Goal: Task Accomplishment & Management: Complete application form

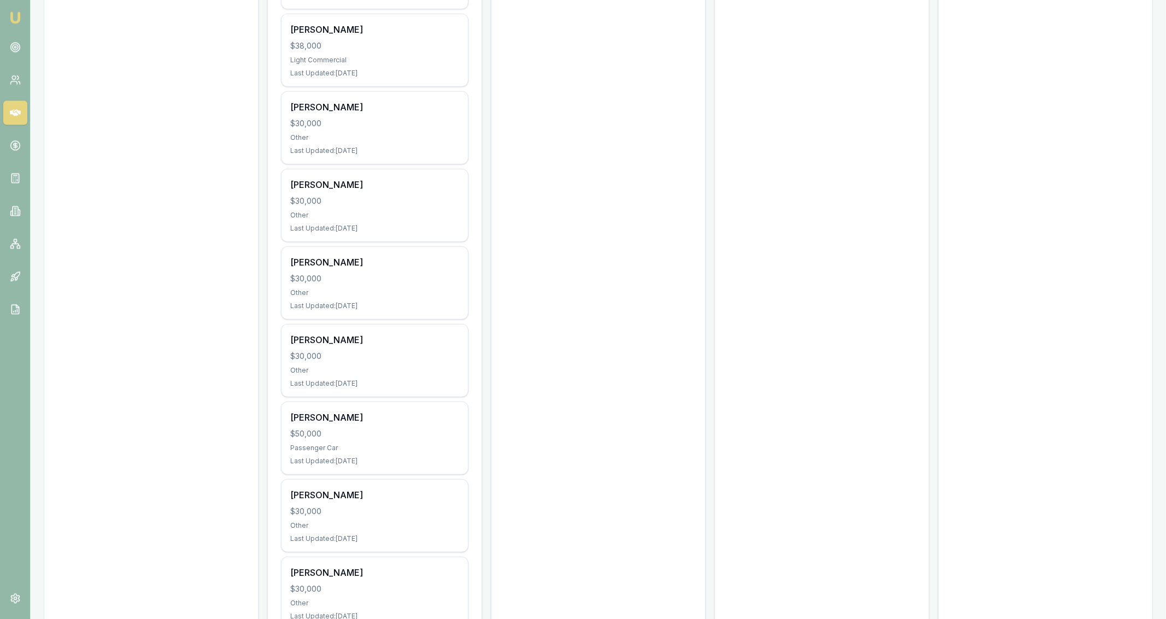
scroll to position [613, 0]
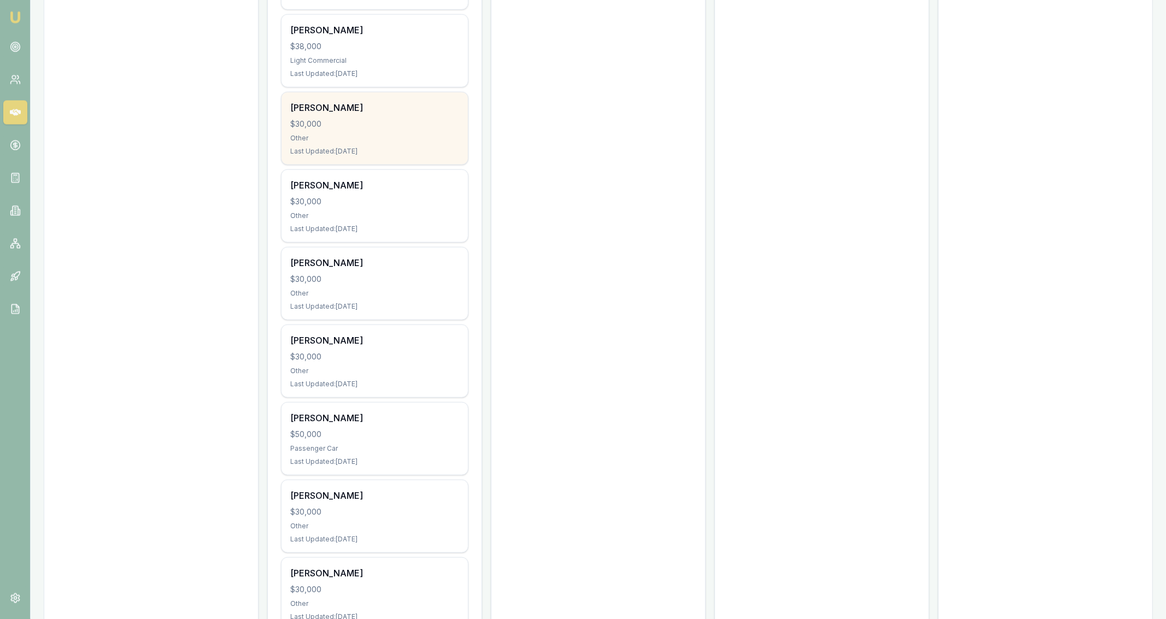
click at [463, 139] on div "Jeffrey Gorrell $30,000 Other Last Updated: 4 days ago" at bounding box center [375, 128] width 186 height 72
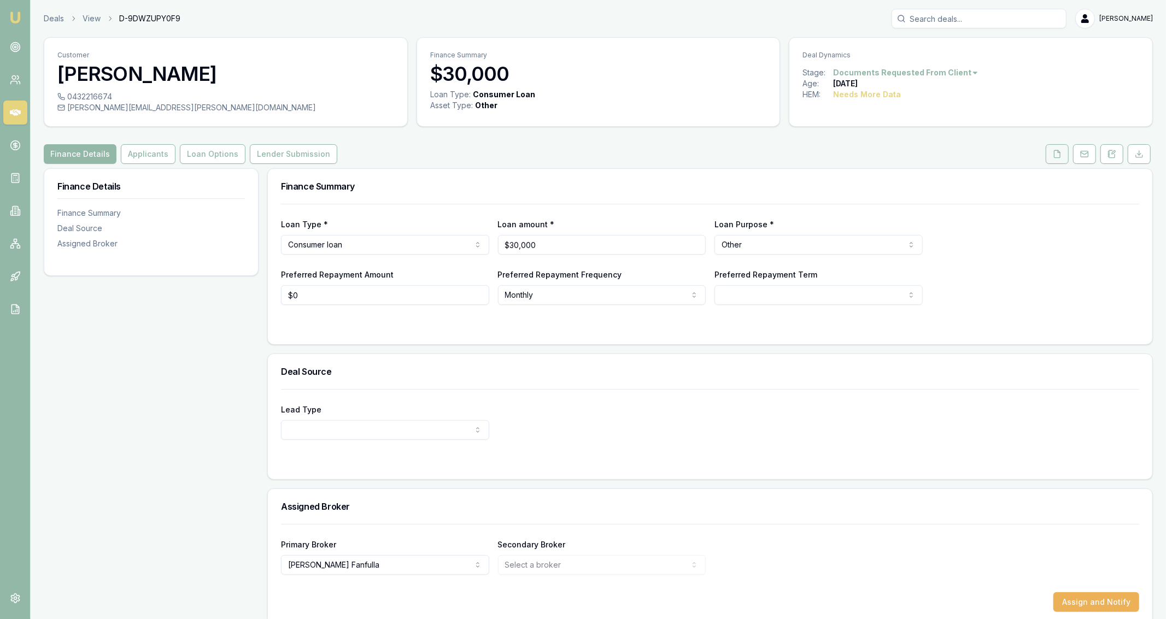
click at [1061, 157] on icon at bounding box center [1057, 154] width 9 height 9
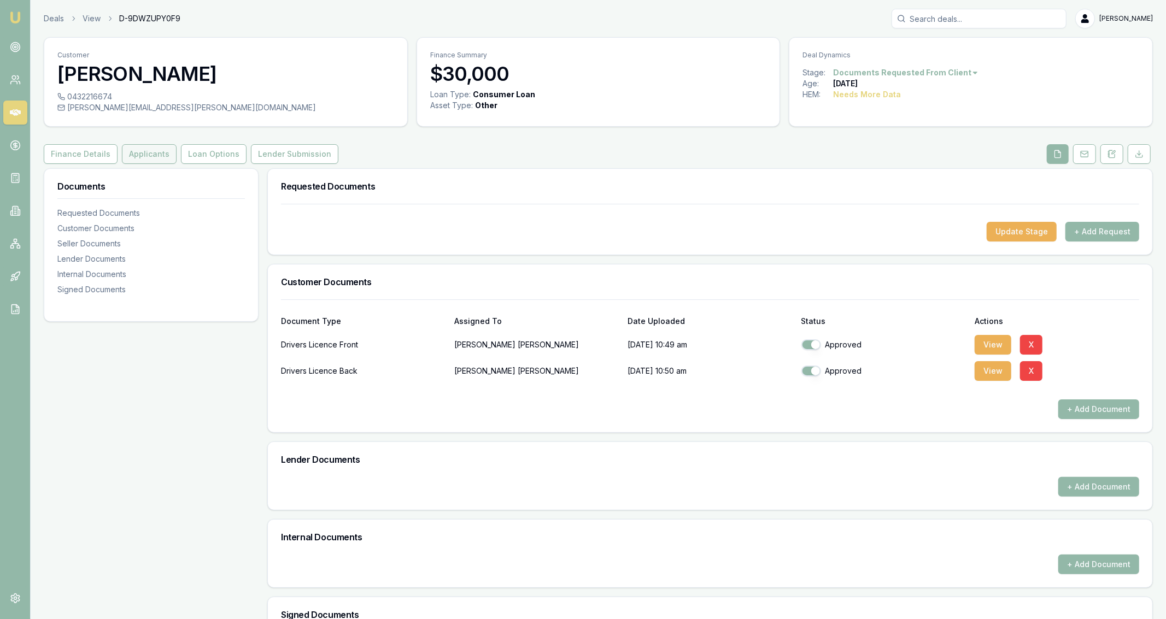
click at [163, 158] on button "Applicants" at bounding box center [149, 154] width 55 height 20
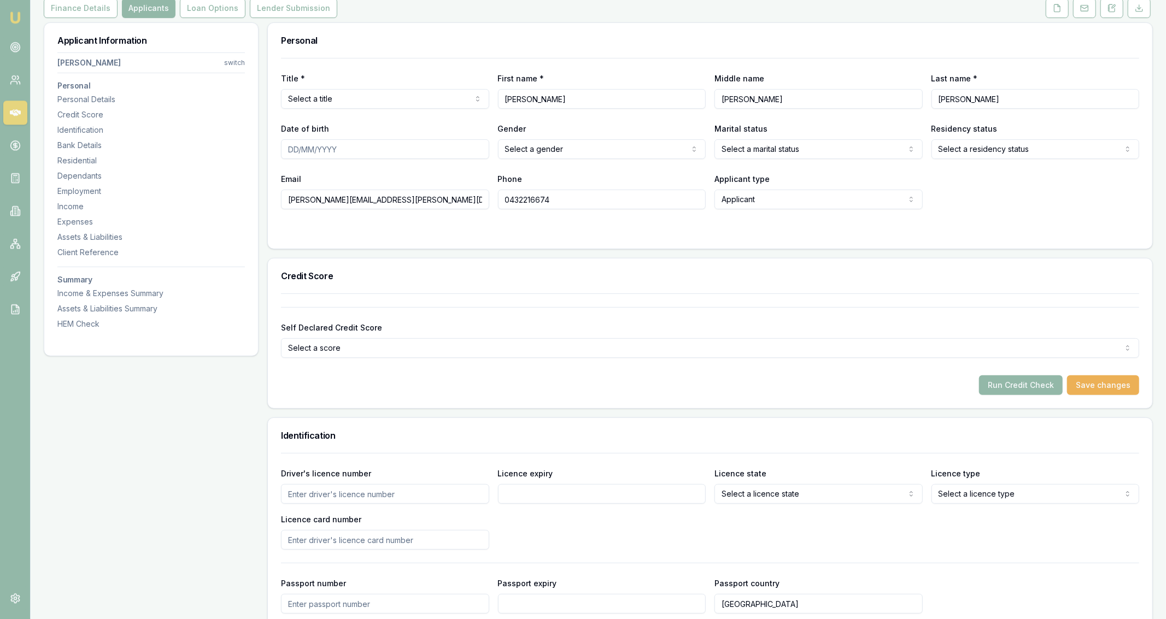
scroll to position [145, 0]
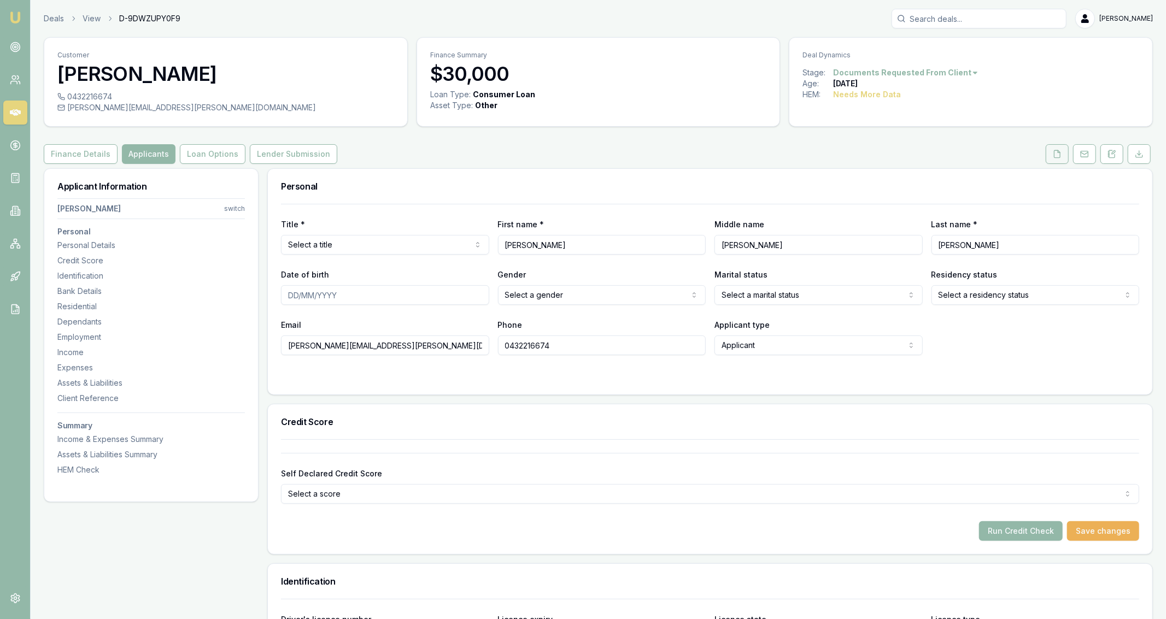
click at [1051, 157] on button at bounding box center [1057, 154] width 23 height 20
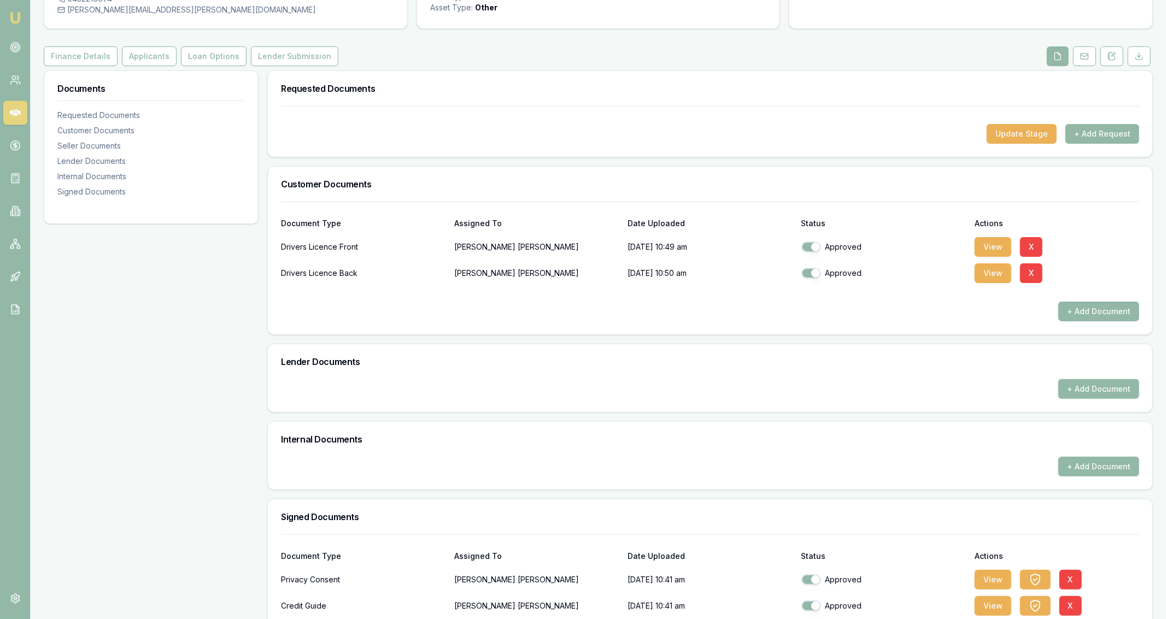
scroll to position [154, 0]
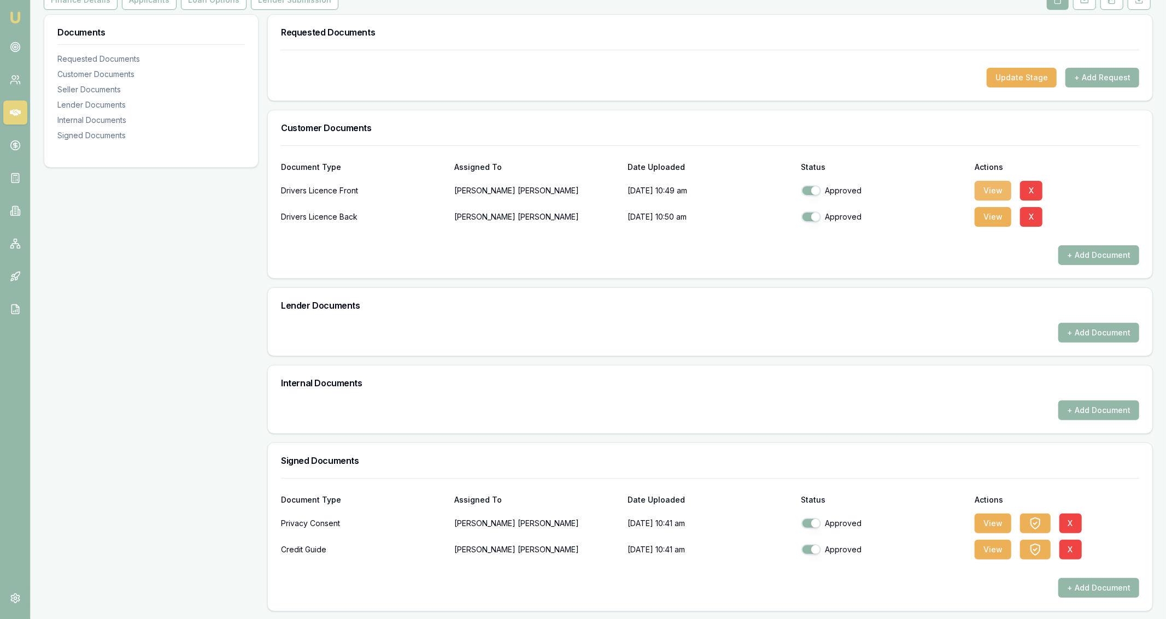
click at [995, 196] on button "View" at bounding box center [993, 191] width 37 height 20
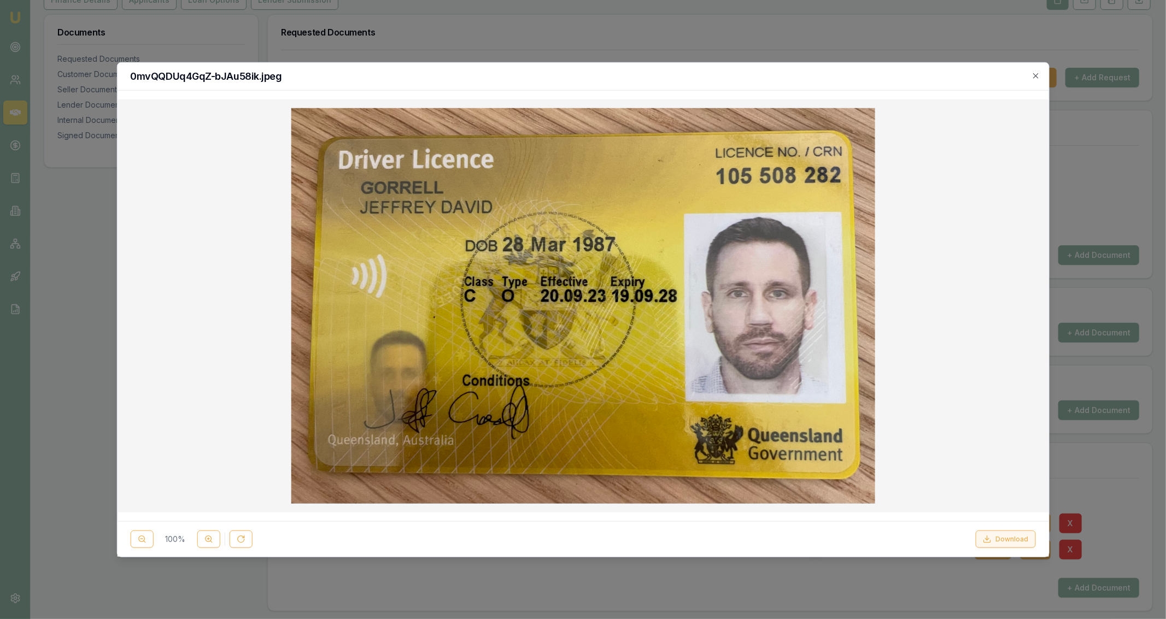
click at [1022, 543] on button "Download" at bounding box center [1006, 539] width 60 height 17
click at [897, 23] on div at bounding box center [583, 309] width 1166 height 619
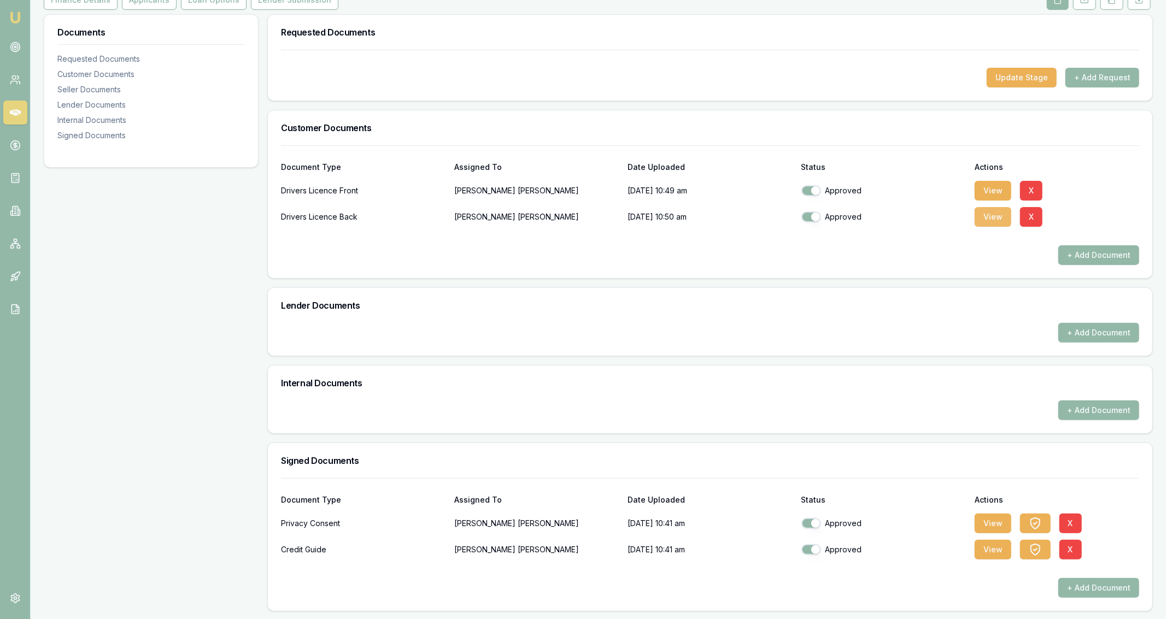
click at [986, 216] on button "View" at bounding box center [993, 217] width 37 height 20
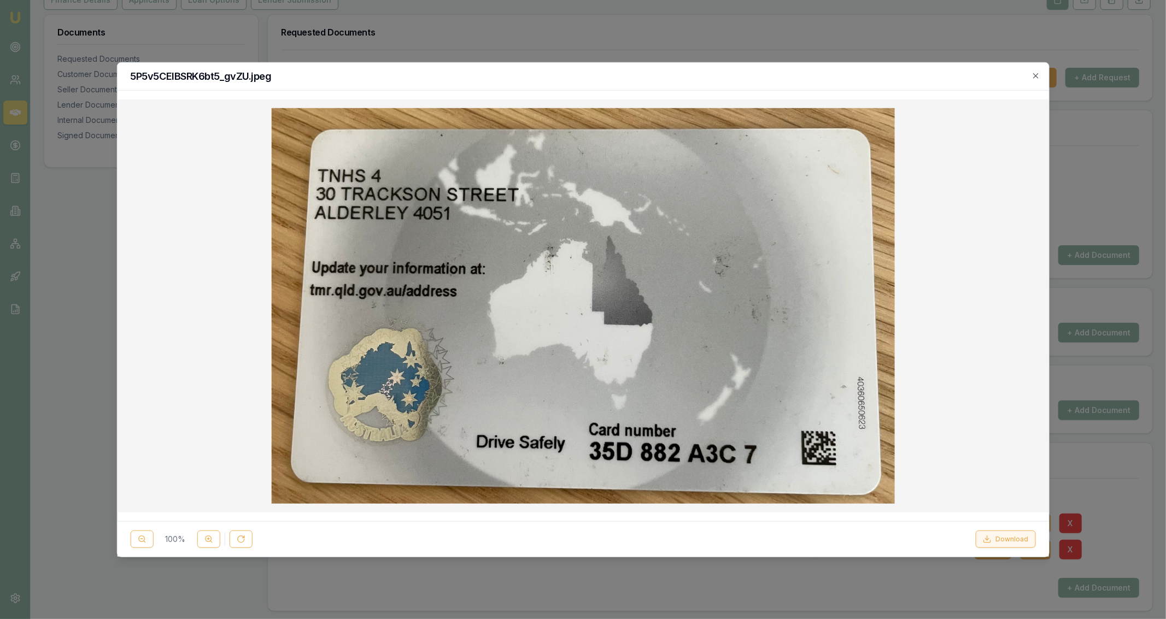
click at [1027, 543] on button "Download" at bounding box center [1006, 539] width 60 height 17
click at [1108, 455] on div at bounding box center [583, 309] width 1166 height 619
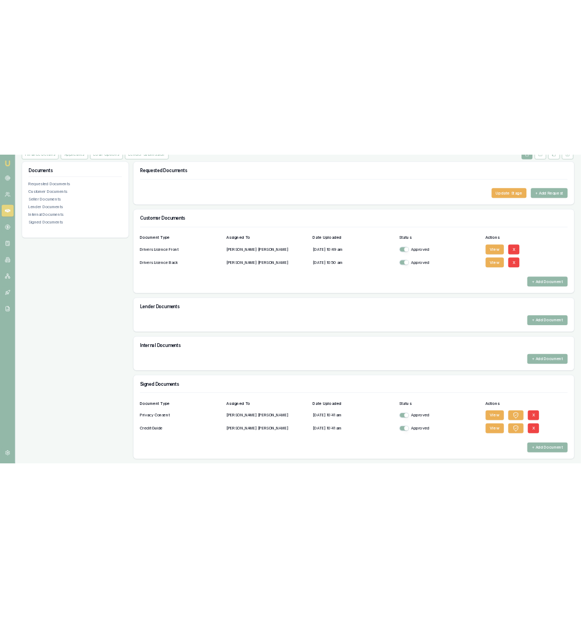
scroll to position [0, 0]
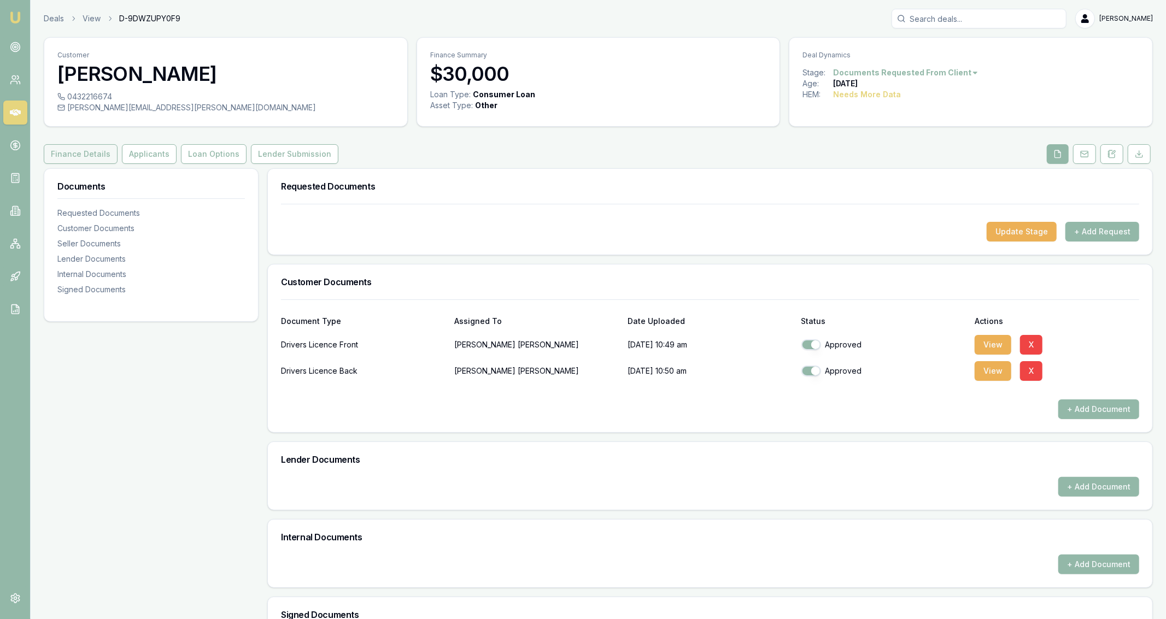
click at [68, 158] on button "Finance Details" at bounding box center [81, 154] width 74 height 20
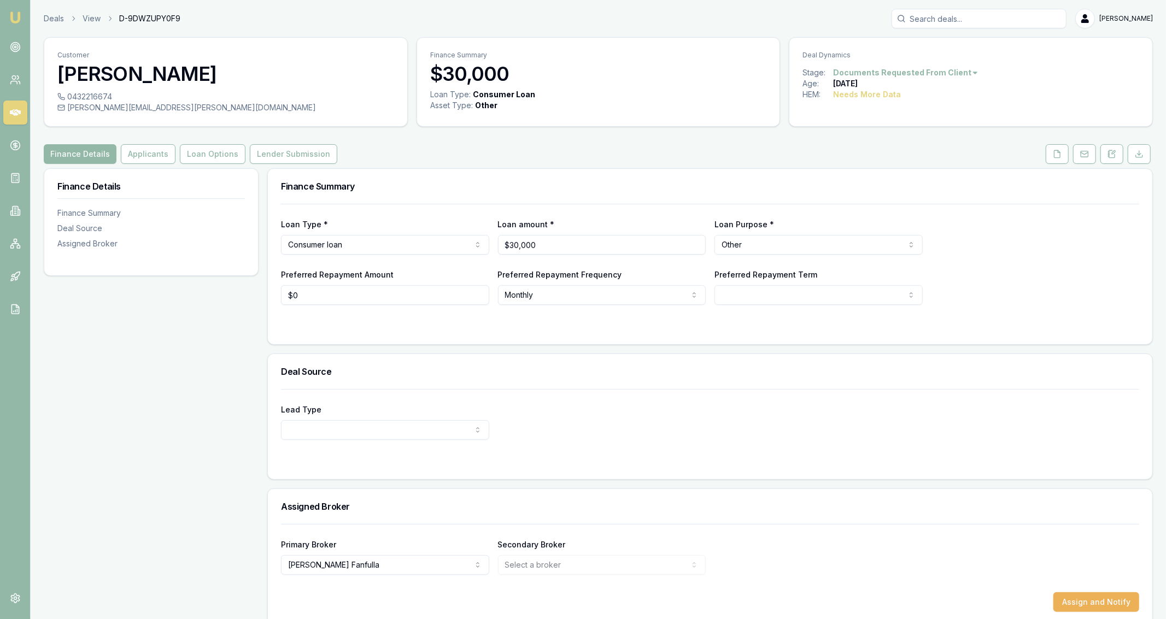
click at [171, 160] on link "Applicants" at bounding box center [148, 154] width 59 height 20
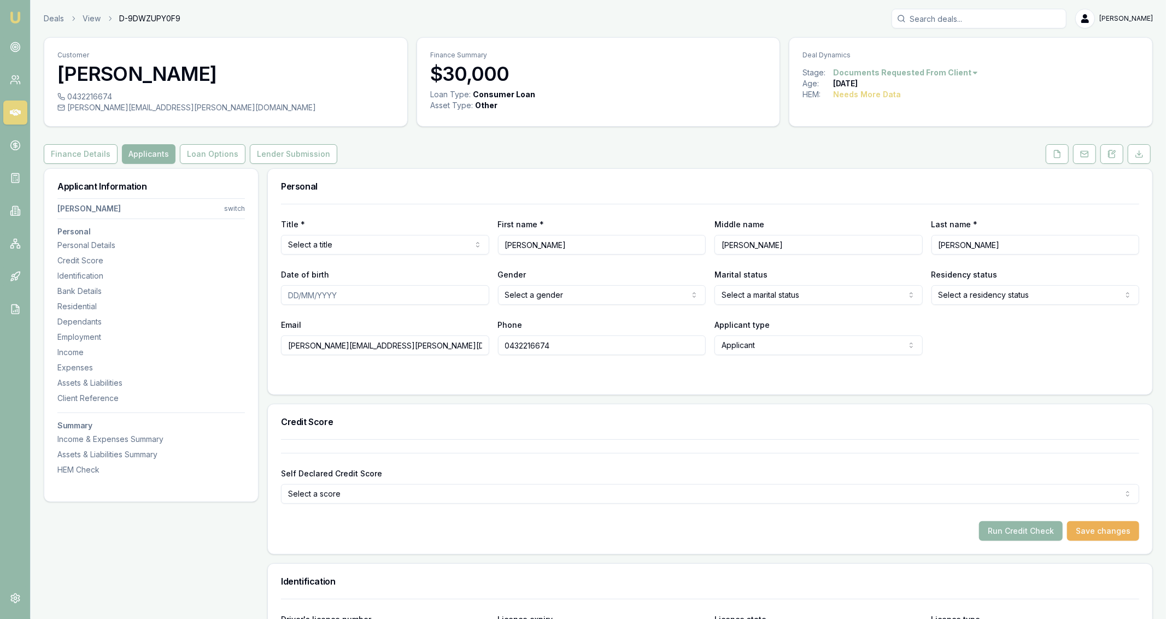
click at [335, 239] on html "Emu Broker Deals View D-9DWZUPY0F9 Jackson Fanfulla Toggle Menu Customer Jeffre…" at bounding box center [583, 309] width 1166 height 619
click at [364, 302] on input "Date of birth" at bounding box center [385, 295] width 208 height 20
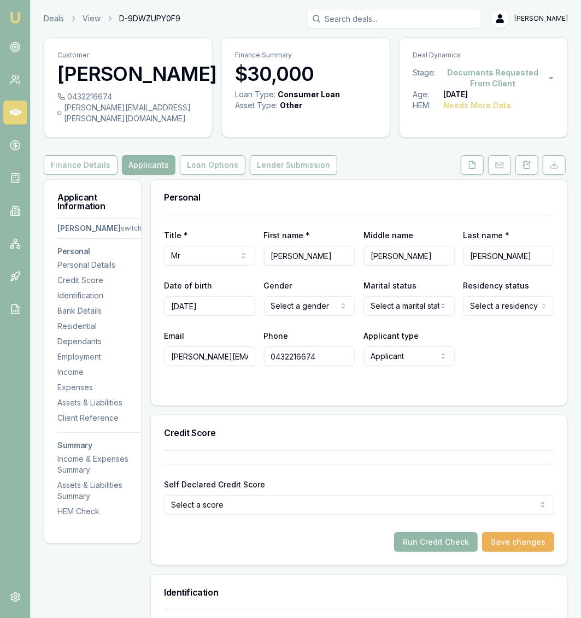
type input "[DATE]"
click at [327, 293] on html "Emu Broker Deals View D-9DWZUPY0F9 Jackson Fanfulla Toggle Menu Customer Jeffre…" at bounding box center [290, 309] width 581 height 618
click at [381, 294] on html "Emu Broker Deals View D-9DWZUPY0F9 Jackson Fanfulla Toggle Menu Customer Jeffre…" at bounding box center [290, 309] width 581 height 618
click at [505, 290] on html "Emu Broker Deals View D-9DWZUPY0F9 Jackson Fanfulla Toggle Menu Customer Jeffre…" at bounding box center [290, 309] width 581 height 618
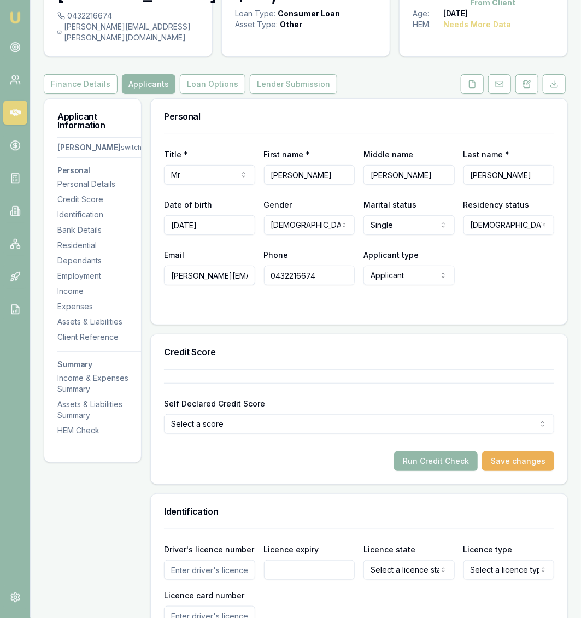
scroll to position [159, 0]
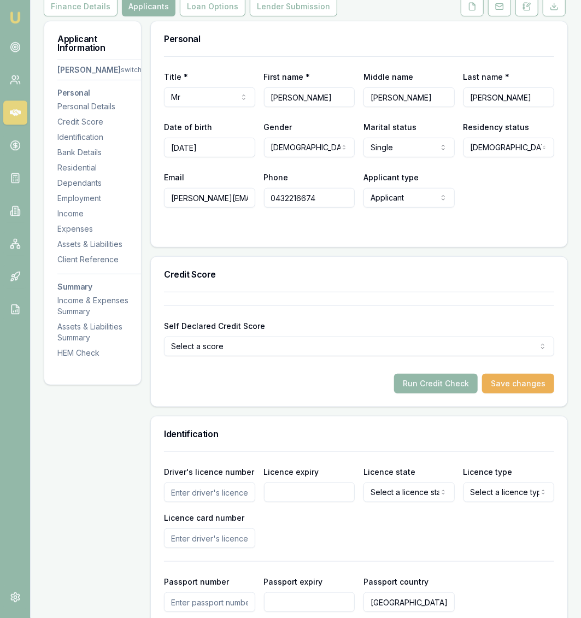
click at [208, 483] on input "Driver's licence number" at bounding box center [209, 493] width 91 height 20
type input "105508282"
click at [284, 494] on div "Driver's licence number 105508282 Licence expiry Licence state Select a licence…" at bounding box center [359, 506] width 390 height 83
click at [303, 489] on input "Licence expiry" at bounding box center [309, 493] width 91 height 20
type input "[DATE]"
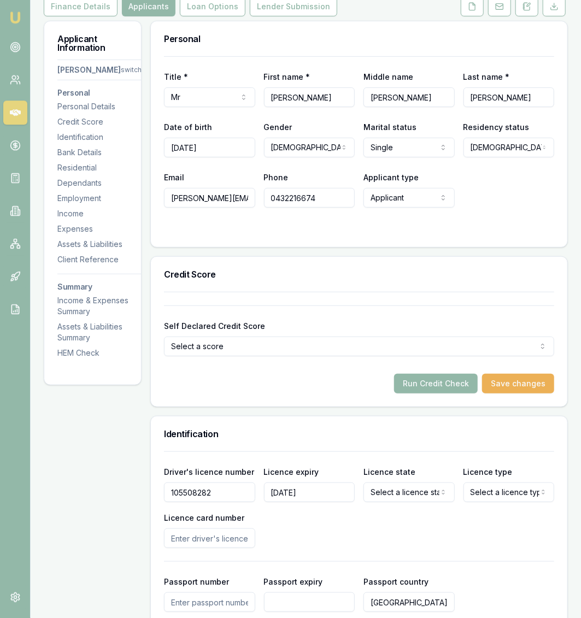
click at [371, 460] on html "Emu Broker Deals View D-9DWZUPY0F9 Jackson Fanfulla Toggle Menu Customer Jeffre…" at bounding box center [290, 150] width 581 height 618
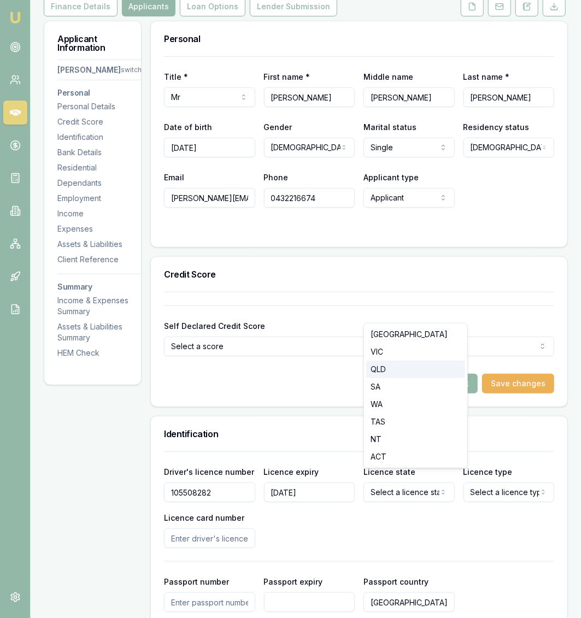
select select "QLD"
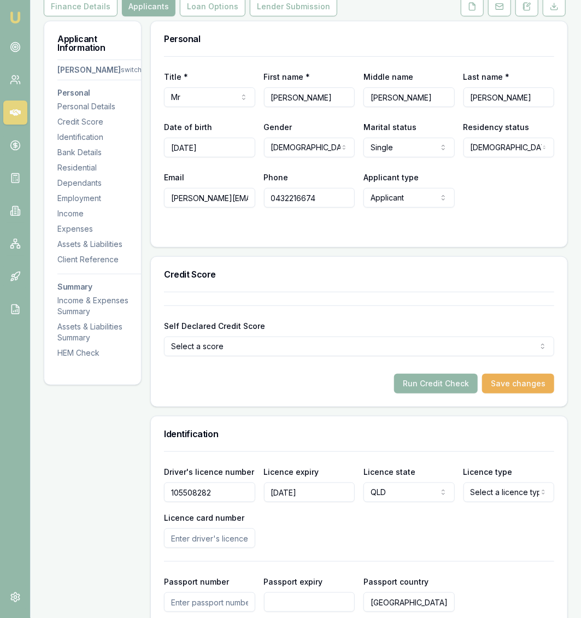
click at [508, 460] on html "Emu Broker Deals View D-9DWZUPY0F9 Jackson Fanfulla Toggle Menu Customer Jeffre…" at bounding box center [290, 150] width 581 height 618
click at [483, 512] on div "Driver's licence number 105508282 Licence expiry 19/09/2028 Licence state QLD N…" at bounding box center [359, 506] width 390 height 83
click at [501, 469] on div "Licence type Learner Learner Open licence Provisional one Provisional two Unlic…" at bounding box center [509, 483] width 91 height 37
click at [495, 491] on div "Driver's licence number 105508282 Licence expiry 19/09/2028 Licence state QLD N…" at bounding box center [359, 506] width 390 height 83
click at [495, 460] on html "Emu Broker Deals View D-9DWZUPY0F9 Jackson Fanfulla Toggle Menu Customer Jeffre…" at bounding box center [290, 150] width 581 height 618
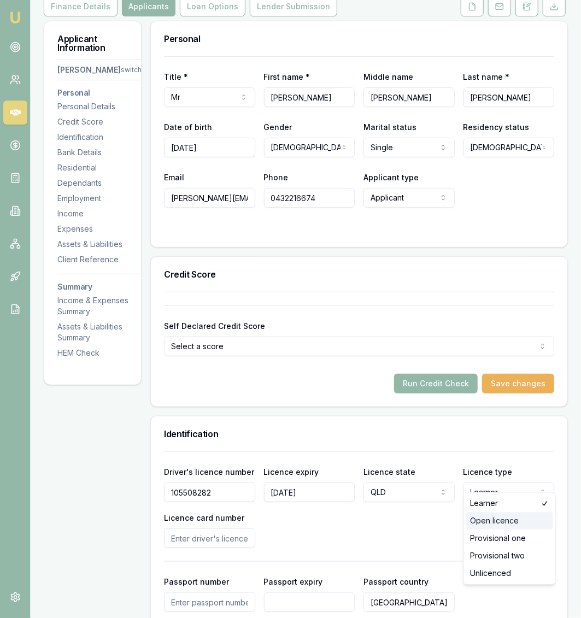
select select "OPEN_LICENCE"
click at [486, 521] on div "Driver's licence number 105508282 Licence expiry 19/09/2028 Licence state QLD N…" at bounding box center [359, 506] width 390 height 83
click at [252, 529] on input "Licence card number" at bounding box center [209, 539] width 91 height 20
type input "35D882A3C7"
click at [325, 553] on div "Driver's licence number 105508282 Licence expiry 19/09/2028 Licence state QLD N…" at bounding box center [359, 587] width 390 height 271
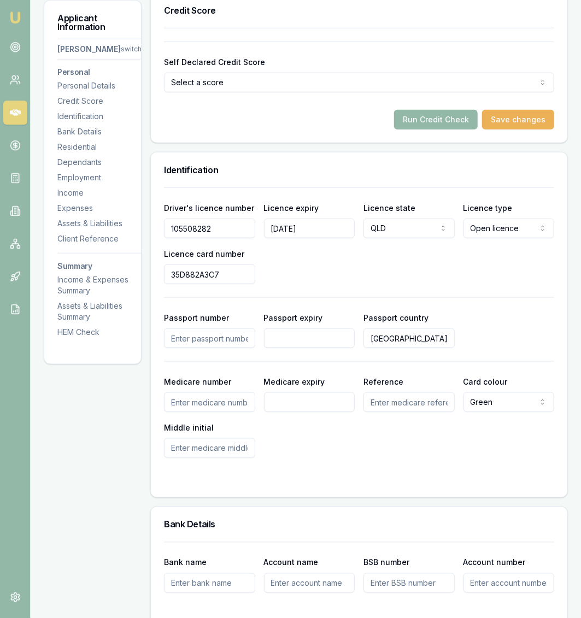
scroll to position [267, 0]
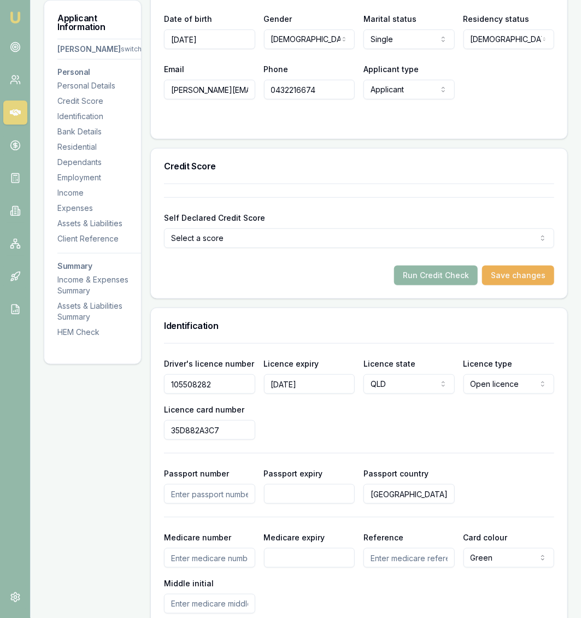
click at [441, 270] on button "Run Credit Check" at bounding box center [436, 276] width 84 height 20
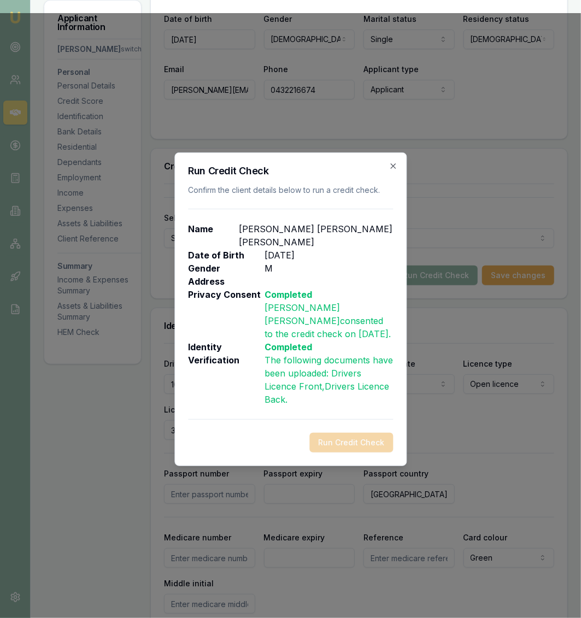
click at [399, 163] on div "Run Credit Check Confirm the client details below to run a credit check. Name J…" at bounding box center [290, 310] width 232 height 314
click at [390, 171] on icon "button" at bounding box center [393, 166] width 9 height 9
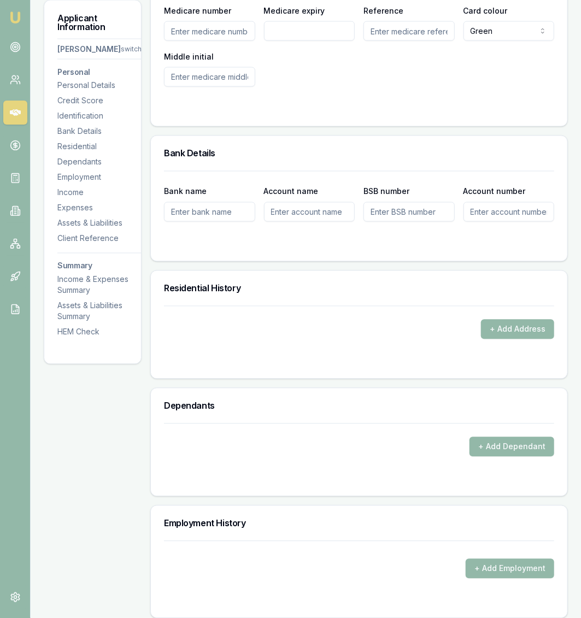
scroll to position [794, 0]
click at [557, 313] on div "+ Add Address" at bounding box center [359, 342] width 417 height 73
click at [540, 319] on button "+ Add Address" at bounding box center [517, 329] width 73 height 20
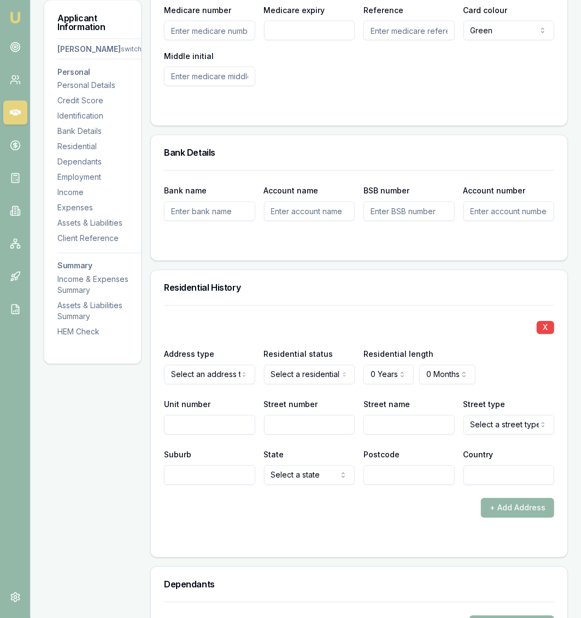
click at [222, 348] on div "Address type Select an address type Current Previous" at bounding box center [209, 366] width 91 height 37
click at [198, 400] on label "Unit number" at bounding box center [187, 404] width 46 height 9
click at [198, 416] on input "Unit number" at bounding box center [209, 426] width 91 height 20
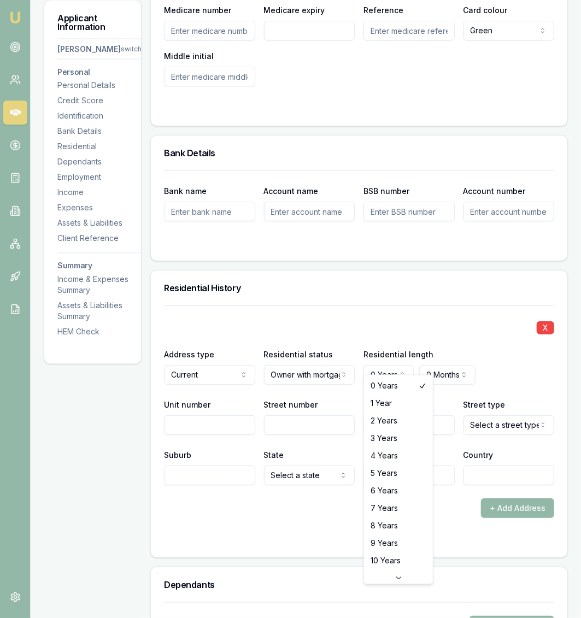
select select "4"
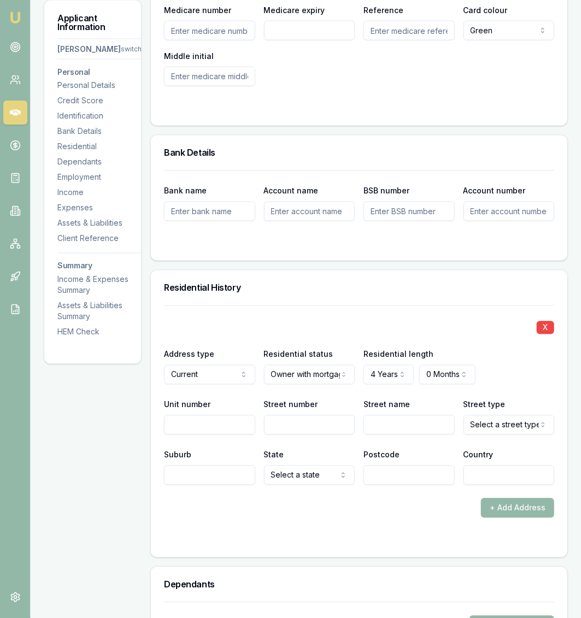
click at [232, 416] on input "Unit number" at bounding box center [209, 426] width 91 height 20
type input "4"
click at [351, 419] on input "Street number" at bounding box center [309, 426] width 91 height 20
type input "30"
click at [390, 416] on input "Street name" at bounding box center [409, 426] width 91 height 20
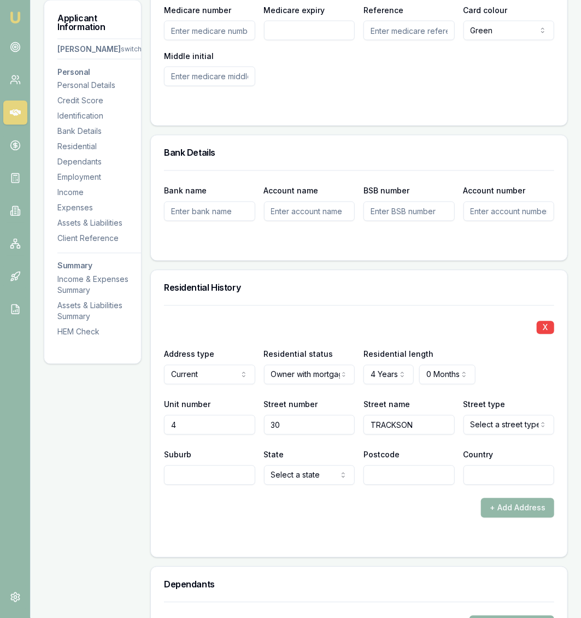
type input "TRACKSON"
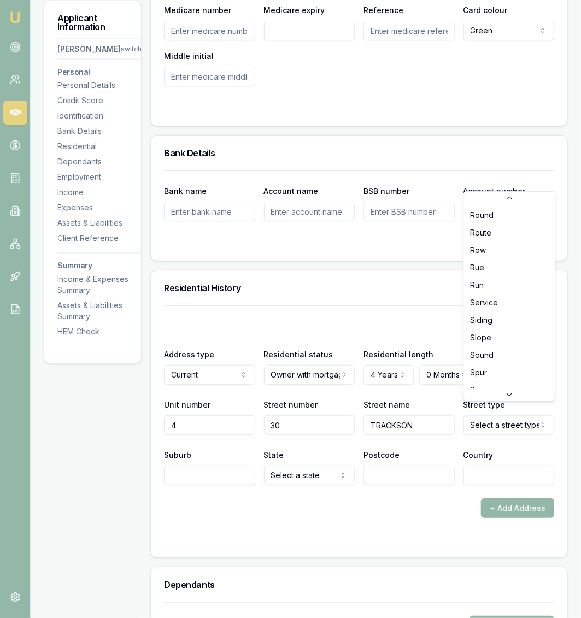
scroll to position [2858, 0]
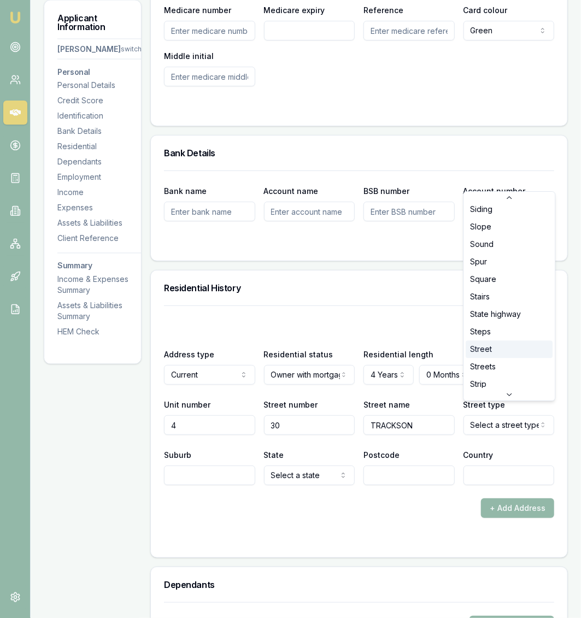
select select "Street"
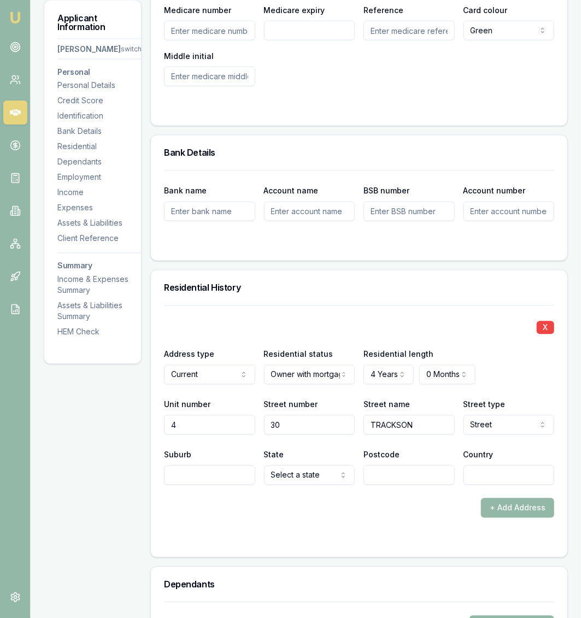
click at [230, 466] on input "Suburb" at bounding box center [209, 476] width 91 height 20
type input "ADERLEY"
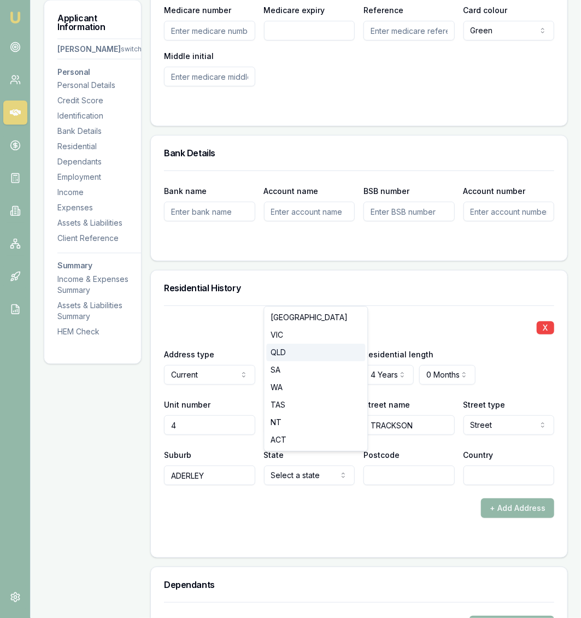
select select "QLD"
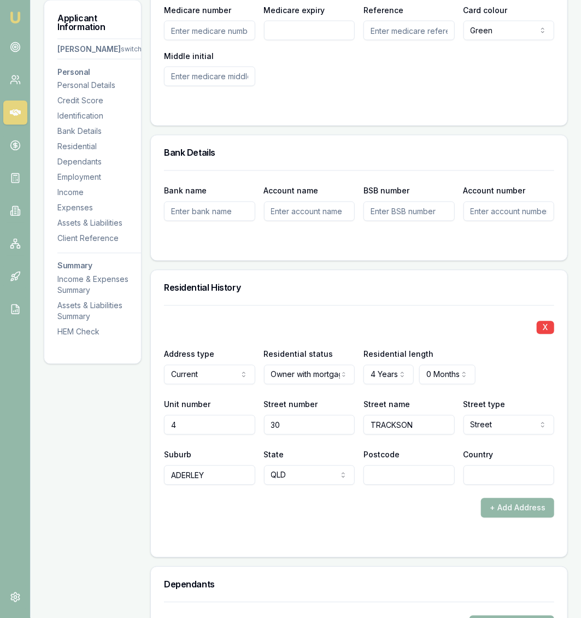
click at [396, 470] on input "Postcode" at bounding box center [409, 476] width 91 height 20
type input "4051"
click at [475, 466] on input "Country" at bounding box center [509, 476] width 91 height 20
type input "AUSTRALIA"
click at [440, 483] on div "X Address type Current Current Previous Residential status Owner with mortgage …" at bounding box center [359, 412] width 390 height 213
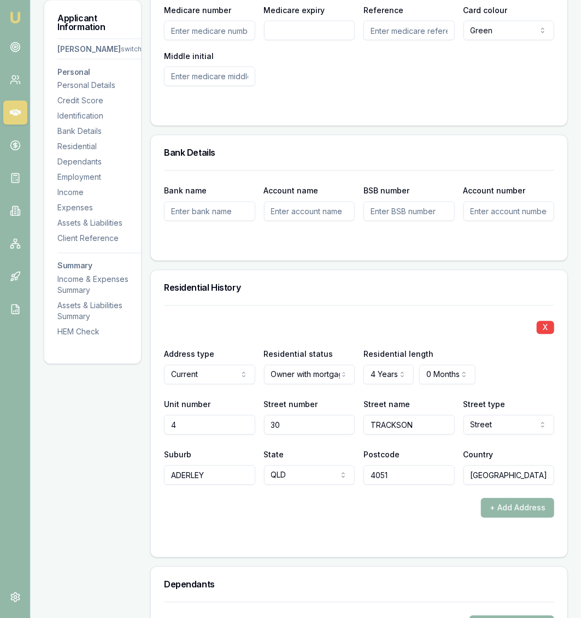
scroll to position [0, 0]
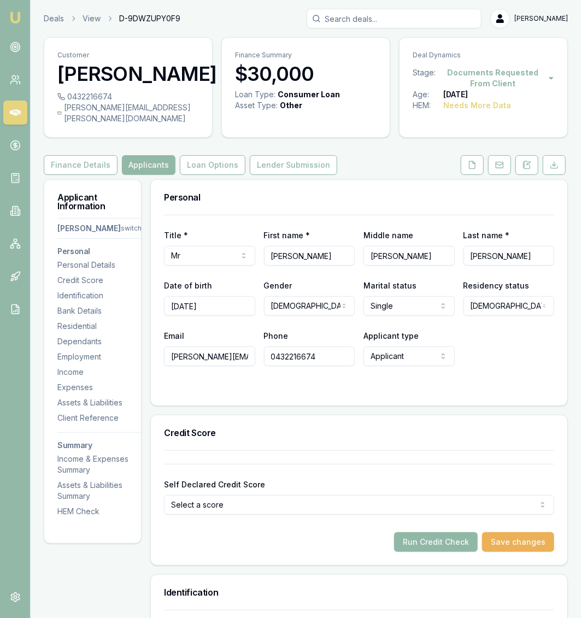
click at [457, 533] on button "Run Credit Check" at bounding box center [436, 543] width 84 height 20
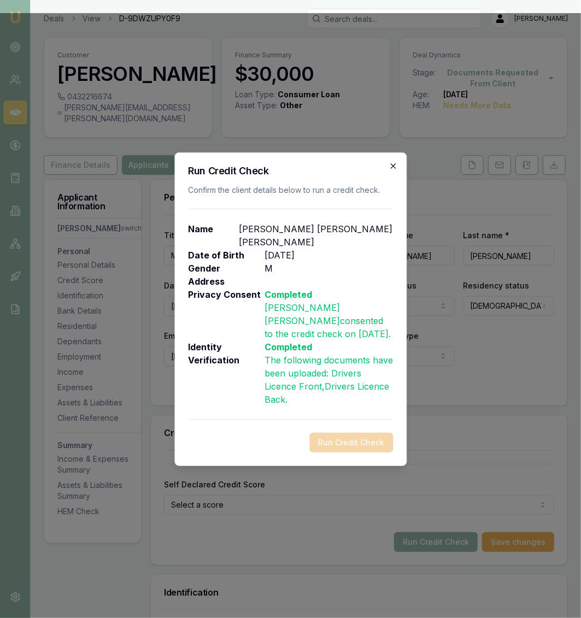
click at [396, 171] on icon "button" at bounding box center [393, 166] width 9 height 9
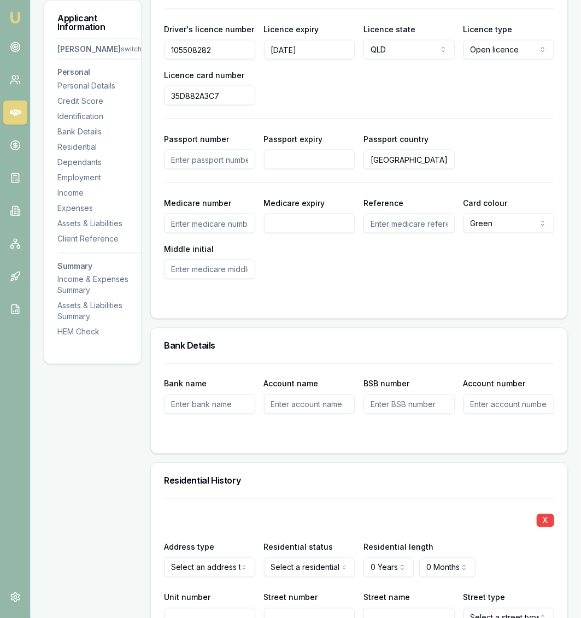
scroll to position [842, 0]
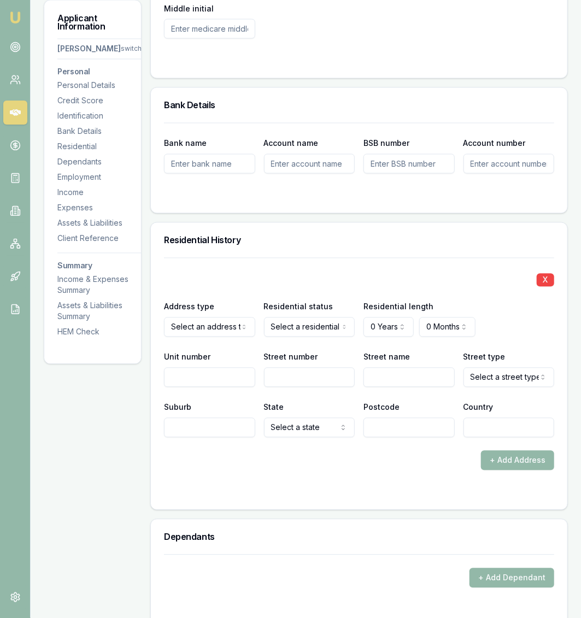
click at [302, 258] on div "X Address type Select an address type Current Previous Residential status Selec…" at bounding box center [359, 348] width 390 height 180
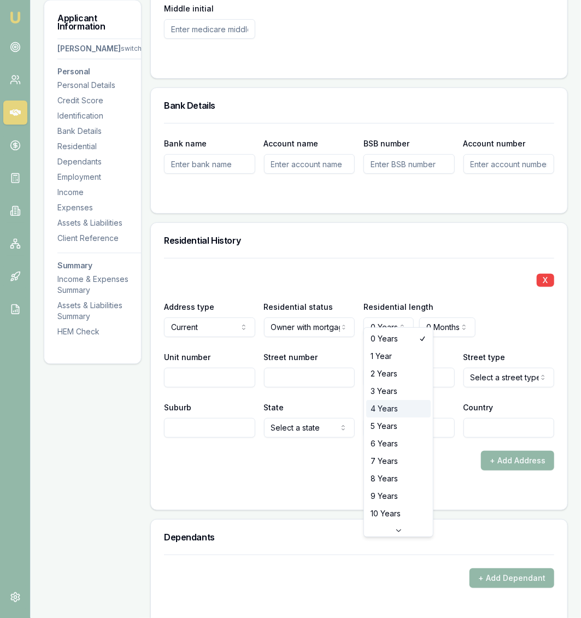
select select "4"
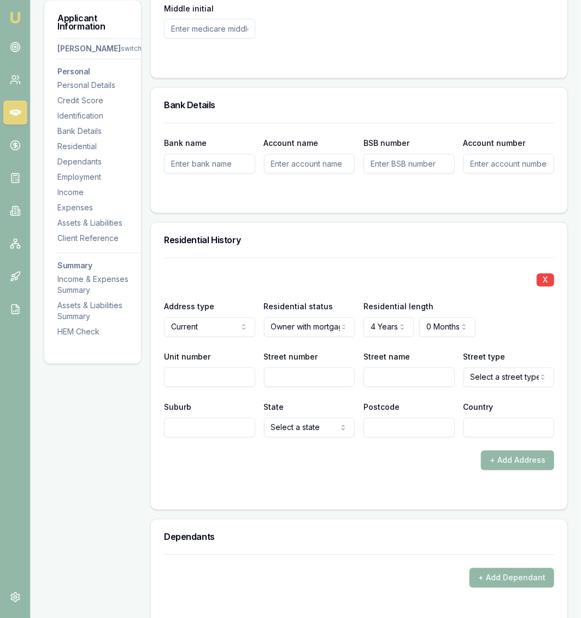
click at [262, 364] on div "Unit number Street number Street name Street type Select a street type Access A…" at bounding box center [359, 368] width 390 height 37
click at [286, 368] on input "Street number" at bounding box center [309, 378] width 91 height 20
click at [201, 375] on input "Unit number" at bounding box center [209, 378] width 91 height 20
type input "4"
click at [301, 376] on div "X Address type Current Current Previous Residential status Owner with mortgage …" at bounding box center [359, 348] width 390 height 180
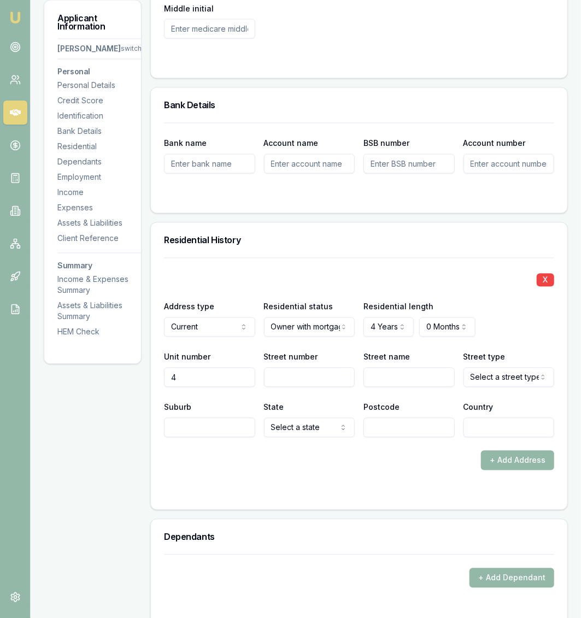
click at [321, 368] on input "Street number" at bounding box center [309, 378] width 91 height 20
type input "30"
click at [389, 368] on input "Street name" at bounding box center [409, 378] width 91 height 20
type input "TRACKSON"
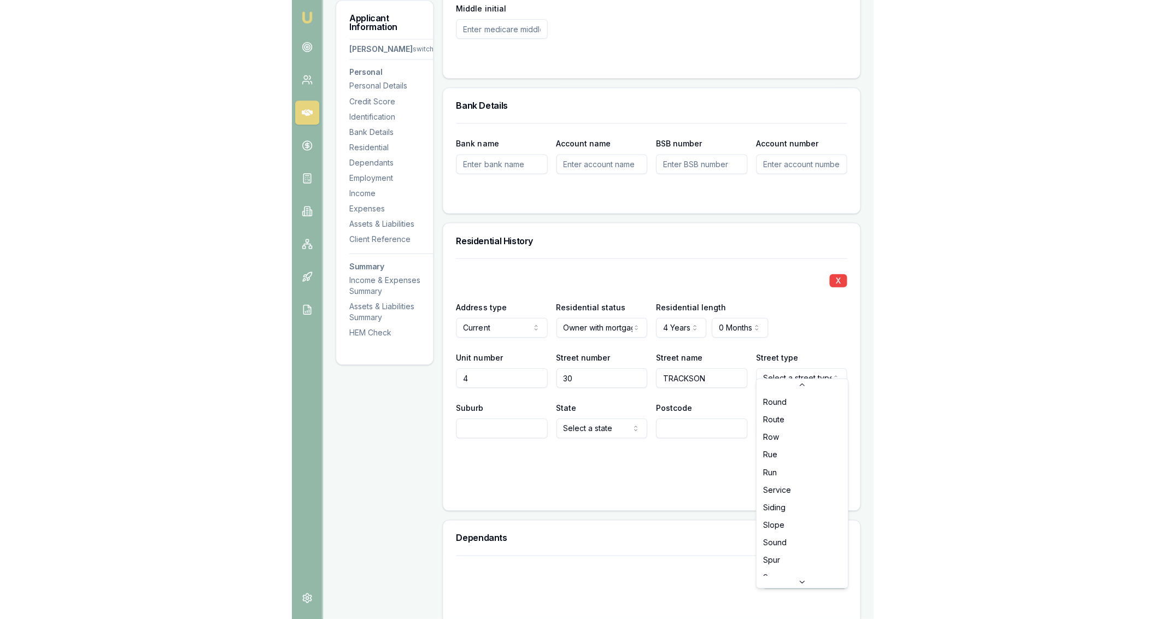
scroll to position [2858, 0]
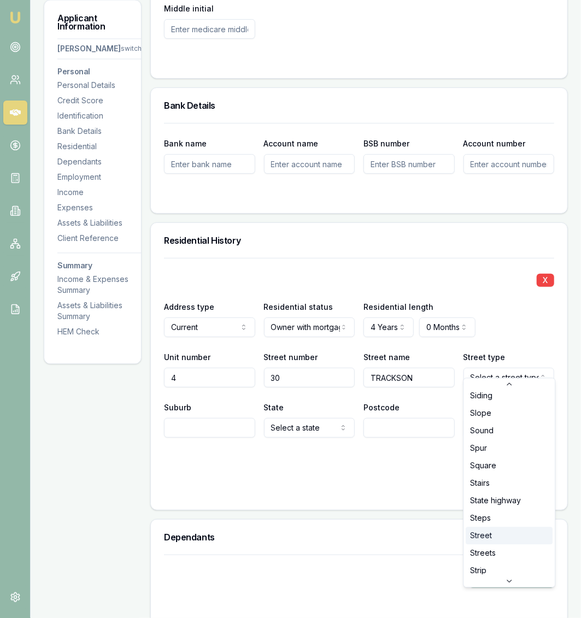
select select "Street"
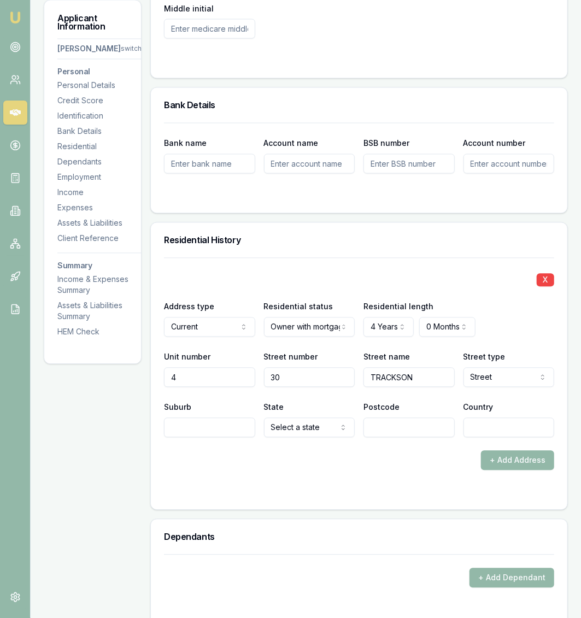
click at [248, 418] on input "Suburb" at bounding box center [209, 428] width 91 height 20
type input "ALDERLEY"
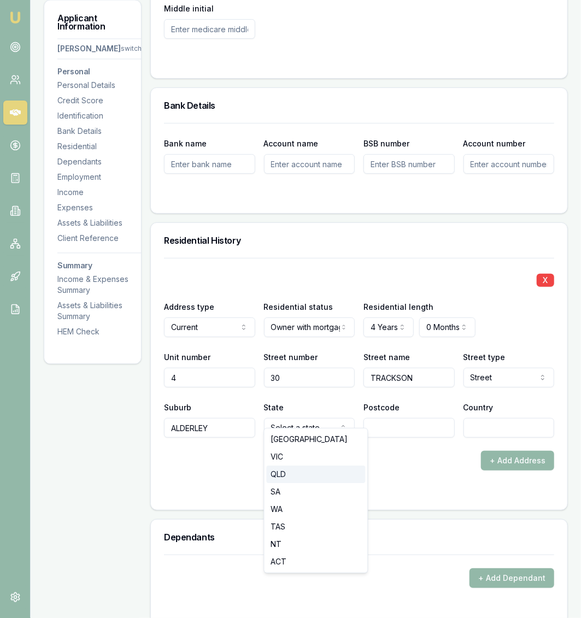
select select "QLD"
click at [385, 418] on input "Postcode" at bounding box center [409, 428] width 91 height 20
type input "4051"
click at [477, 418] on input "Country" at bounding box center [509, 428] width 91 height 20
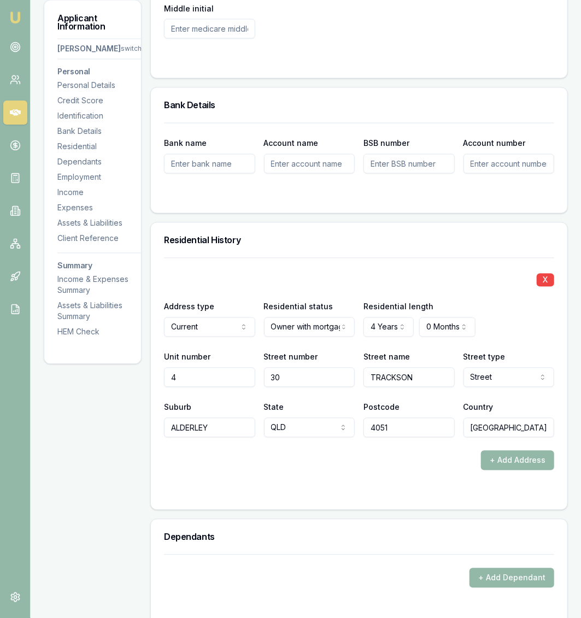
type input "AUSTRALIA"
click at [459, 451] on div "+ Add Address" at bounding box center [359, 461] width 390 height 20
click at [348, 503] on div "Personal Title * Mr Mr Mrs Miss Ms Dr Prof First name * Jeffrey Middle name Dav…" at bounding box center [359, 524] width 418 height 2374
click at [163, 468] on div "X Address type Current Current Previous Residential status Owner with mortgage …" at bounding box center [359, 384] width 417 height 252
click at [137, 465] on div "Applicant Information Jeffrey Gorrell switch Personal Personal Details Credit S…" at bounding box center [93, 524] width 98 height 2374
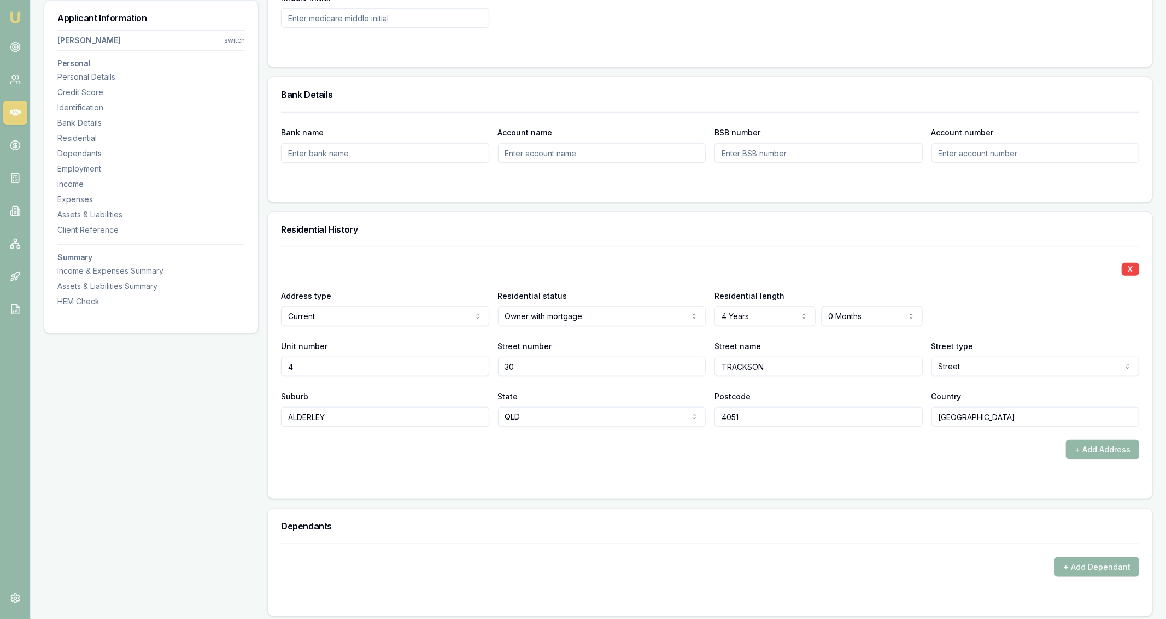
click at [244, 372] on div "Applicant Information Jeffrey Gorrell switch Personal Personal Details Credit S…" at bounding box center [151, 513] width 215 height 2374
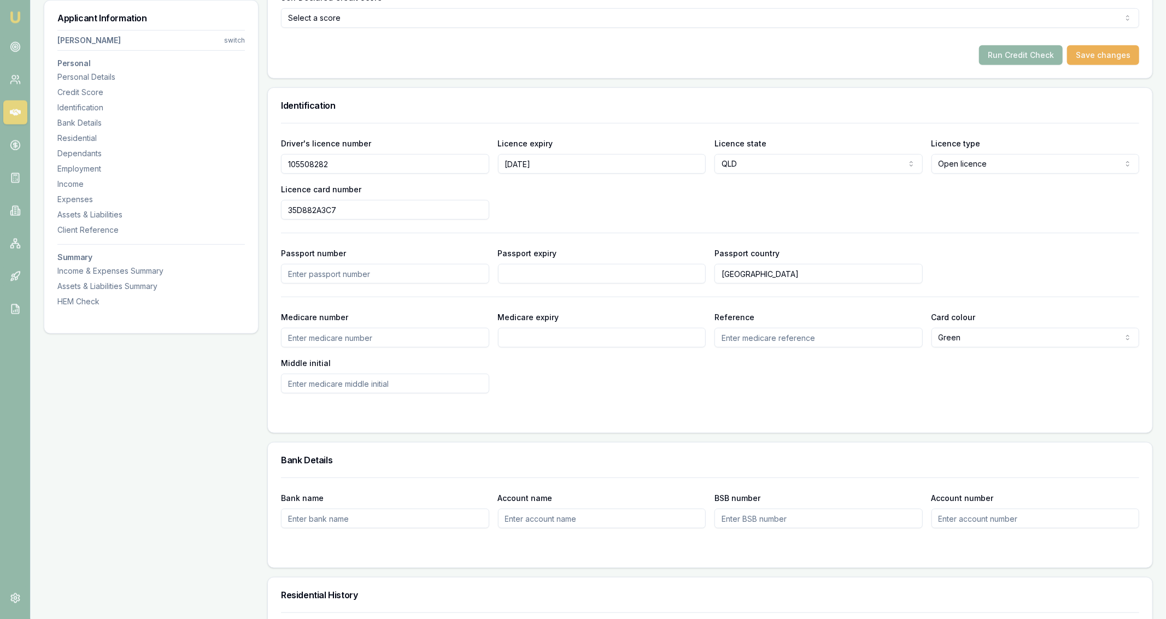
scroll to position [474, 0]
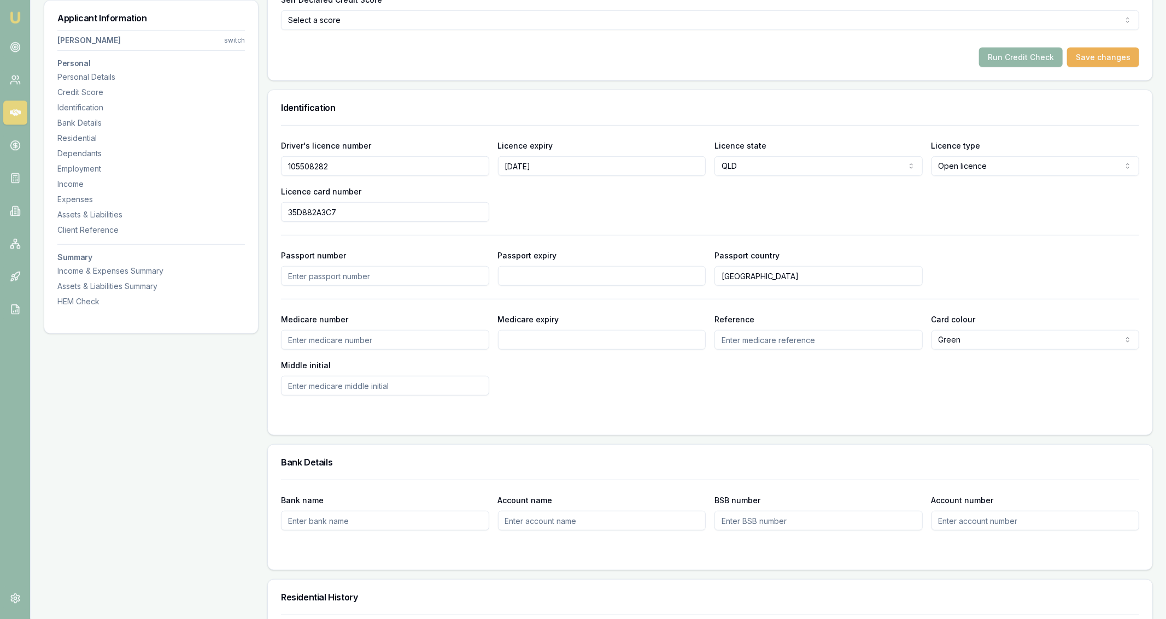
click at [987, 67] on div "Self Declared Credit Score Select a score Excellent Very good Average Fair Low …" at bounding box center [710, 23] width 885 height 115
click at [1007, 55] on button "Run Credit Check" at bounding box center [1021, 58] width 84 height 20
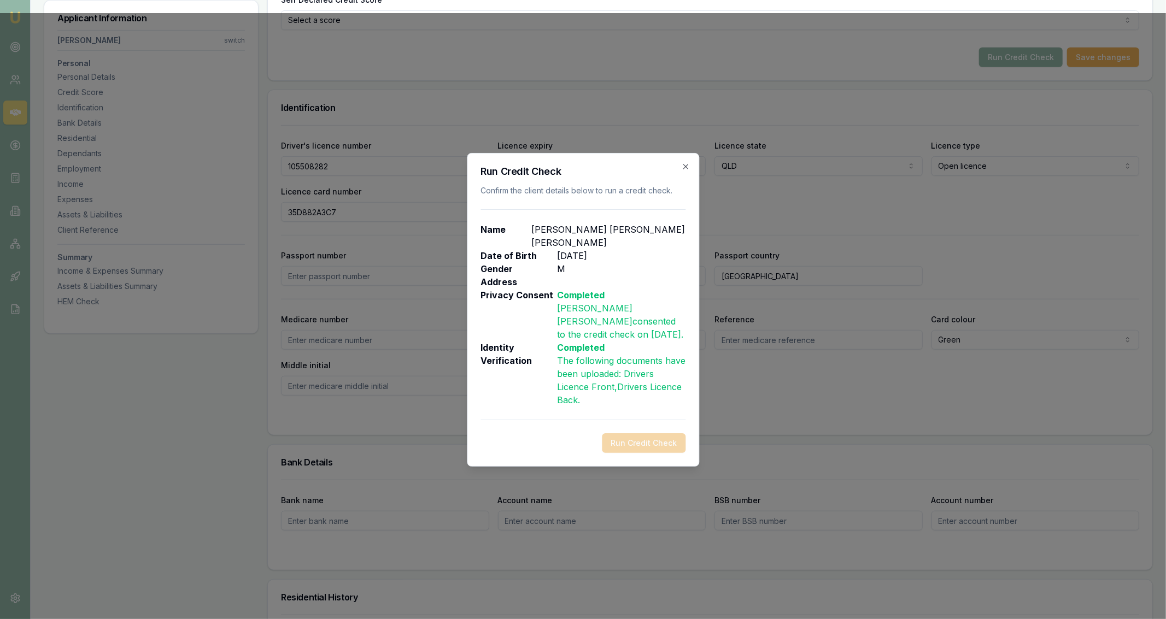
click at [681, 173] on h2 "Run Credit Check" at bounding box center [583, 172] width 205 height 10
click at [682, 171] on icon "button" at bounding box center [685, 166] width 9 height 9
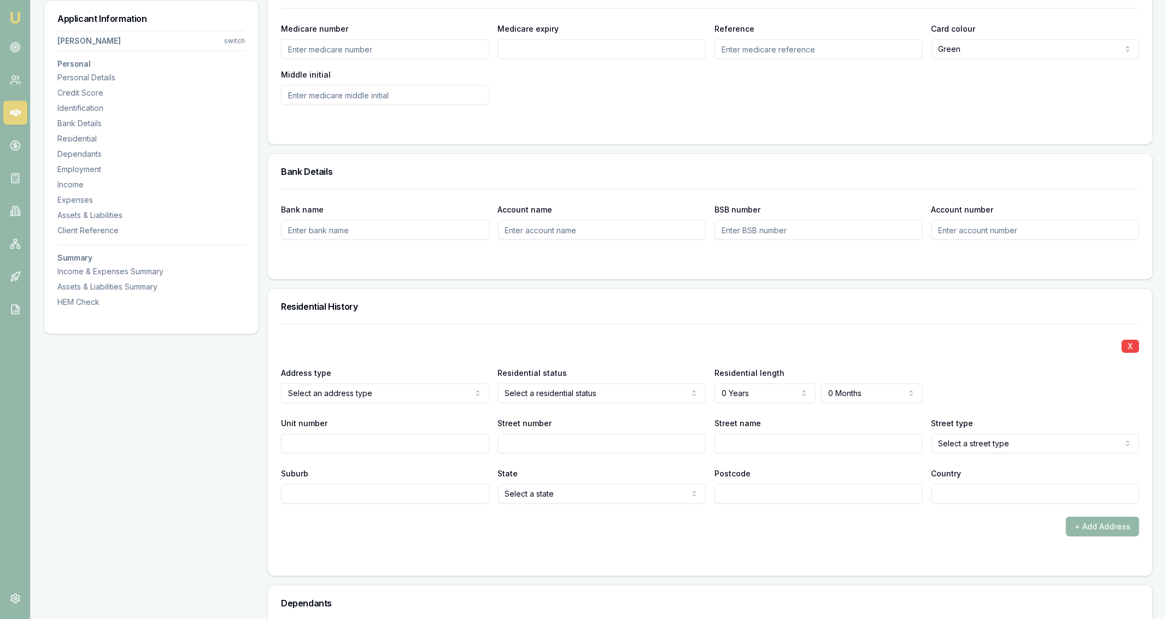
scroll to position [771, 0]
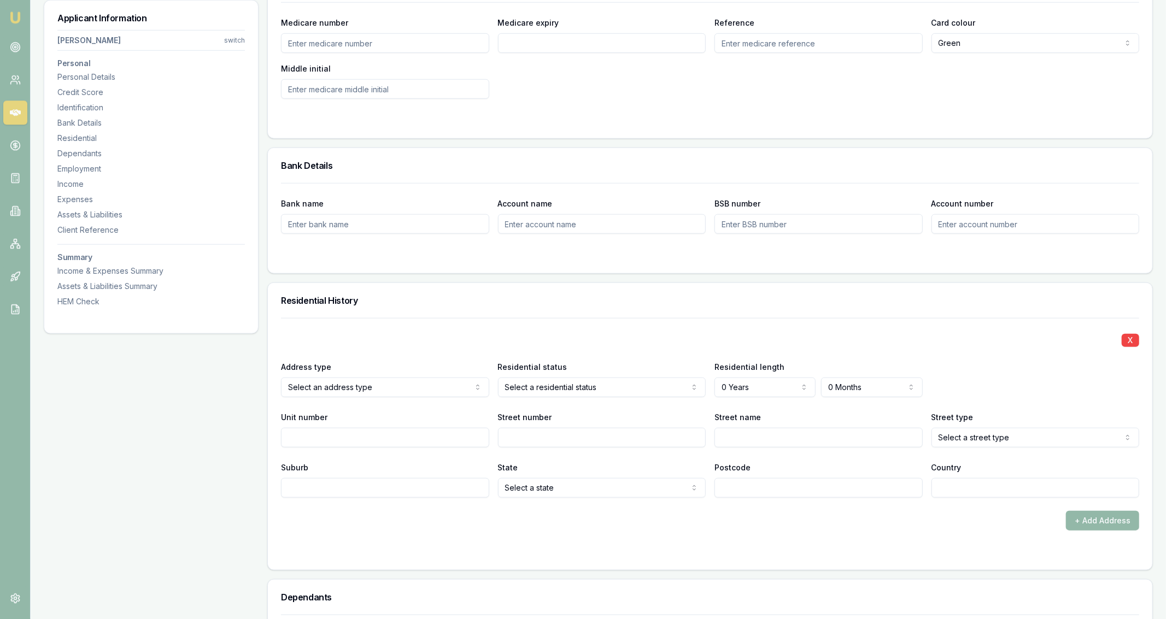
click at [516, 402] on div "X Address type Current Current Previous Residential status Select a residential…" at bounding box center [710, 408] width 858 height 180
click at [518, 401] on div "X Address type Current Current Previous Residential status Select a residential…" at bounding box center [710, 408] width 858 height 180
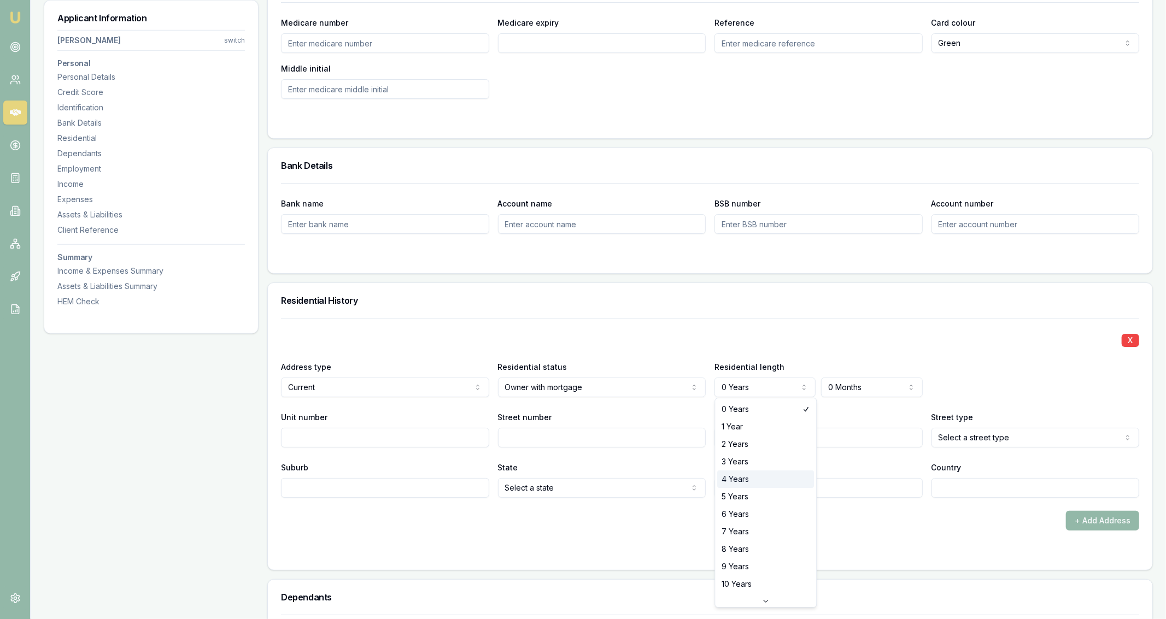
select select "4"
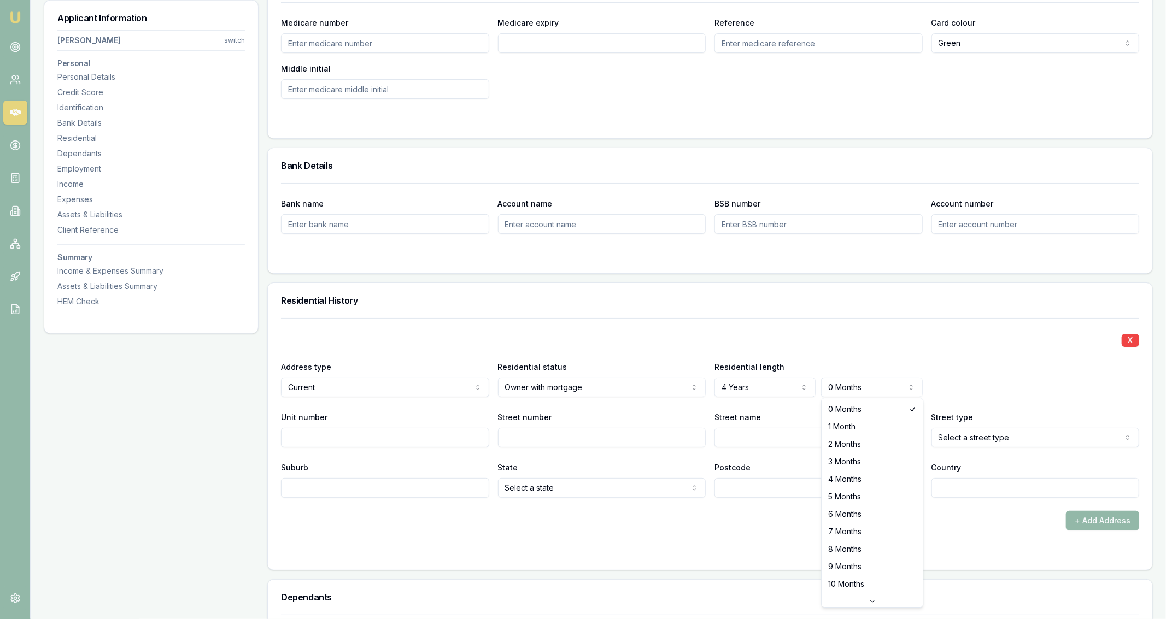
select select "1"
click at [452, 439] on input "Unit number" at bounding box center [385, 438] width 208 height 20
type input "4"
type input "30"
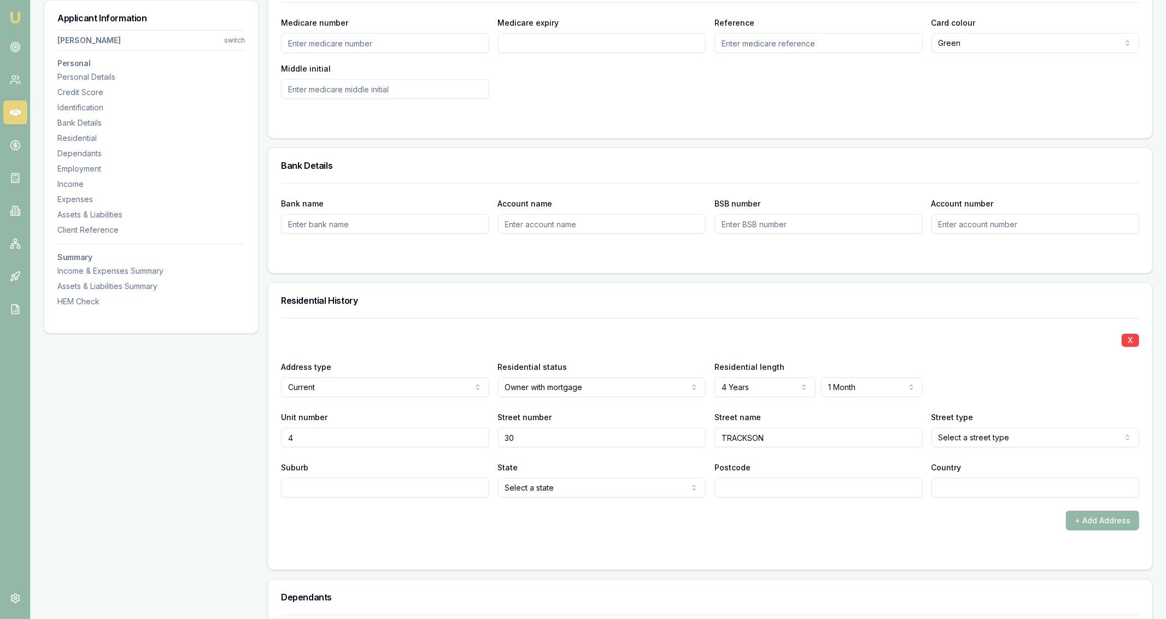
type input "TRACKSON"
select select "Street"
type input "ALDERLEY"
select select "QLD"
type input "4051"
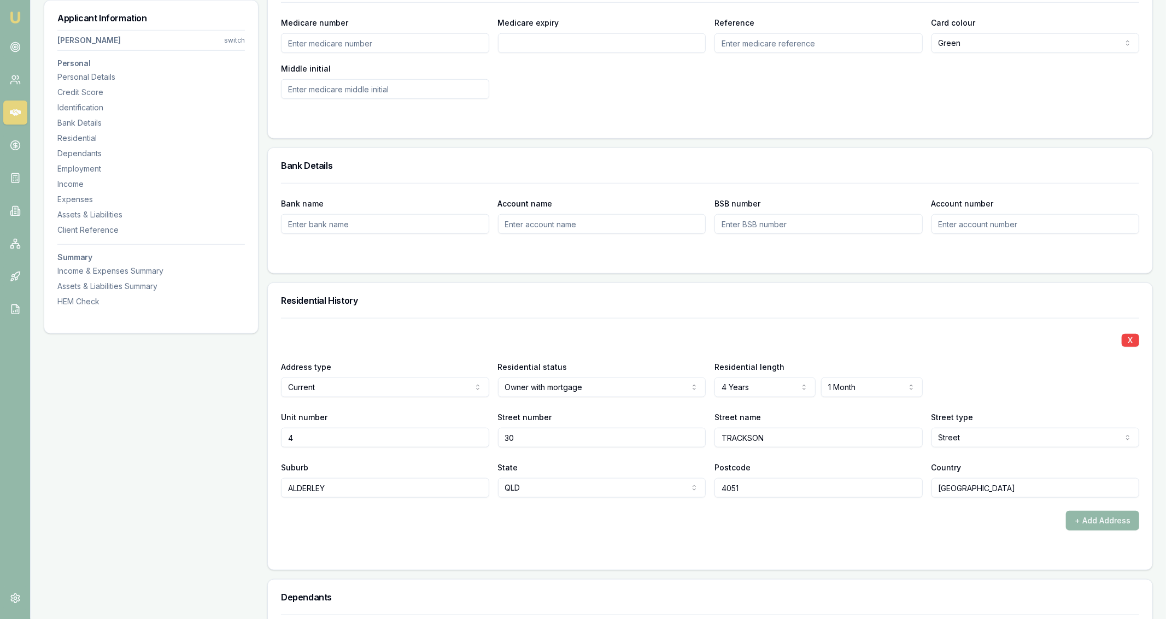
type input "AUSTRALIA"
click at [788, 524] on div "+ Add Address" at bounding box center [710, 521] width 858 height 20
click at [214, 488] on div "Applicant Information Jeffrey Gorrell switch Personal Personal Details Credit S…" at bounding box center [151, 584] width 215 height 2374
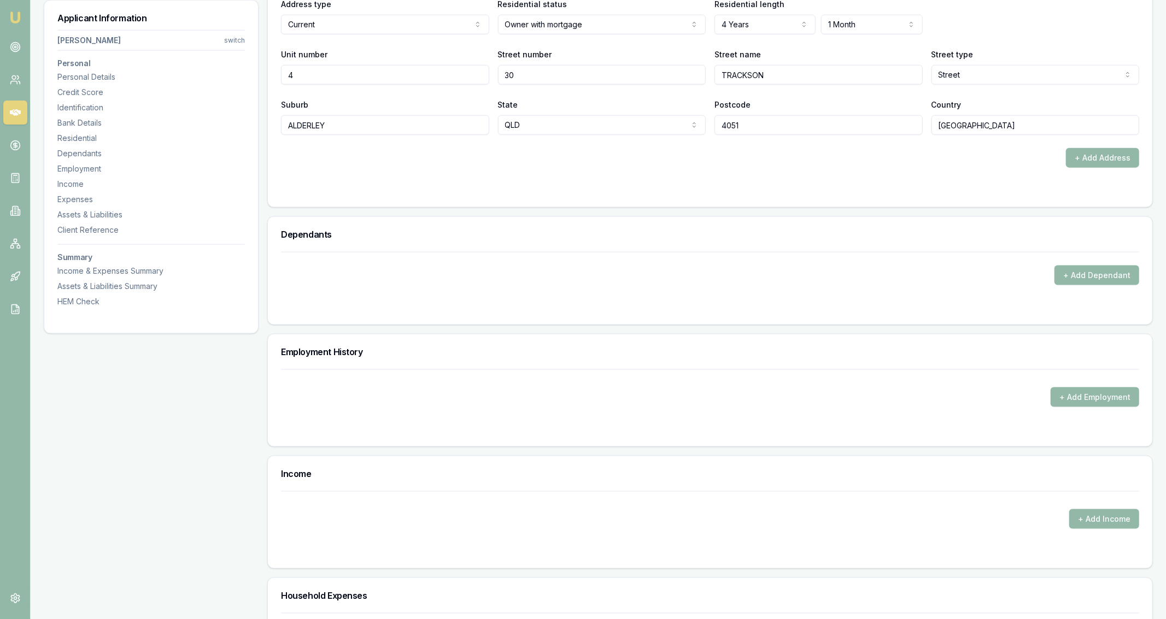
scroll to position [1137, 0]
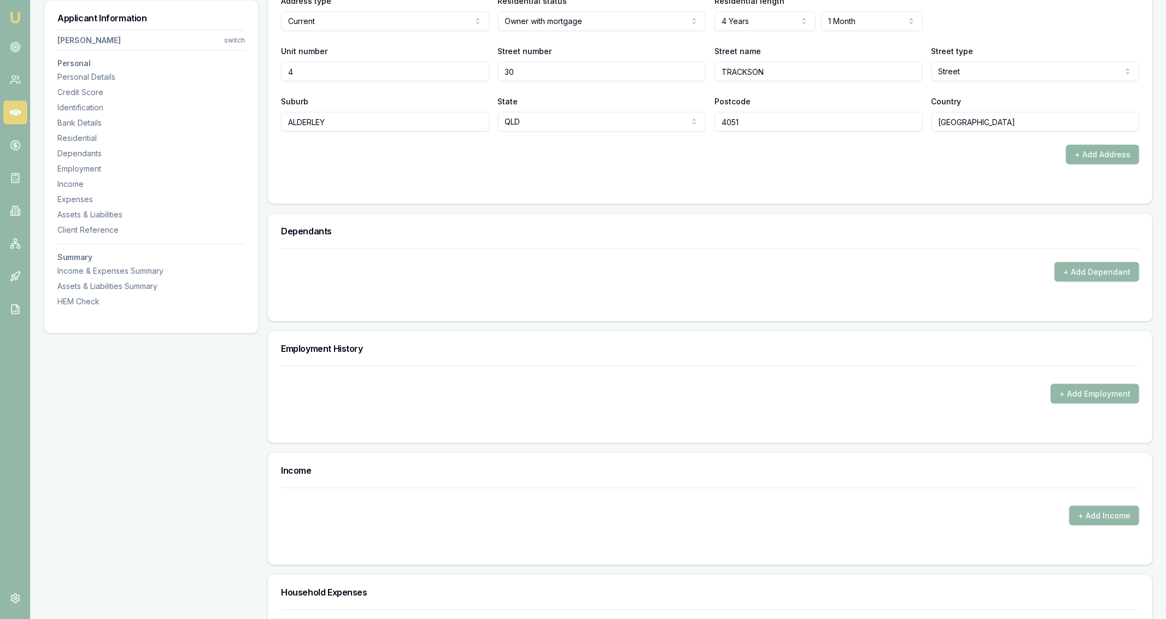
click at [1073, 160] on button "+ Add Address" at bounding box center [1102, 155] width 73 height 20
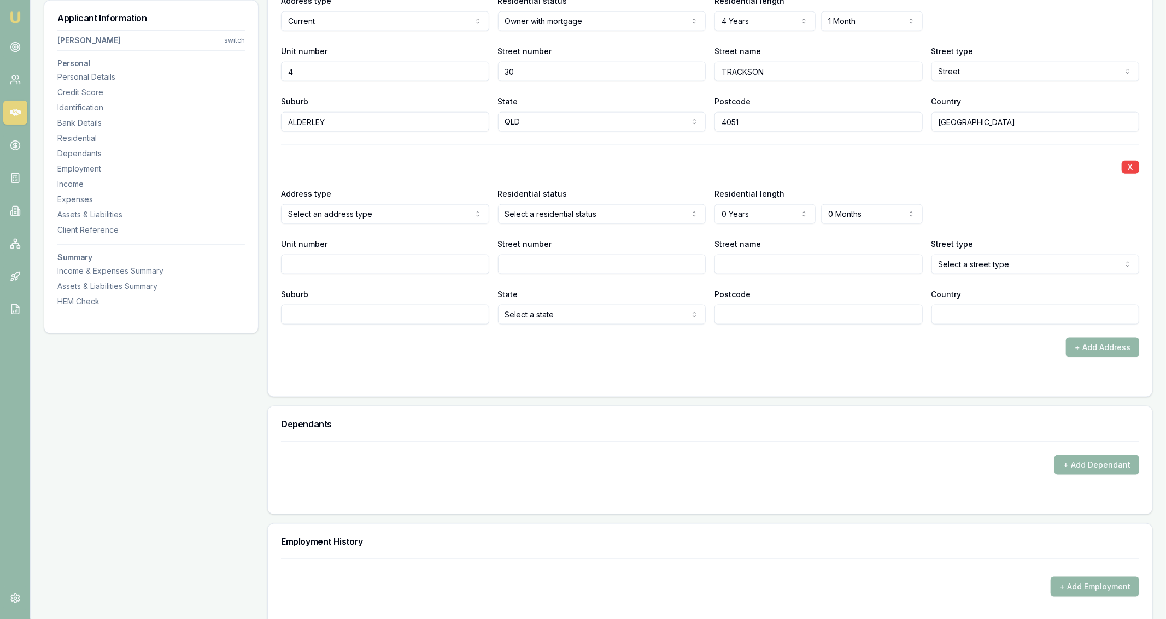
select select "PREVIOUS"
click at [444, 185] on div "X Address type Previous Current Previous Residential status Select a residentia…" at bounding box center [710, 235] width 858 height 180
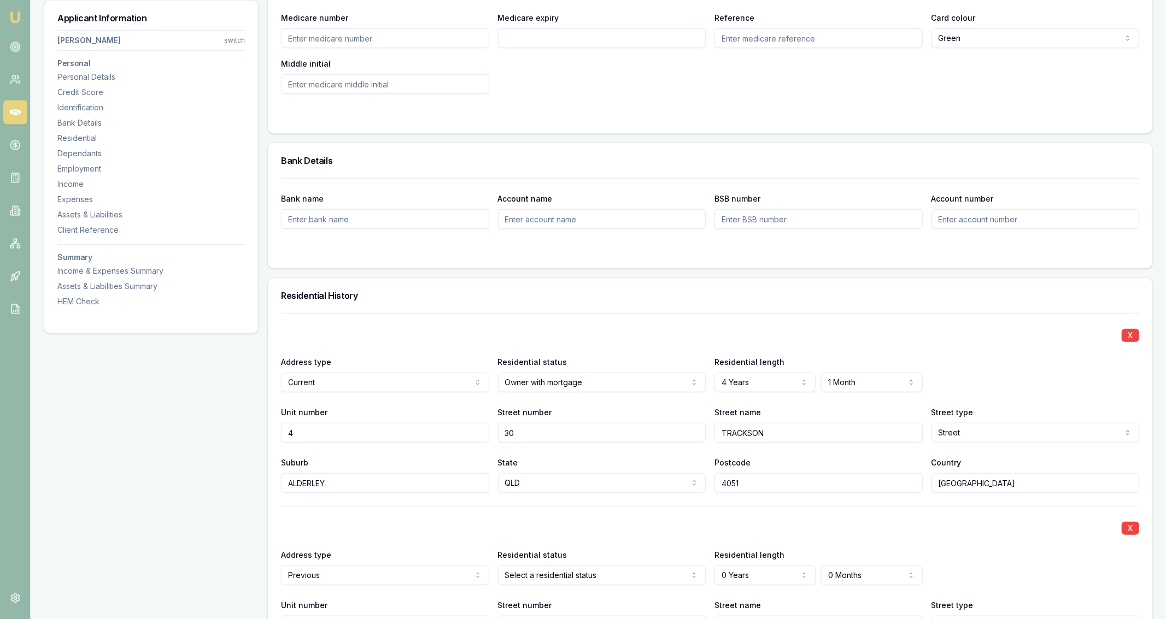
scroll to position [775, 0]
click at [465, 91] on input "Middle initial" at bounding box center [385, 85] width 208 height 20
type input "S"
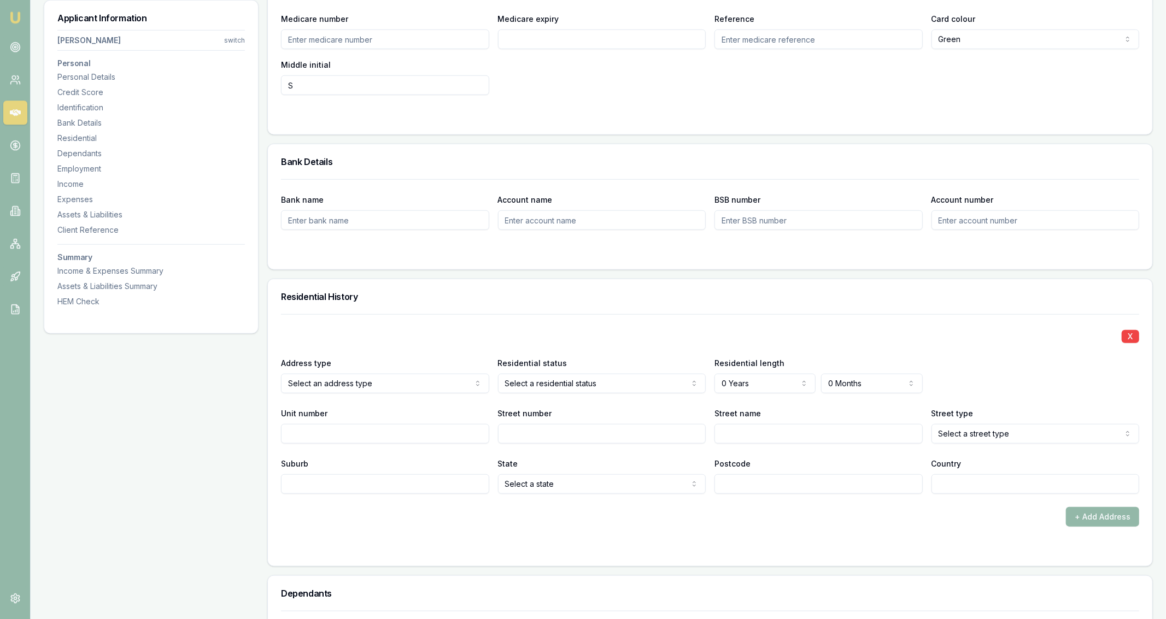
click at [419, 88] on input "S" at bounding box center [385, 85] width 208 height 20
click at [364, 413] on div "Unit number" at bounding box center [385, 425] width 208 height 37
click at [434, 370] on div "Address type Select an address type Current Previous" at bounding box center [385, 374] width 208 height 37
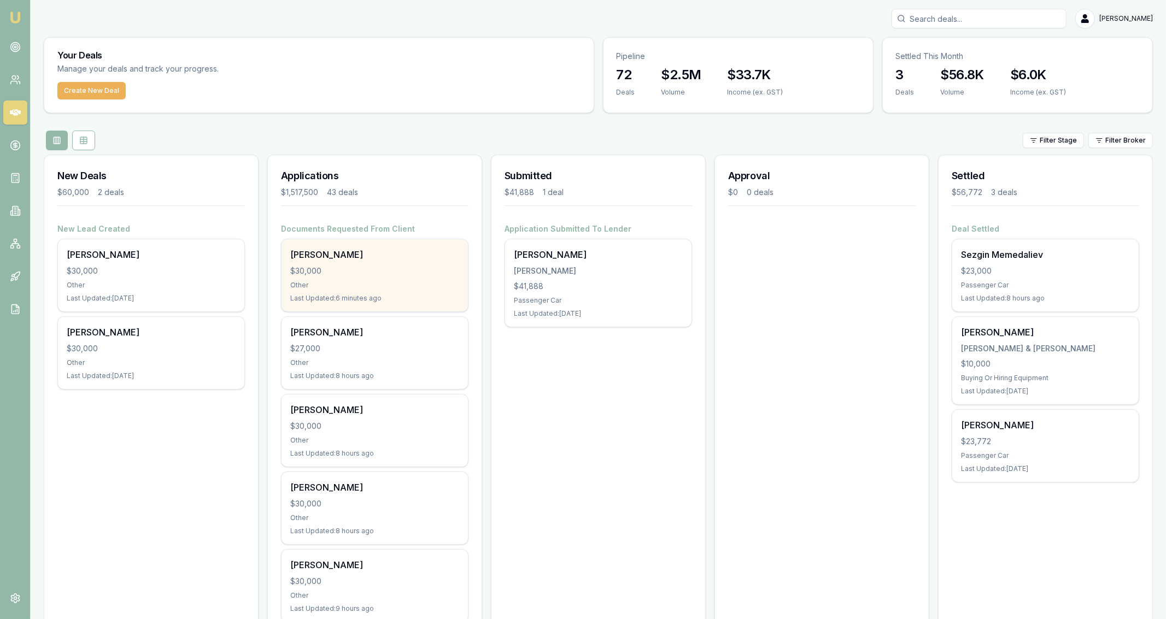
click at [379, 267] on div "$30,000" at bounding box center [374, 271] width 169 height 11
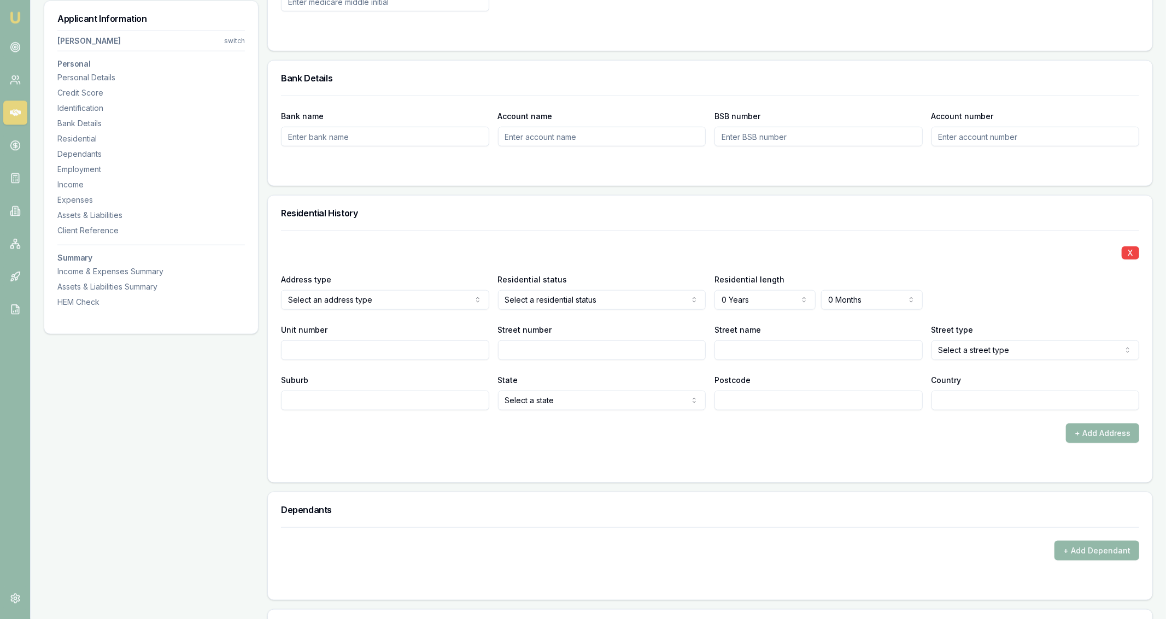
scroll to position [861, 0]
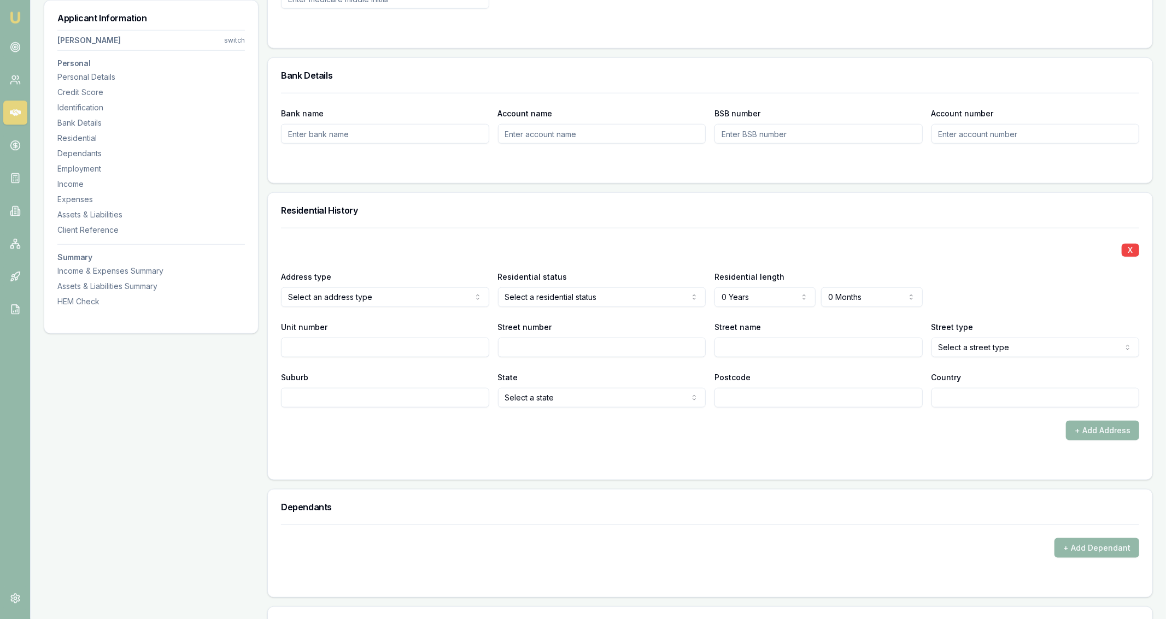
select select "2"
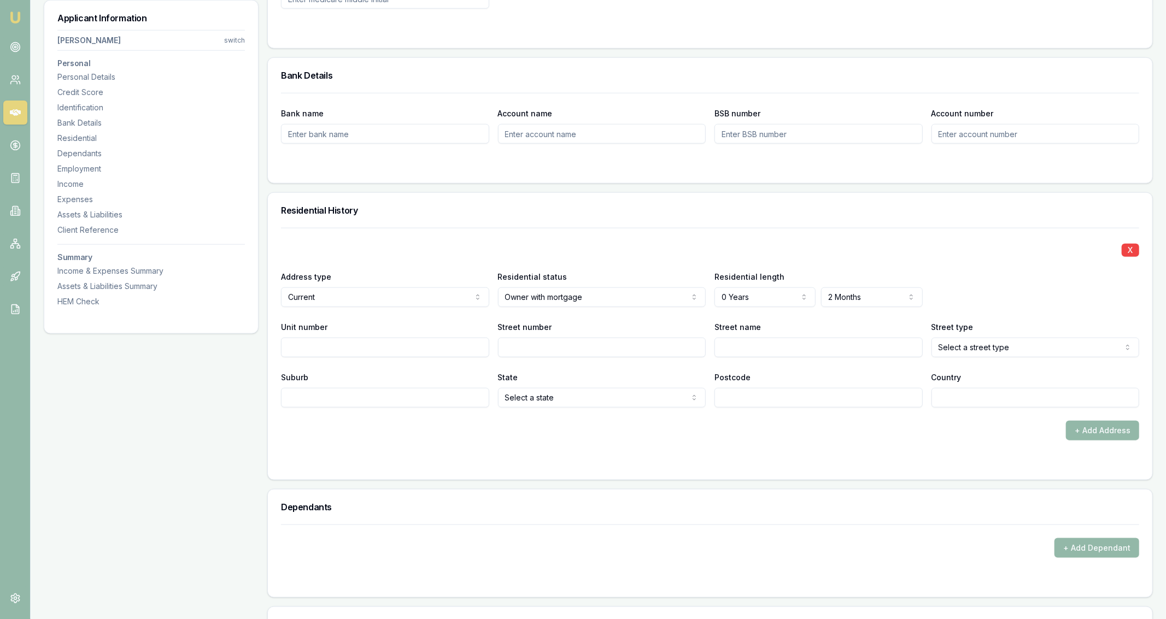
click at [356, 355] on input "Unit number" at bounding box center [385, 348] width 208 height 20
type input "4"
type input "30"
type input "r"
type input "trackson"
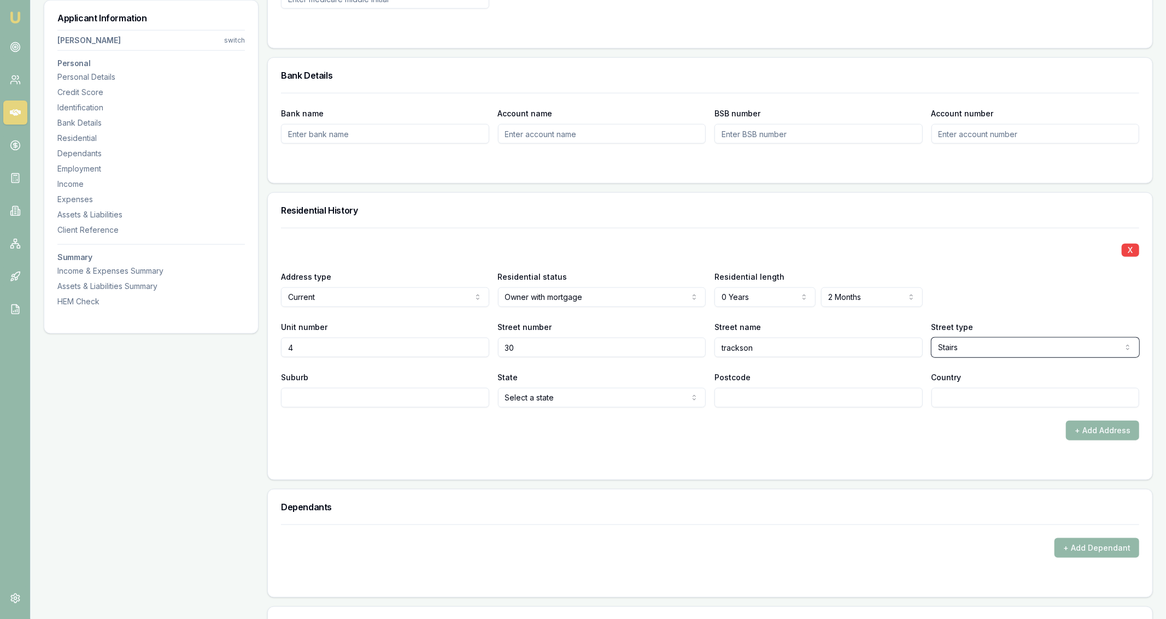
select select "Street"
type input "alderley"
select select "QLD"
type input "4051"
type input "[GEOGRAPHIC_DATA]"
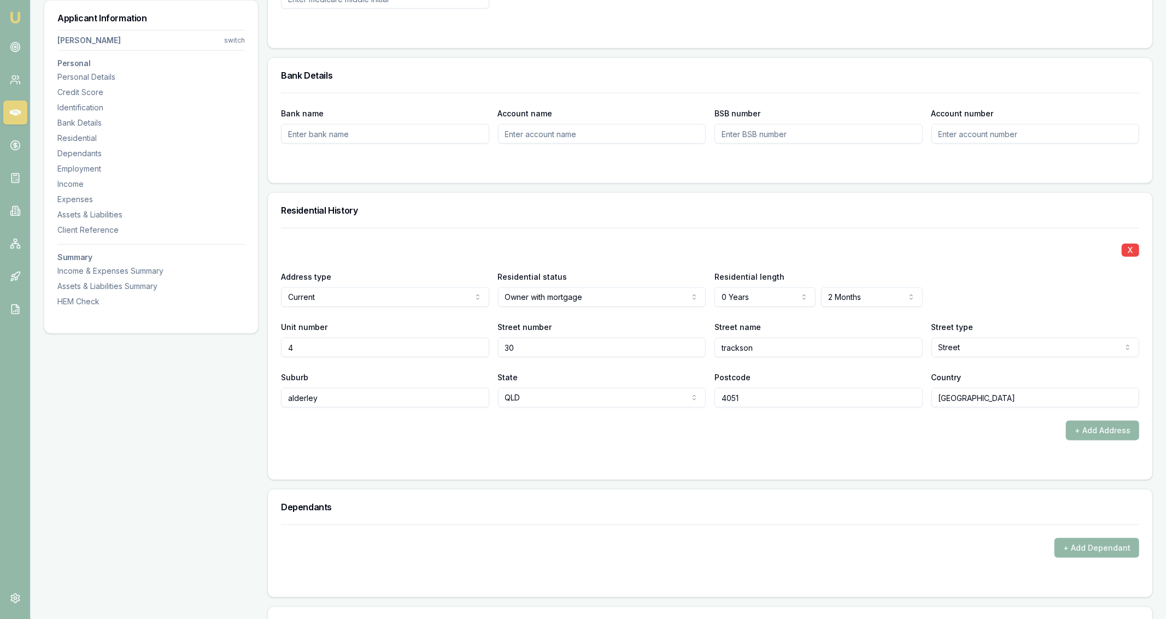
click at [639, 433] on div "+ Add Address" at bounding box center [710, 431] width 858 height 20
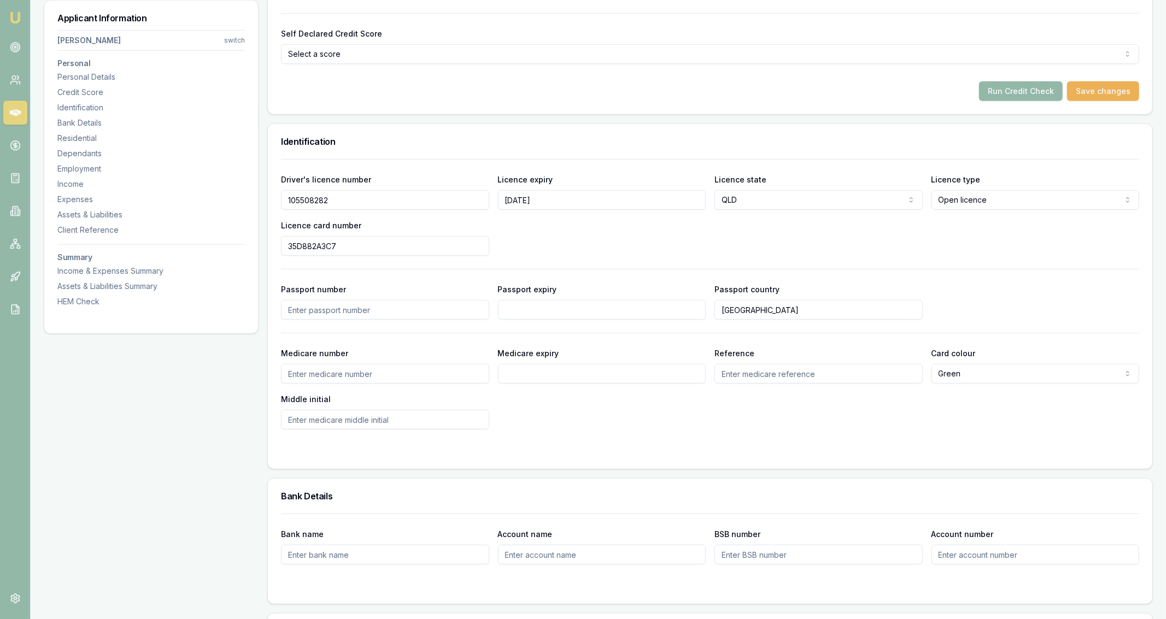
scroll to position [438, 0]
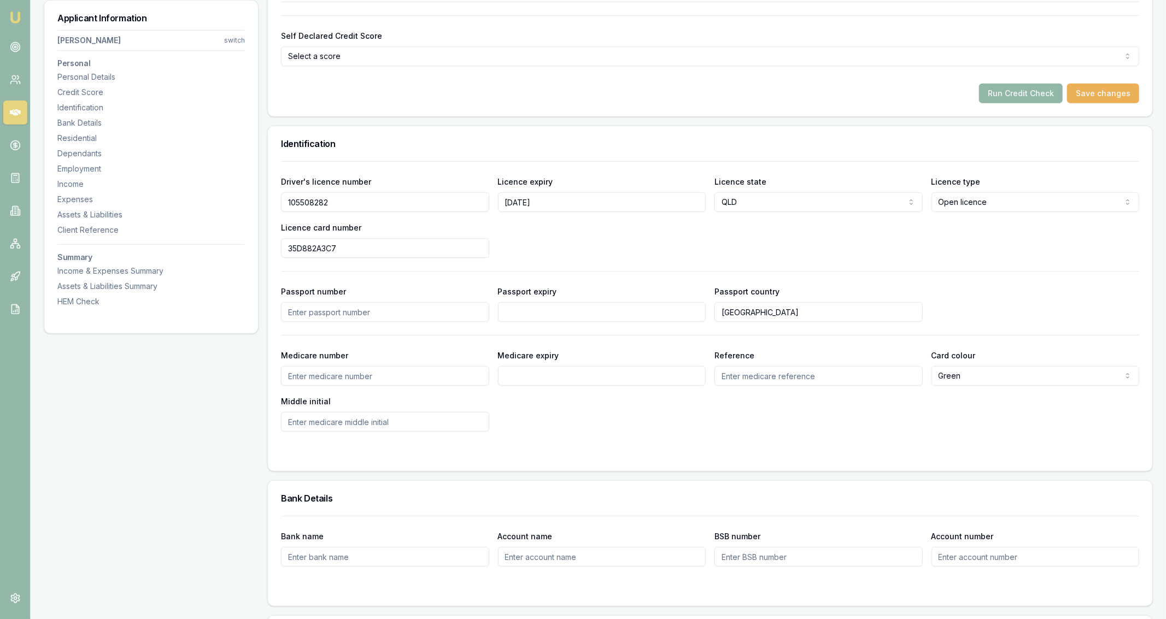
click at [1048, 100] on button "Run Credit Check" at bounding box center [1021, 94] width 84 height 20
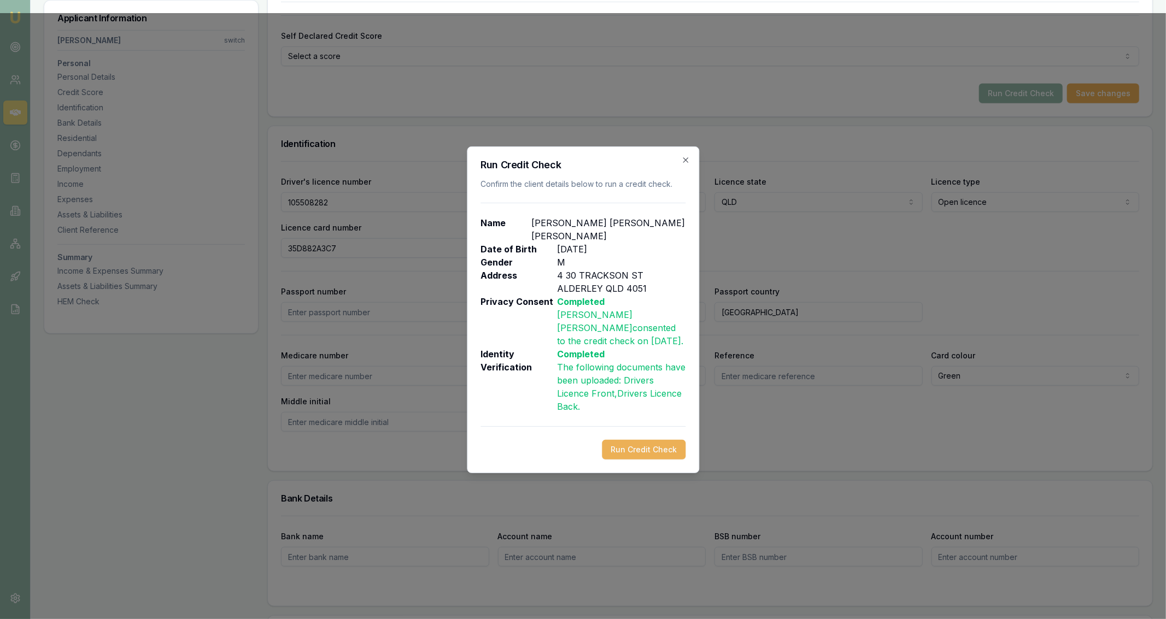
click at [646, 434] on div "Run Credit Check Confirm the client details below to run a credit check. Name J…" at bounding box center [583, 310] width 232 height 327
click at [646, 440] on button "Run Credit Check" at bounding box center [644, 450] width 84 height 20
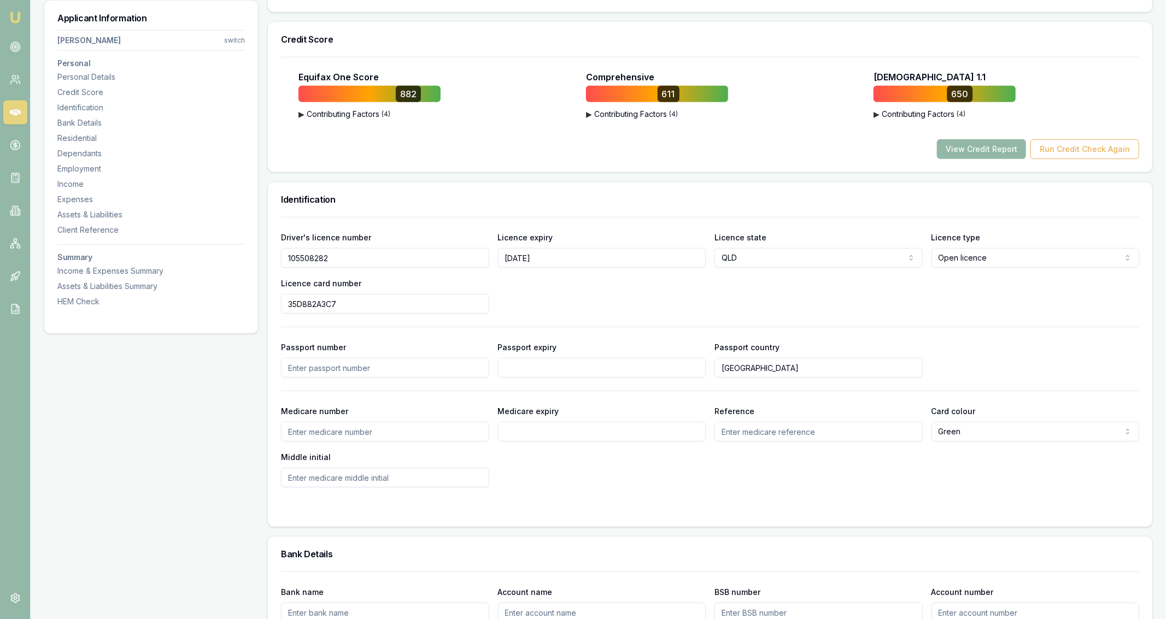
scroll to position [378, 0]
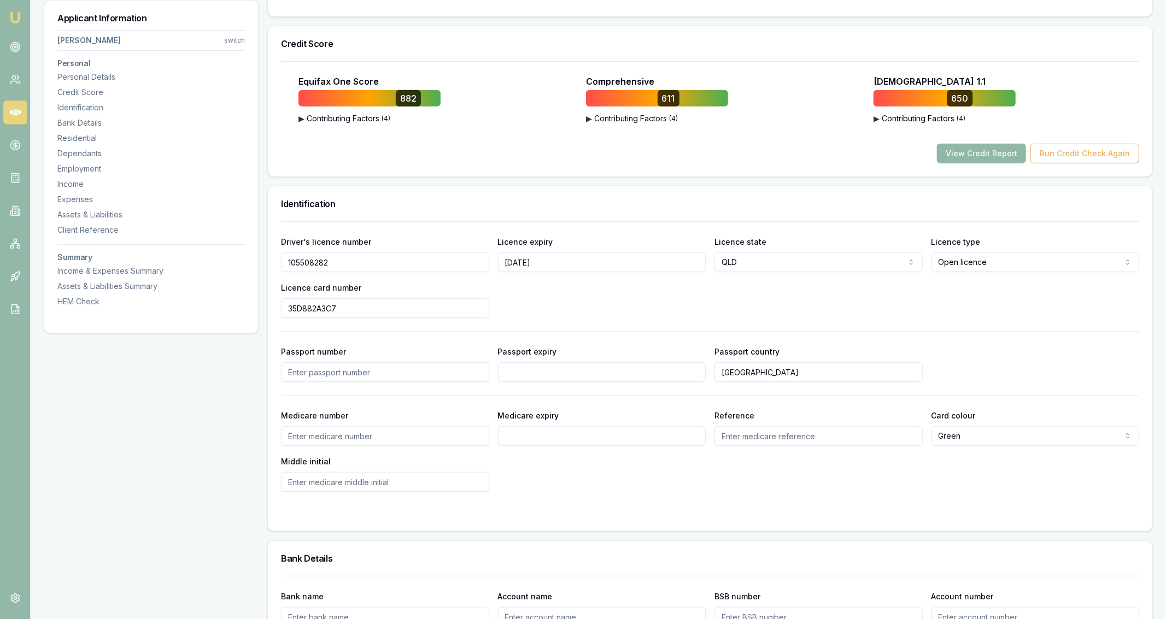
click at [950, 155] on button "View Credit Report" at bounding box center [981, 154] width 89 height 20
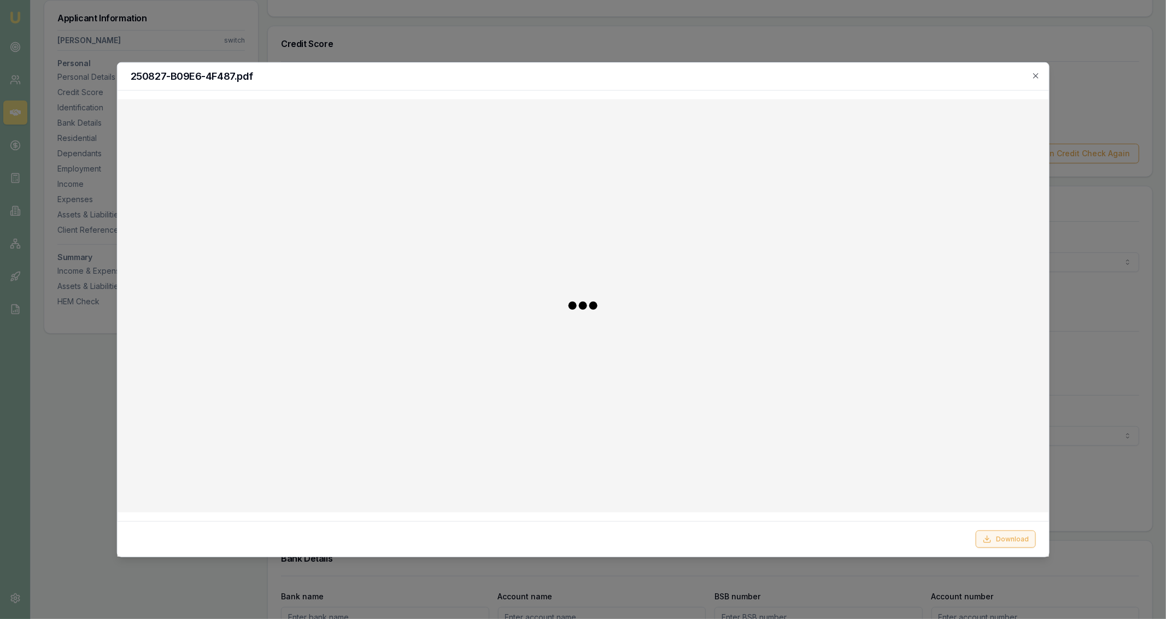
click at [1027, 539] on button "Download" at bounding box center [1006, 539] width 60 height 17
click at [198, 19] on div at bounding box center [583, 309] width 1166 height 619
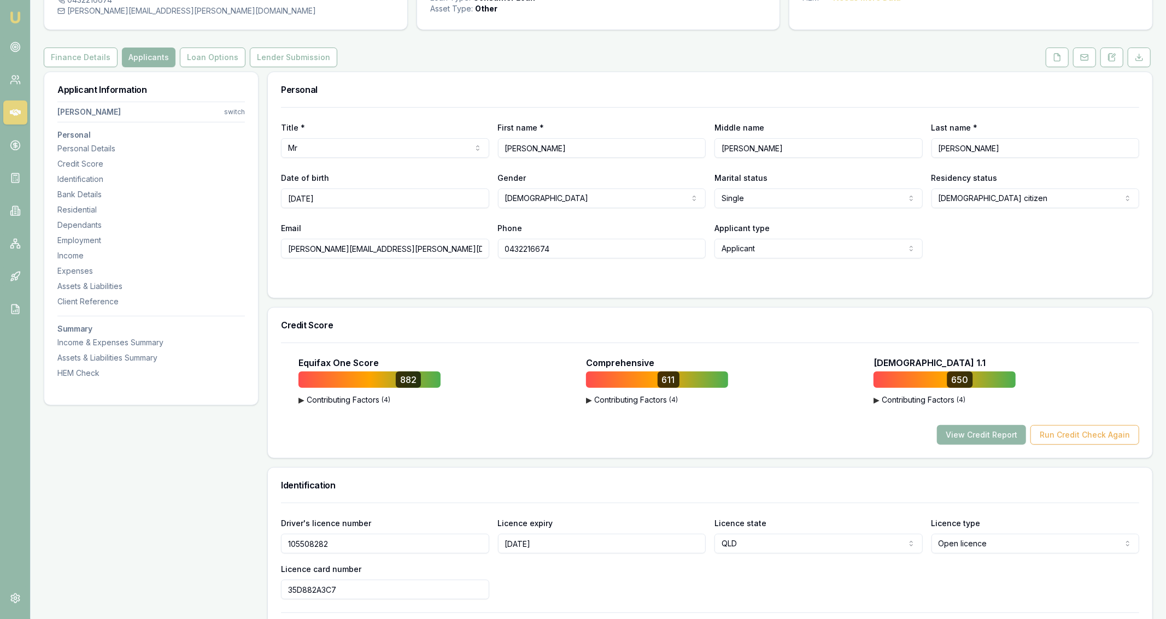
scroll to position [0, 0]
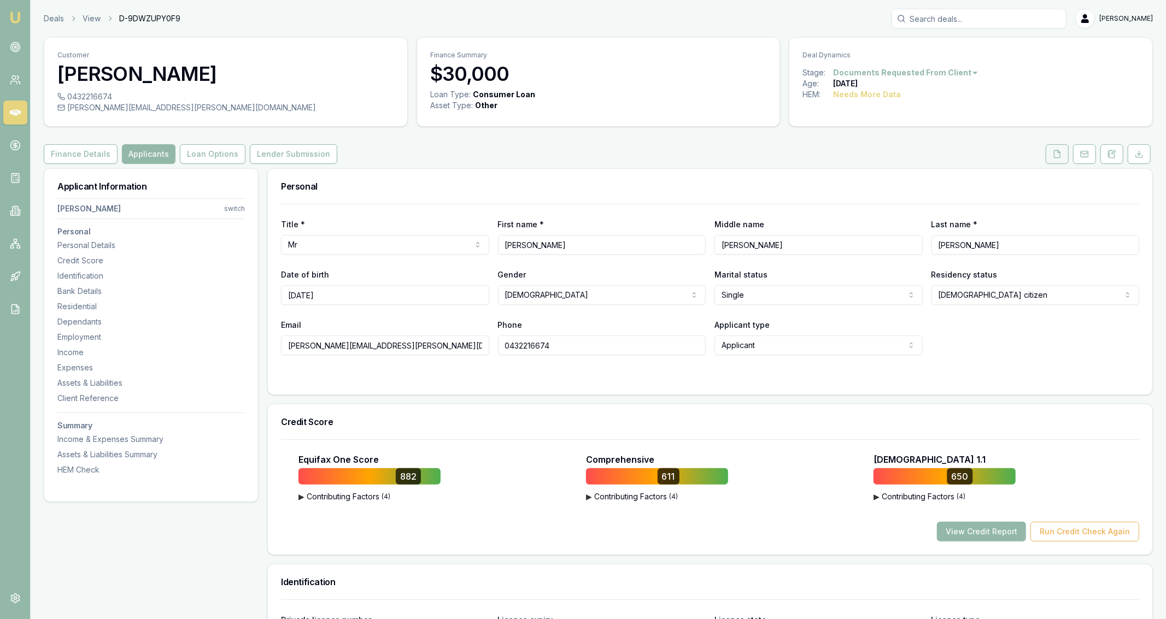
click at [1049, 152] on button at bounding box center [1057, 154] width 23 height 20
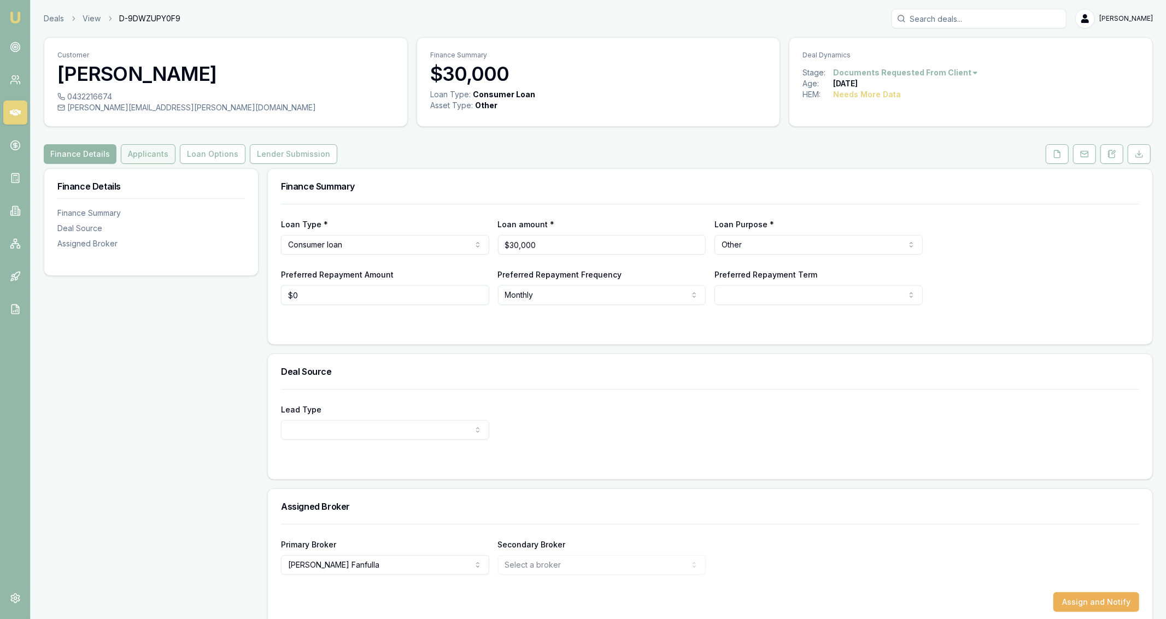
click at [145, 152] on button "Applicants" at bounding box center [148, 154] width 55 height 20
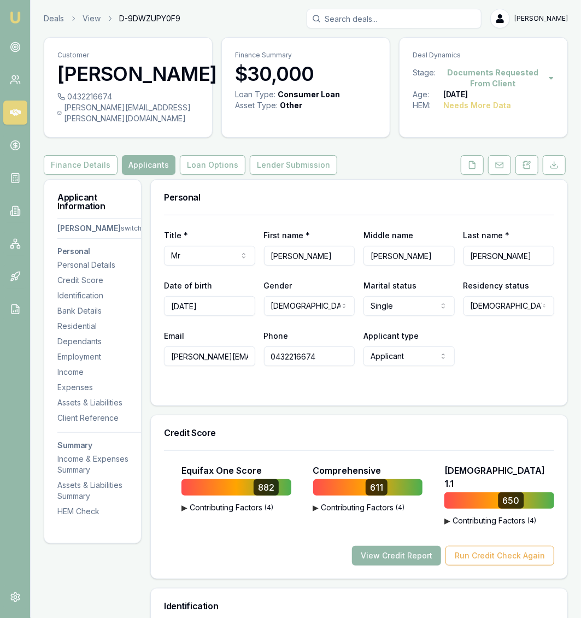
click at [108, 113] on div "[PERSON_NAME][EMAIL_ADDRESS][PERSON_NAME][DOMAIN_NAME]" at bounding box center [128, 113] width 142 height 22
click at [109, 110] on div "[PERSON_NAME][EMAIL_ADDRESS][PERSON_NAME][DOMAIN_NAME]" at bounding box center [128, 113] width 142 height 22
copy icon
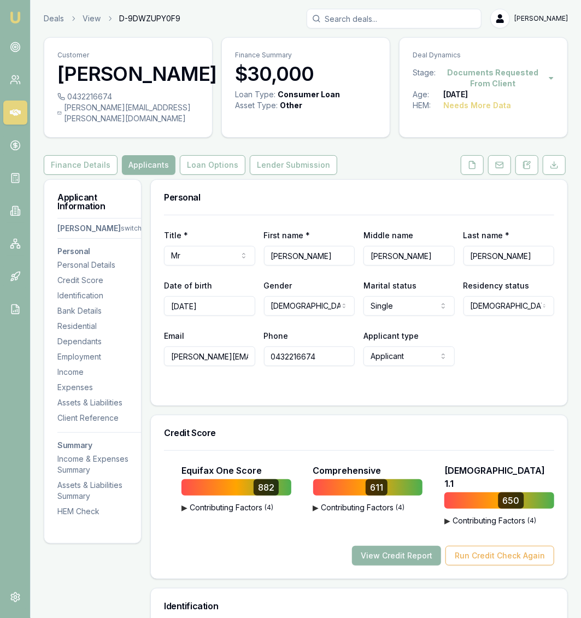
click at [87, 101] on div "0432216674" at bounding box center [128, 96] width 142 height 11
copy div "0432216674"
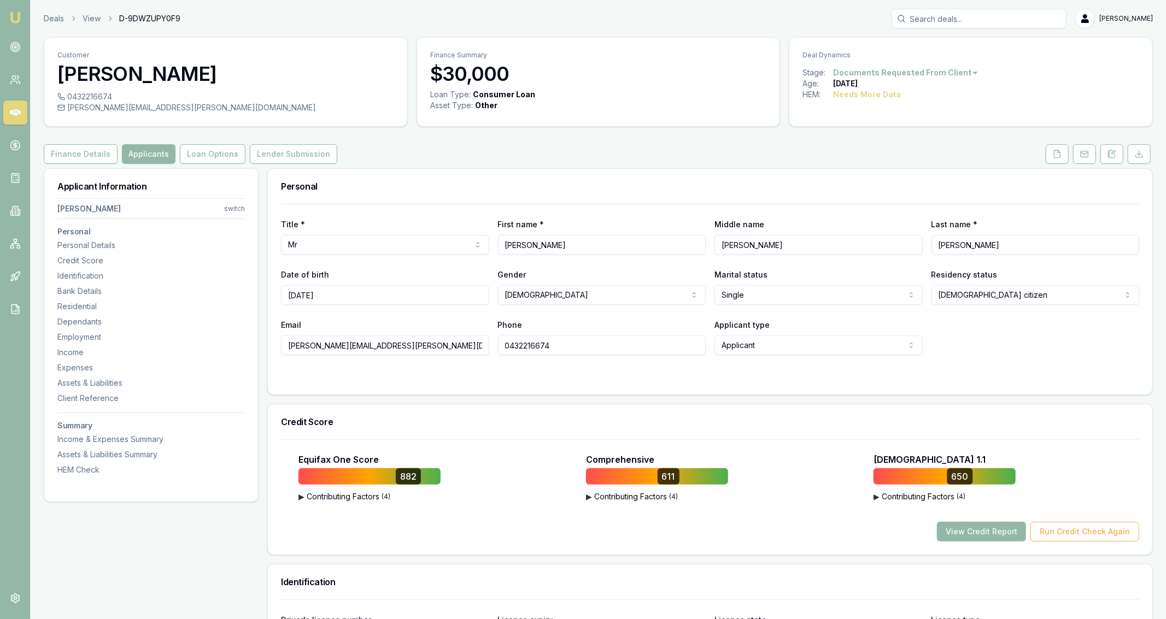
click at [88, 111] on div "[PERSON_NAME][EMAIL_ADDRESS][PERSON_NAME][DOMAIN_NAME]" at bounding box center [225, 107] width 337 height 11
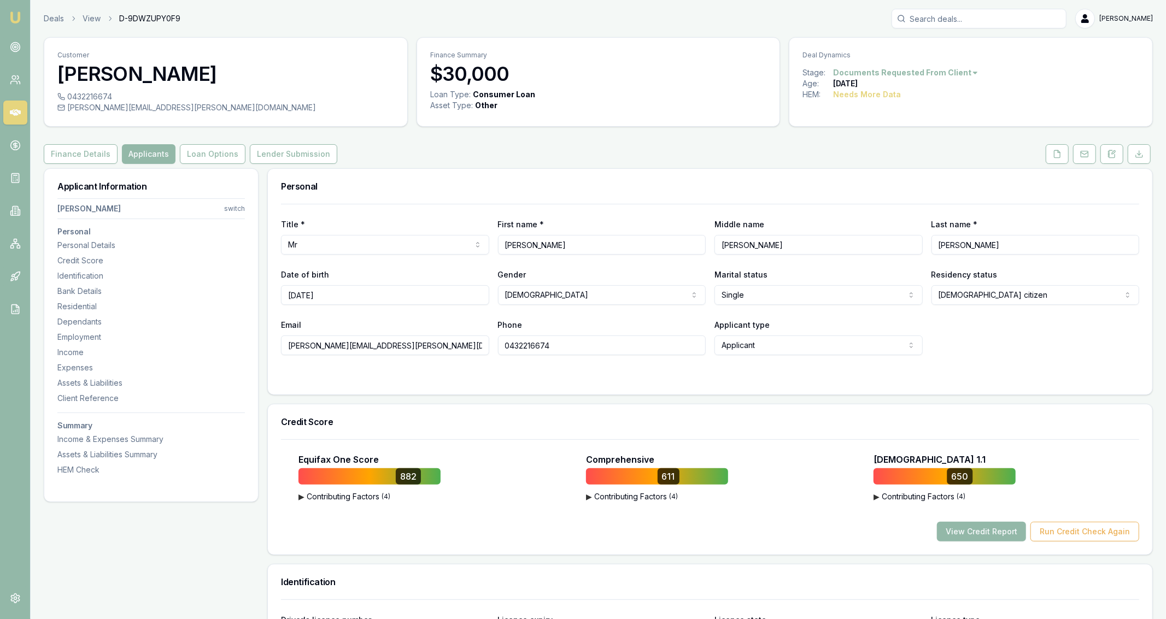
copy icon
click at [295, 95] on div "0432216674" at bounding box center [225, 96] width 337 height 11
click at [1068, 155] on button at bounding box center [1057, 154] width 23 height 20
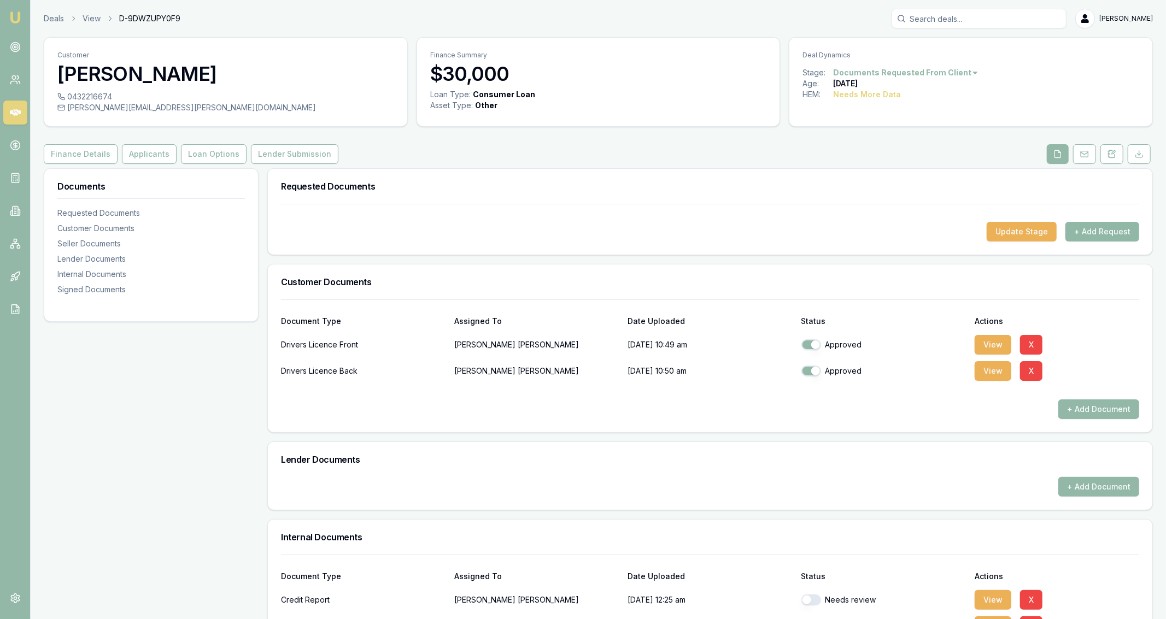
click at [1095, 234] on button "+ Add Request" at bounding box center [1103, 232] width 74 height 20
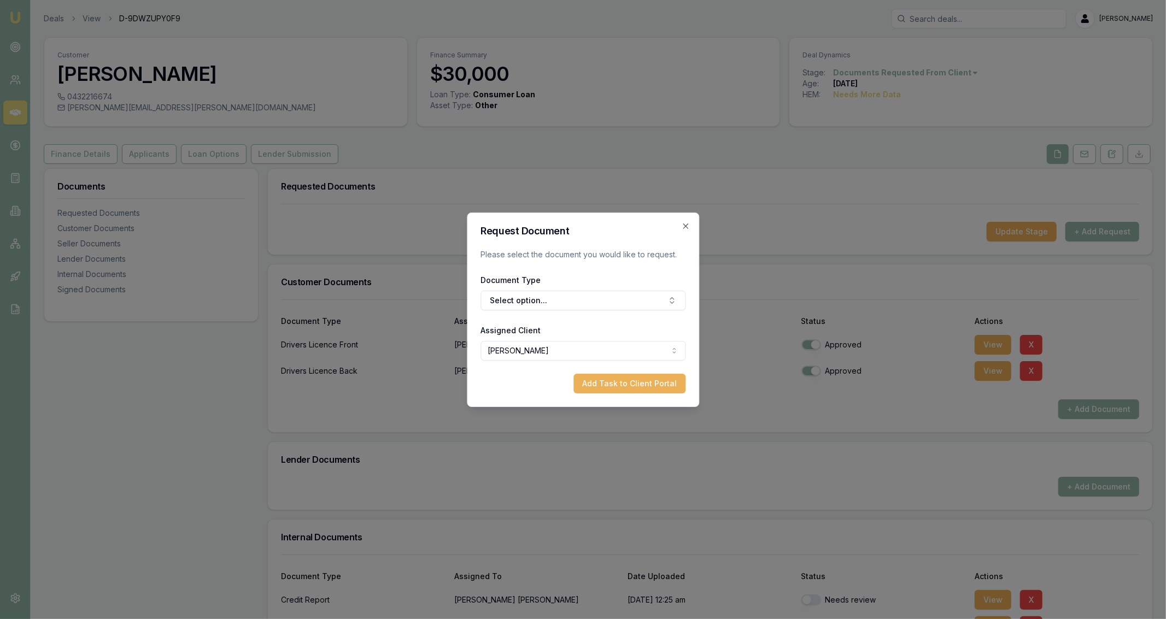
click at [650, 284] on div "Document Type Select option..." at bounding box center [583, 291] width 205 height 37
click at [641, 305] on button "Select option..." at bounding box center [583, 301] width 205 height 20
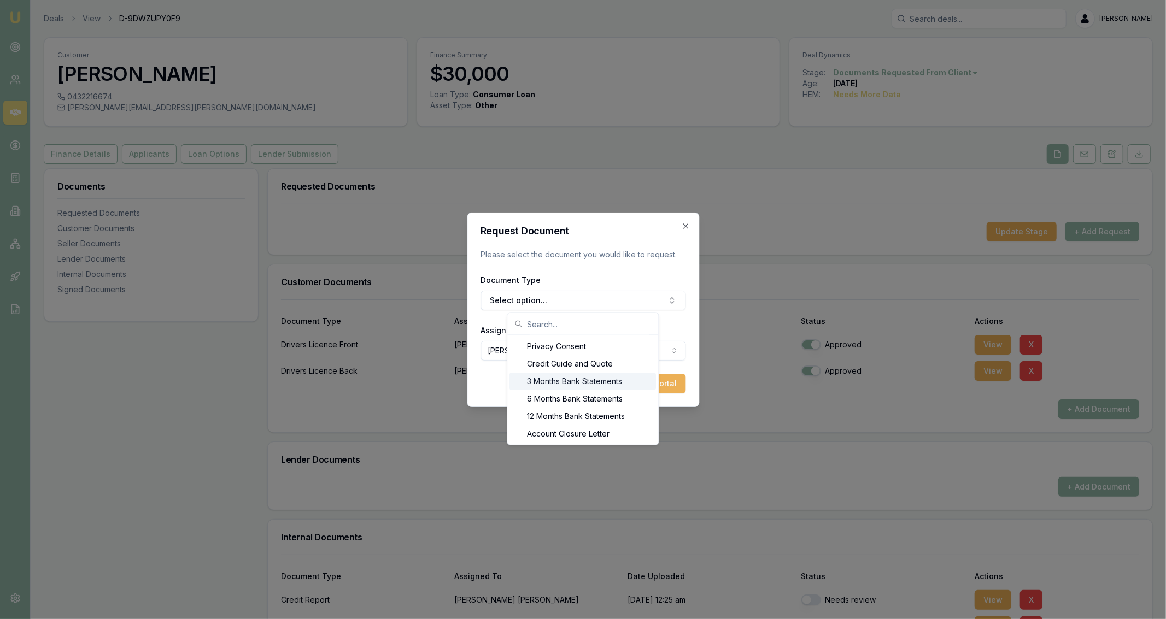
click at [633, 383] on div "3 Months Bank Statements" at bounding box center [583, 381] width 147 height 17
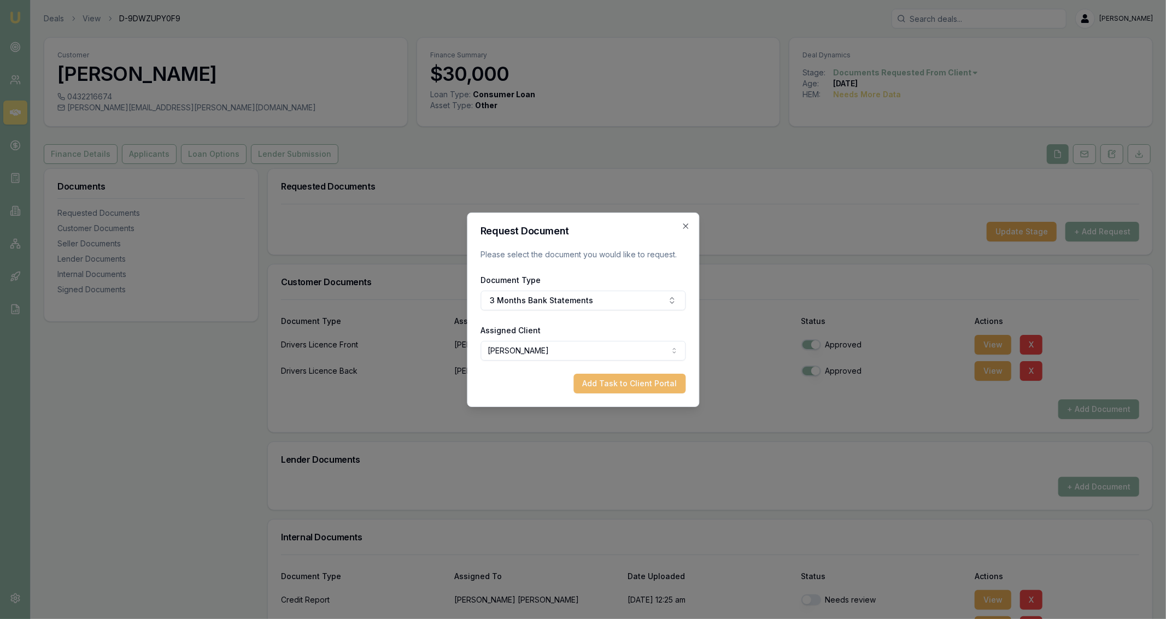
click at [633, 387] on button "Add Task to Client Portal" at bounding box center [630, 384] width 112 height 20
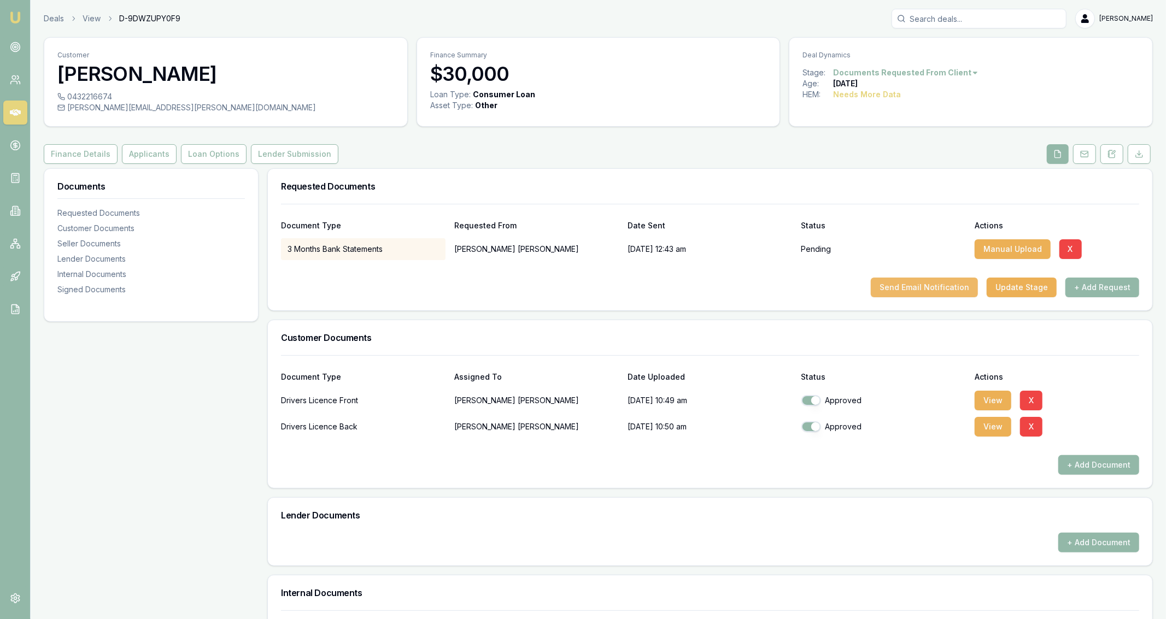
click at [923, 294] on button "Send Email Notification" at bounding box center [924, 288] width 107 height 20
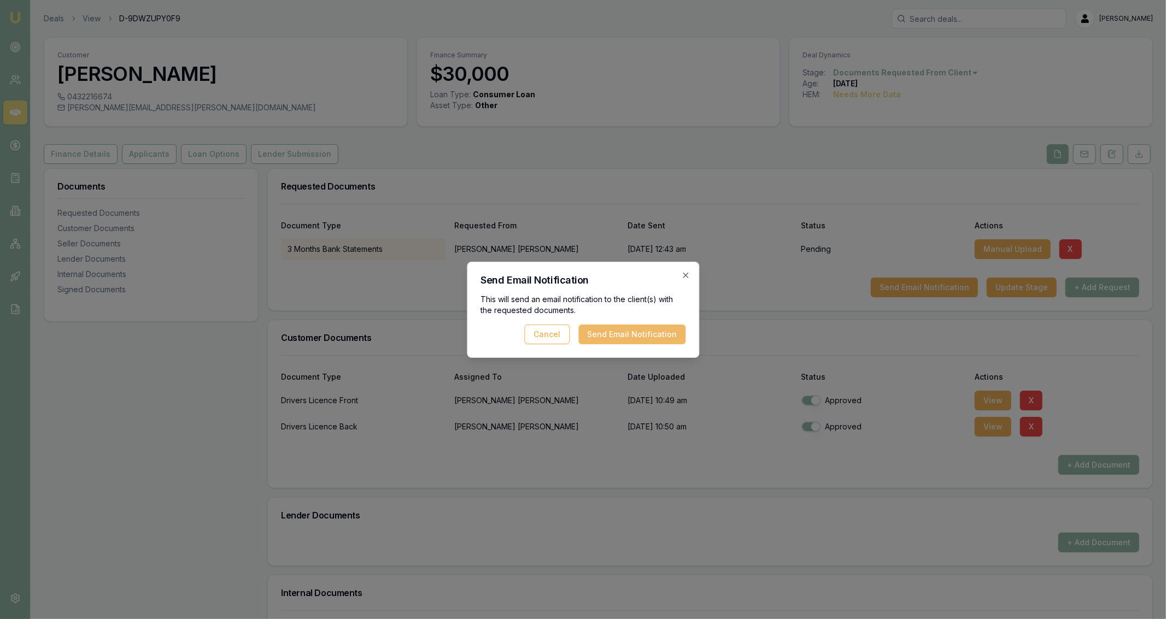
click at [630, 328] on button "Send Email Notification" at bounding box center [631, 335] width 107 height 20
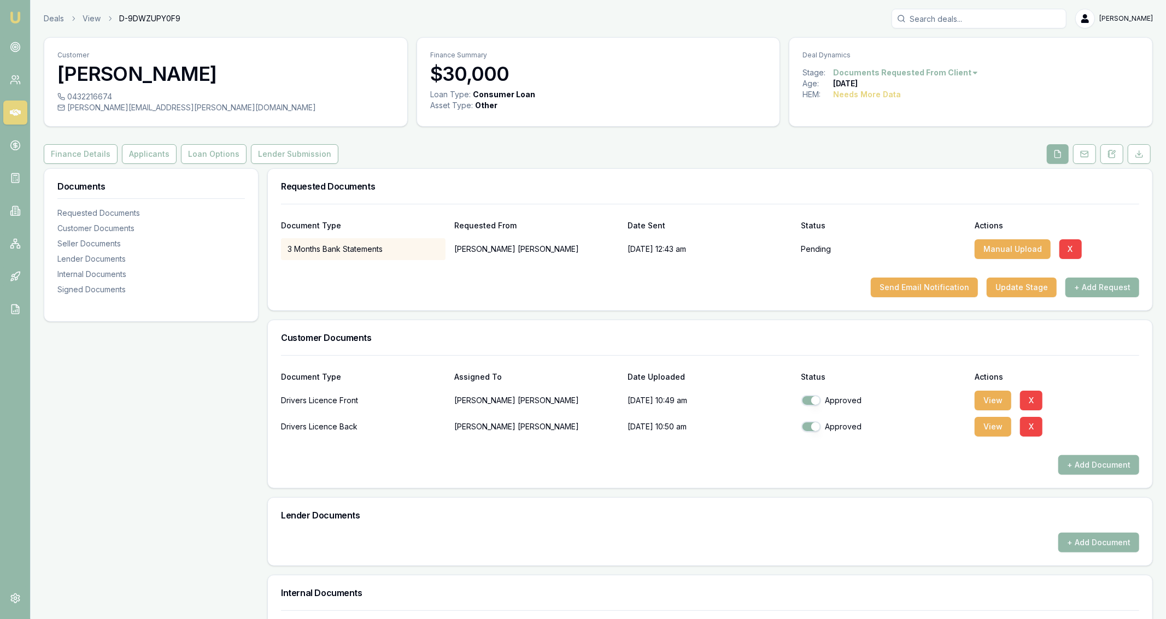
click at [1083, 290] on button "+ Add Request" at bounding box center [1103, 288] width 74 height 20
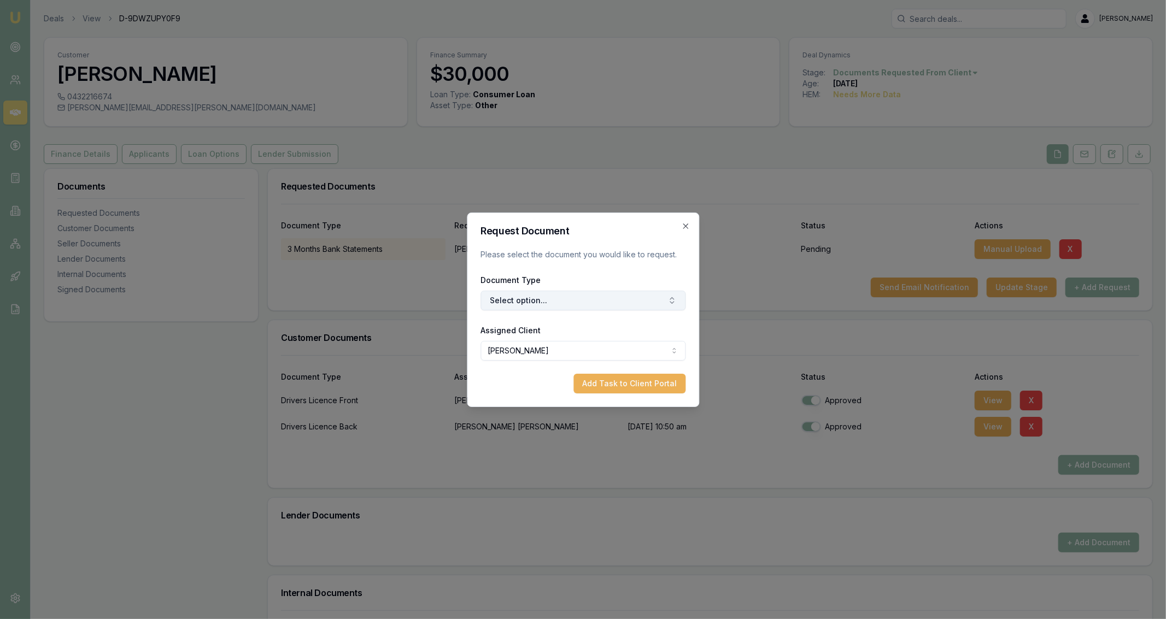
click at [535, 296] on button "Select option..." at bounding box center [583, 301] width 205 height 20
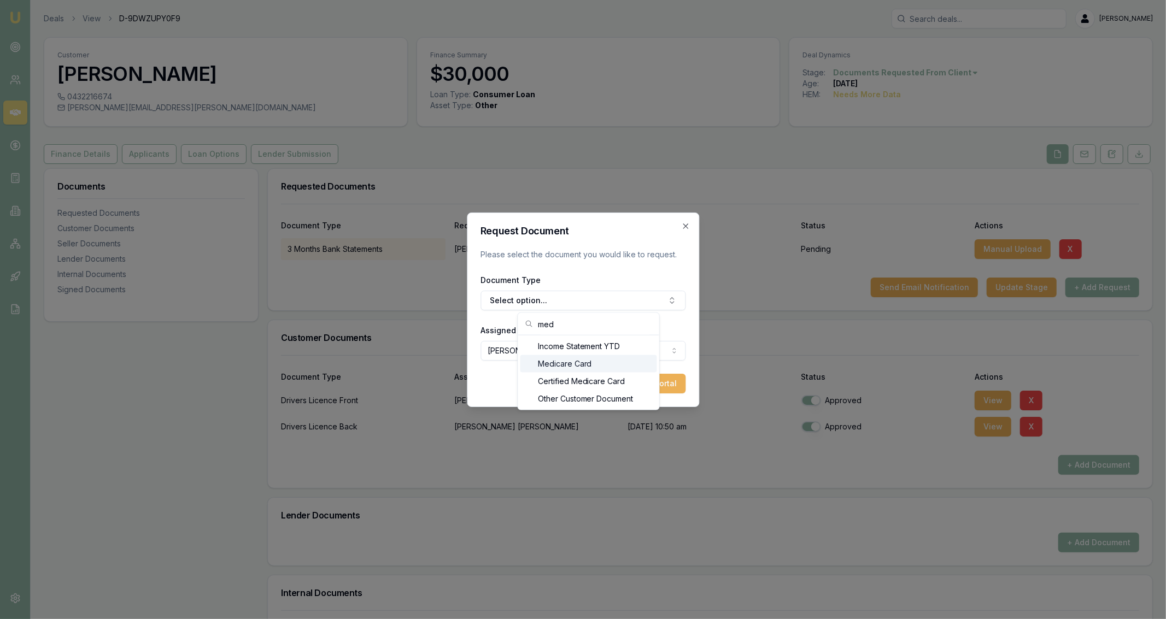
type input "med"
click at [586, 369] on div "Medicare Card" at bounding box center [588, 363] width 137 height 17
click at [627, 374] on button "Add Task to Client Portal" at bounding box center [630, 384] width 112 height 20
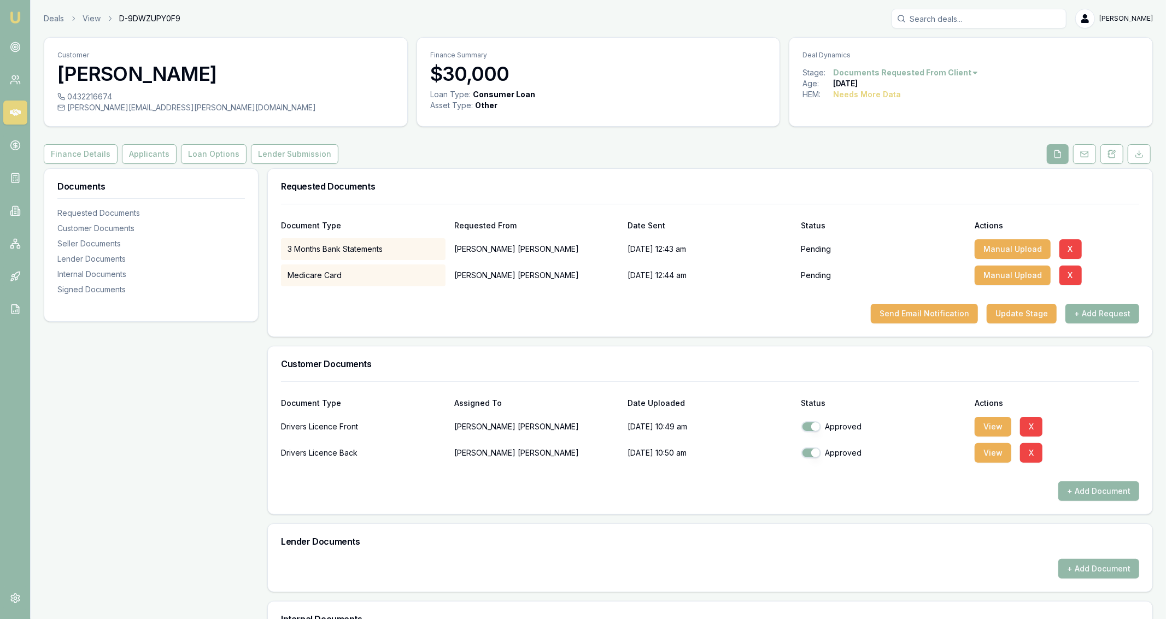
click at [1096, 306] on button "+ Add Request" at bounding box center [1103, 314] width 74 height 20
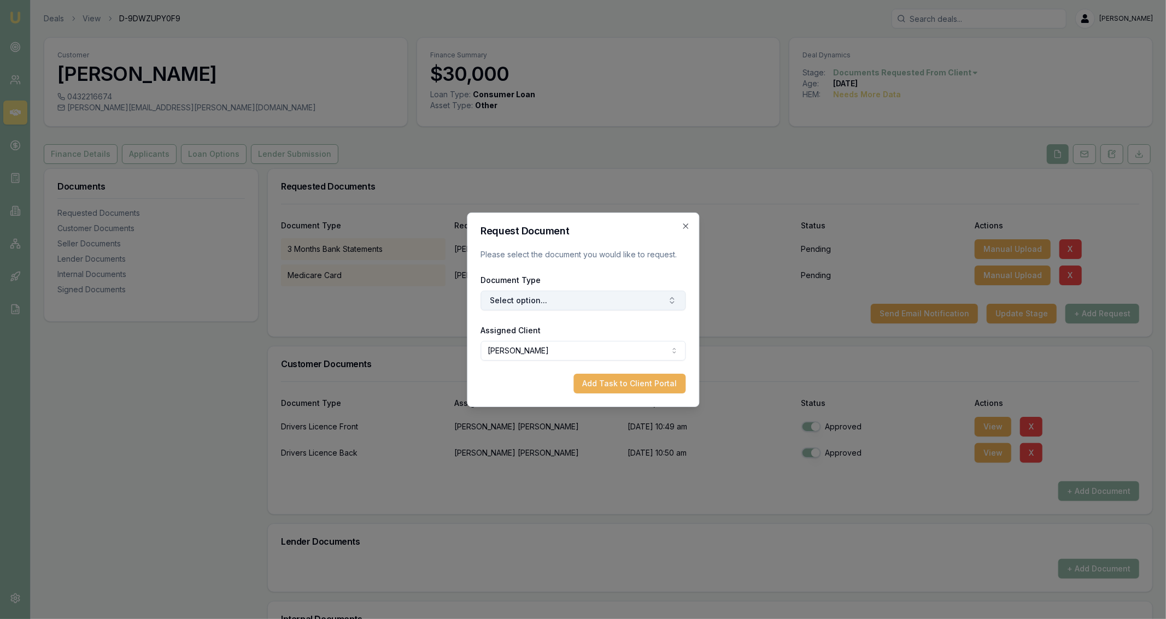
click at [654, 304] on button "Select option..." at bounding box center [583, 301] width 205 height 20
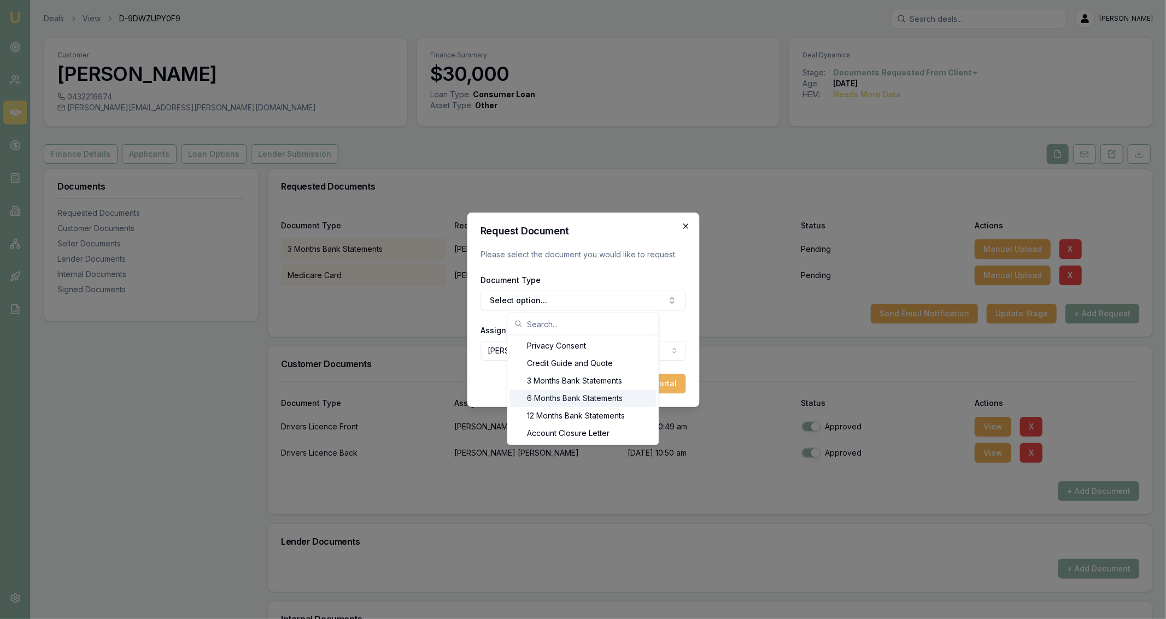
scroll to position [1, 0]
click at [682, 227] on icon "button" at bounding box center [685, 226] width 9 height 9
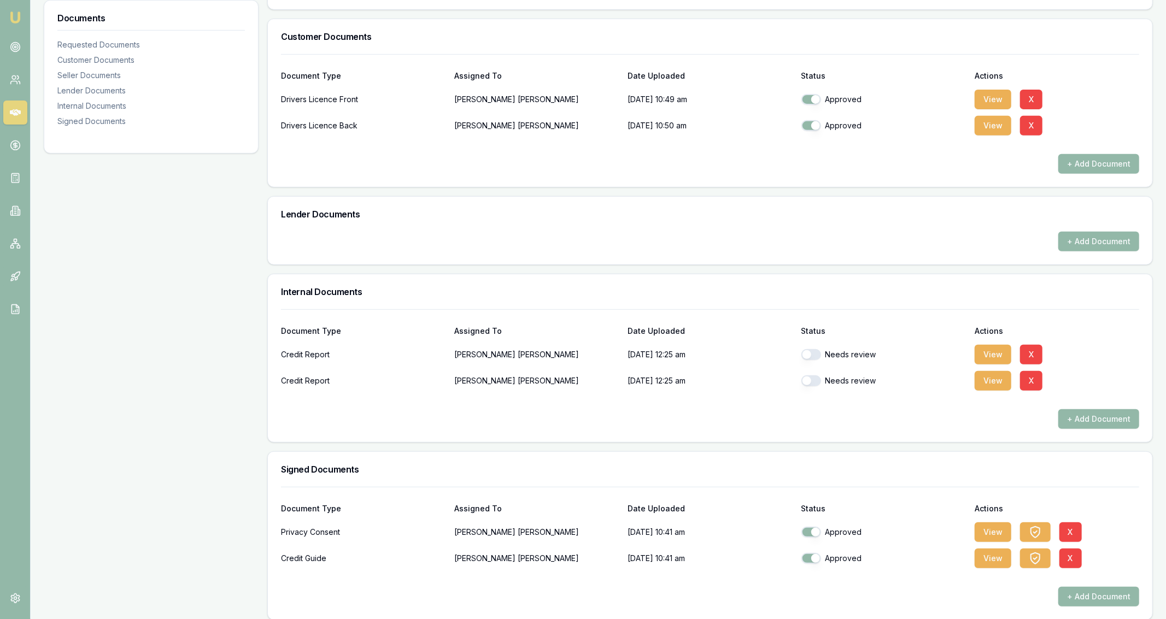
scroll to position [336, 0]
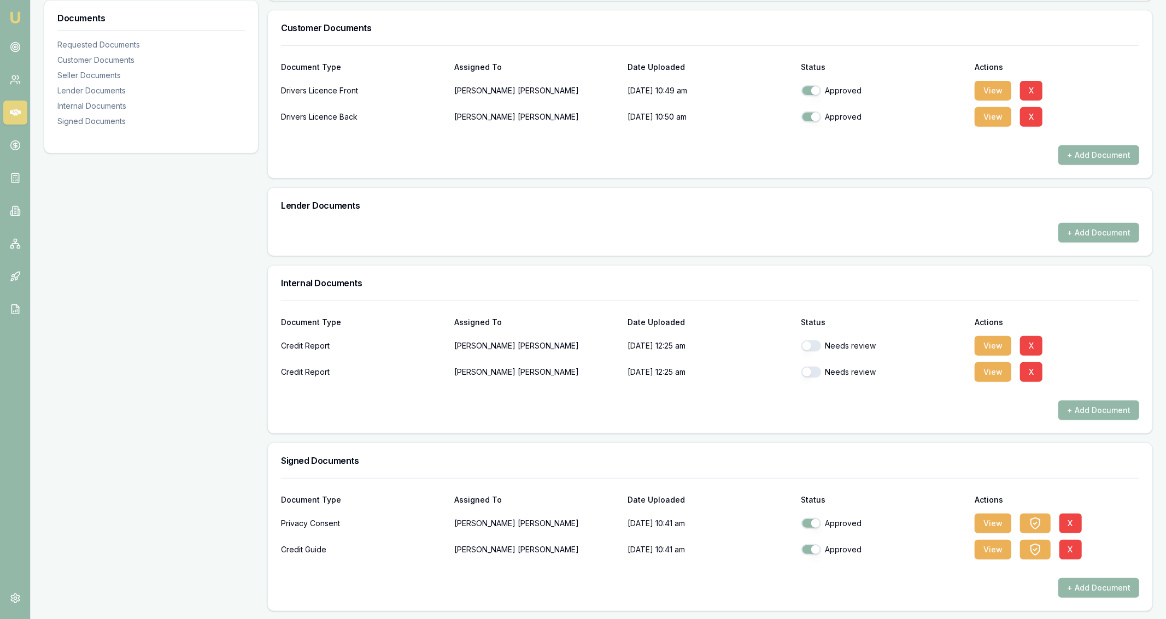
click at [808, 346] on button "button" at bounding box center [812, 346] width 20 height 11
checkbox input "true"
click at [803, 363] on div "Needs review" at bounding box center [884, 372] width 165 height 22
click at [804, 369] on button "button" at bounding box center [812, 372] width 20 height 11
checkbox input "true"
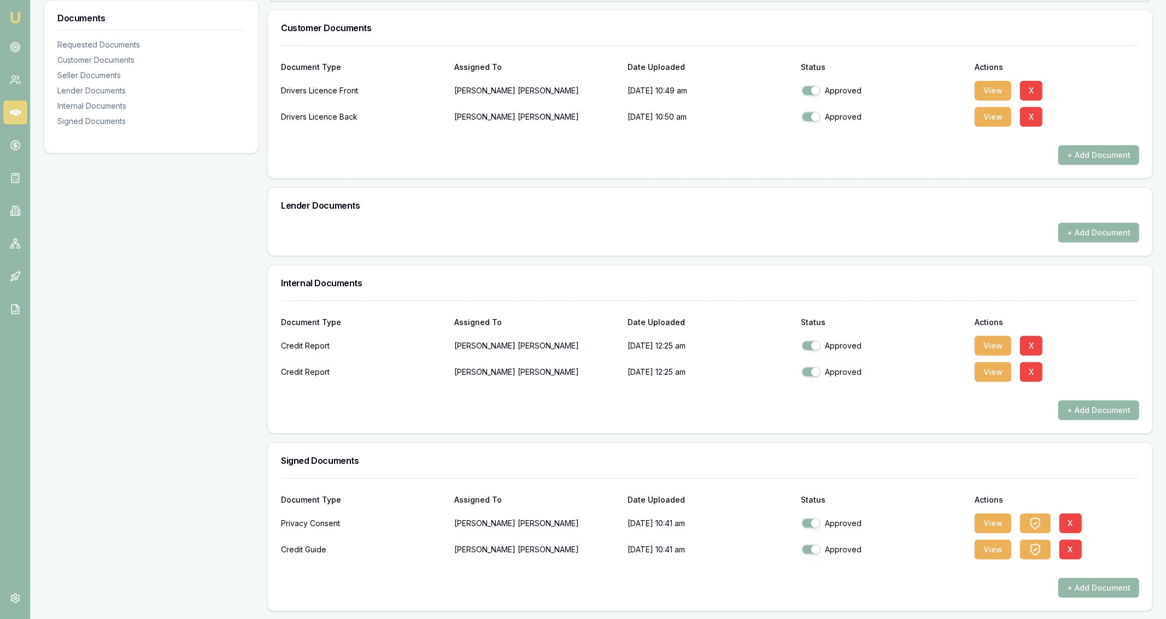
scroll to position [0, 0]
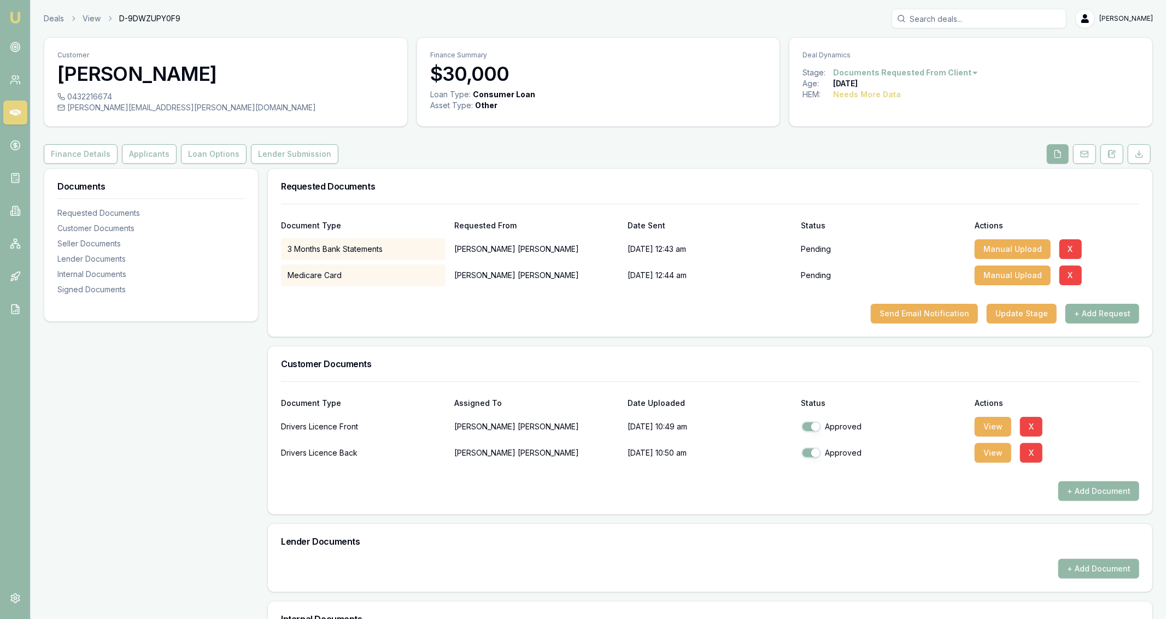
click at [1104, 320] on button "+ Add Request" at bounding box center [1103, 314] width 74 height 20
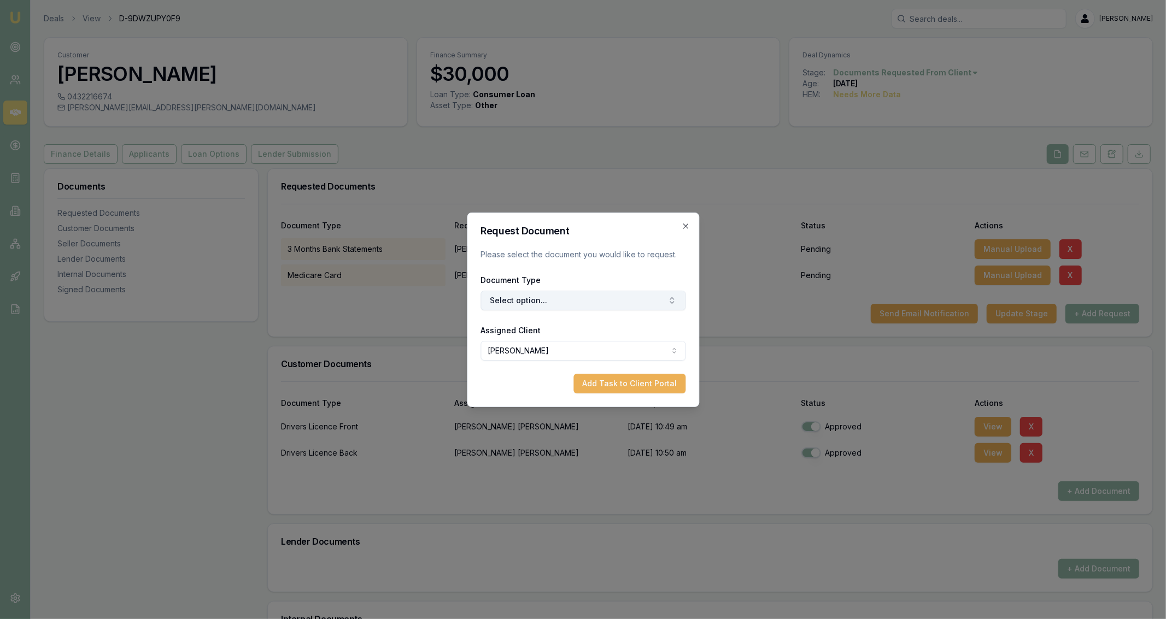
click at [585, 294] on button "Select option..." at bounding box center [583, 301] width 205 height 20
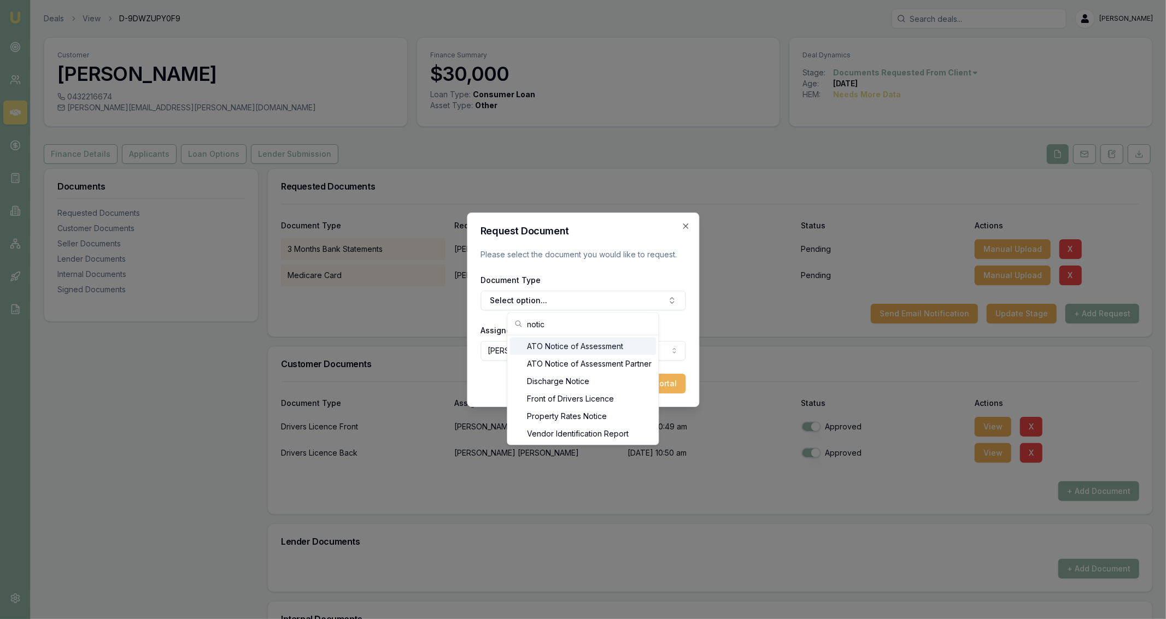
type input "notic"
click at [630, 353] on div "ATO Notice of Assessment" at bounding box center [583, 346] width 147 height 17
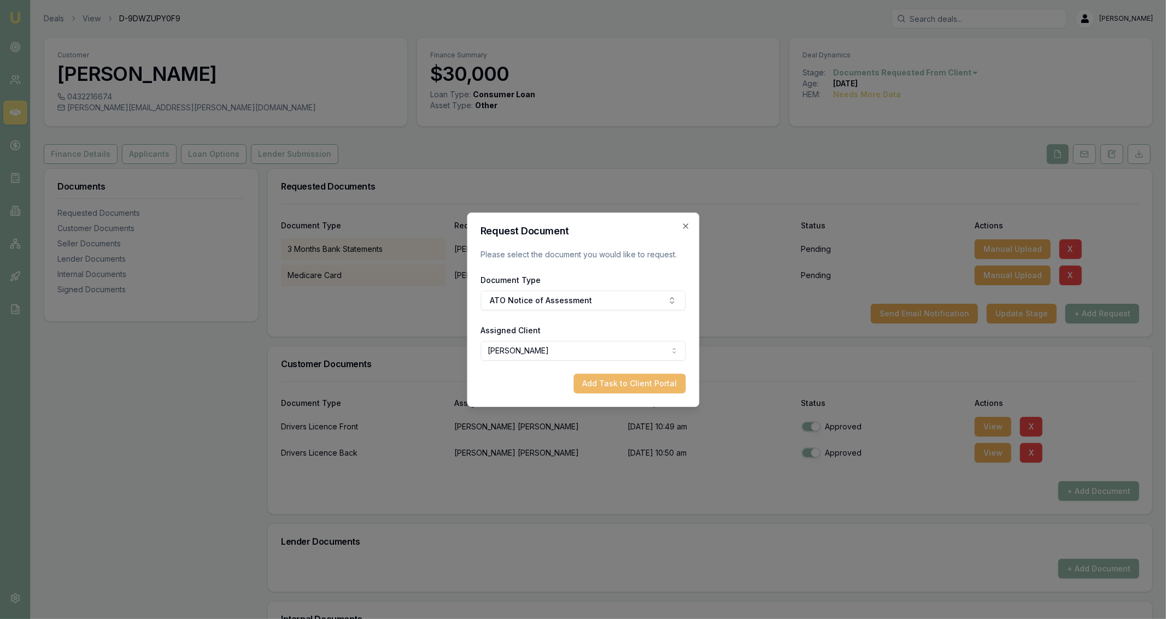
click at [617, 390] on button "Add Task to Client Portal" at bounding box center [630, 384] width 112 height 20
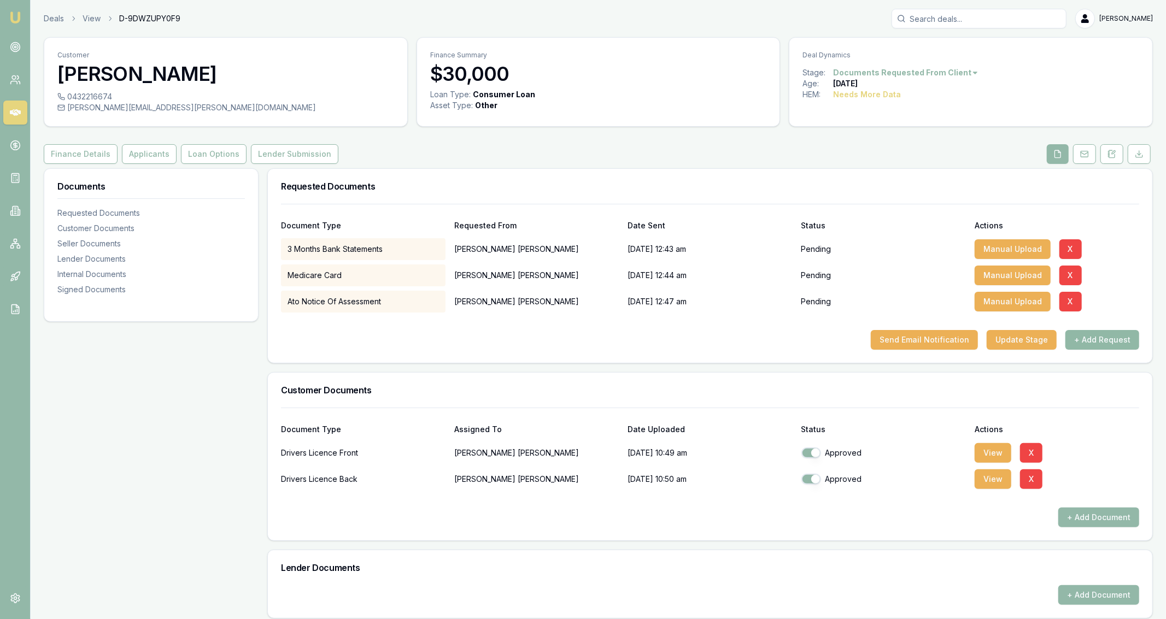
click at [1085, 341] on button "+ Add Request" at bounding box center [1103, 340] width 74 height 20
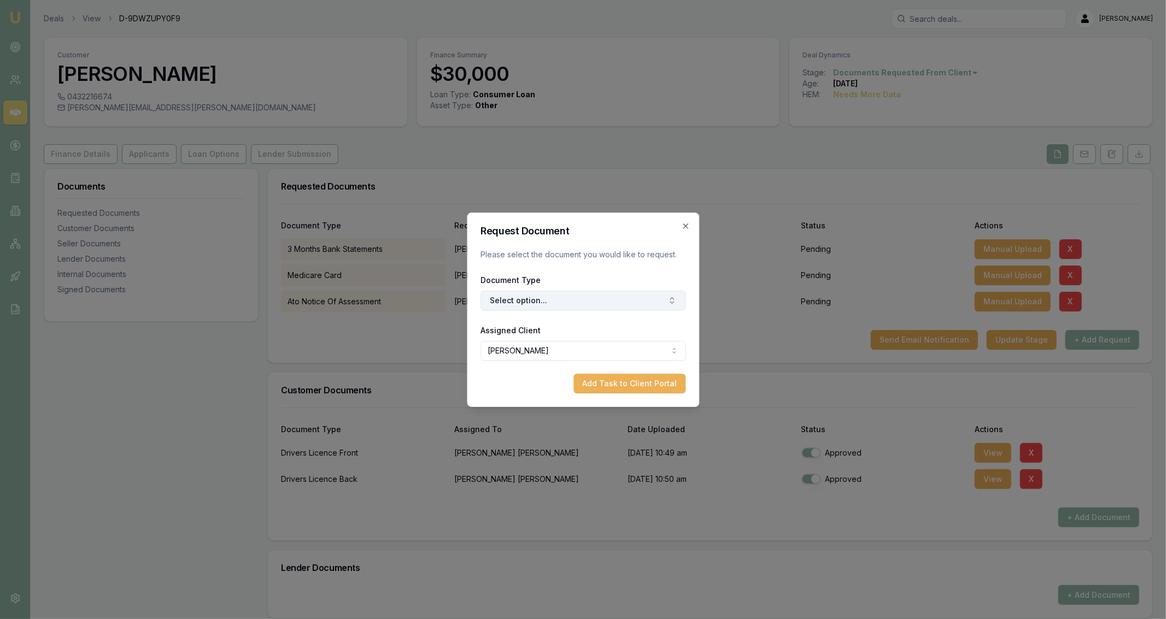
click at [599, 302] on button "Select option..." at bounding box center [583, 301] width 205 height 20
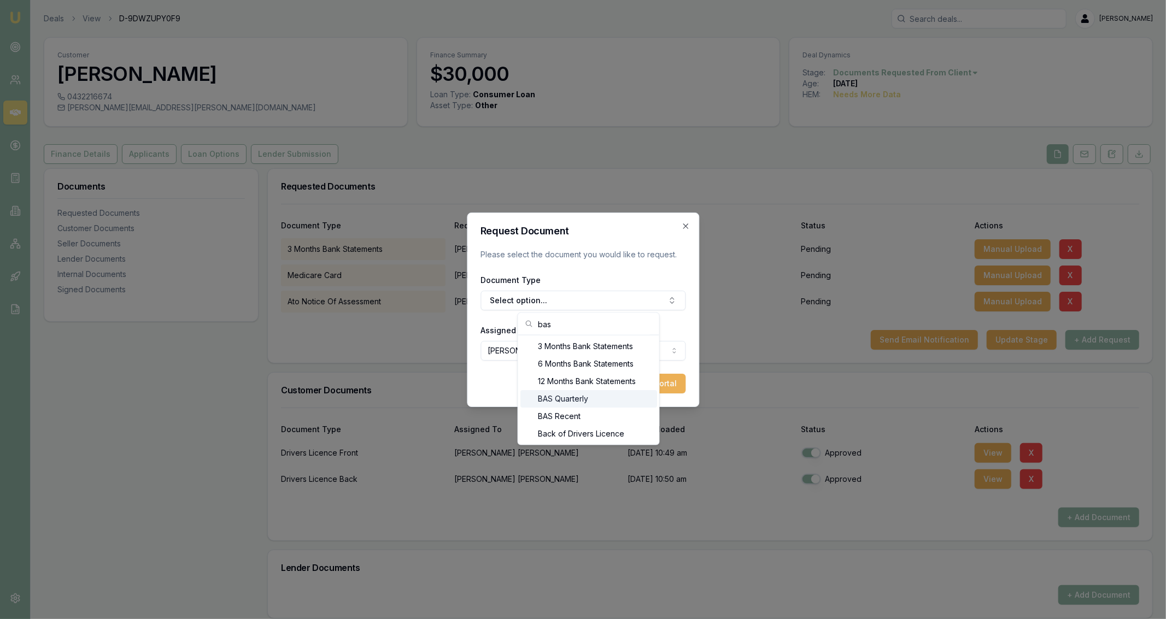
type input "bas"
click at [596, 402] on div "BAS Quarterly" at bounding box center [588, 398] width 137 height 17
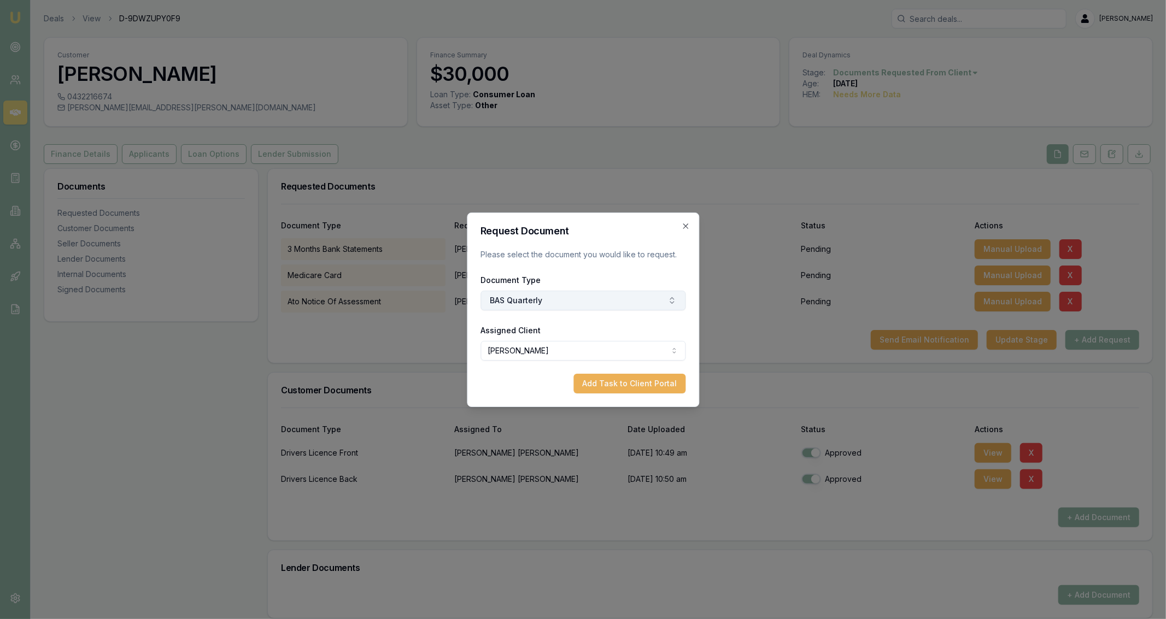
click at [550, 297] on button "BAS Quarterly" at bounding box center [583, 301] width 205 height 20
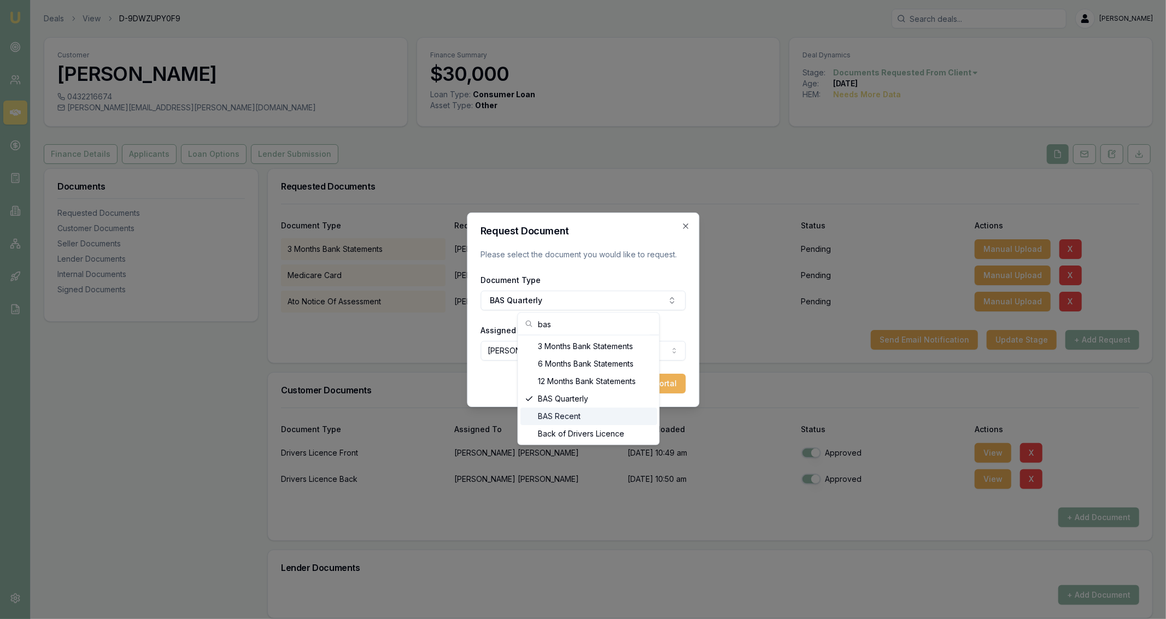
type input "bas"
click at [570, 419] on div "BAS Recent" at bounding box center [588, 416] width 137 height 17
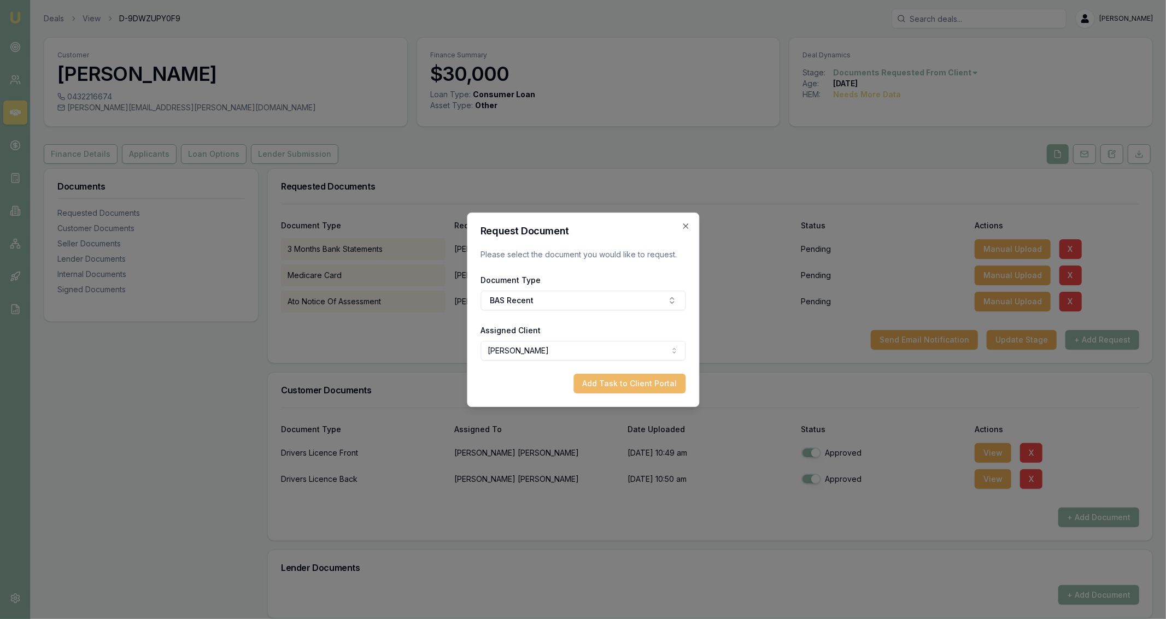
click at [625, 387] on button "Add Task to Client Portal" at bounding box center [630, 384] width 112 height 20
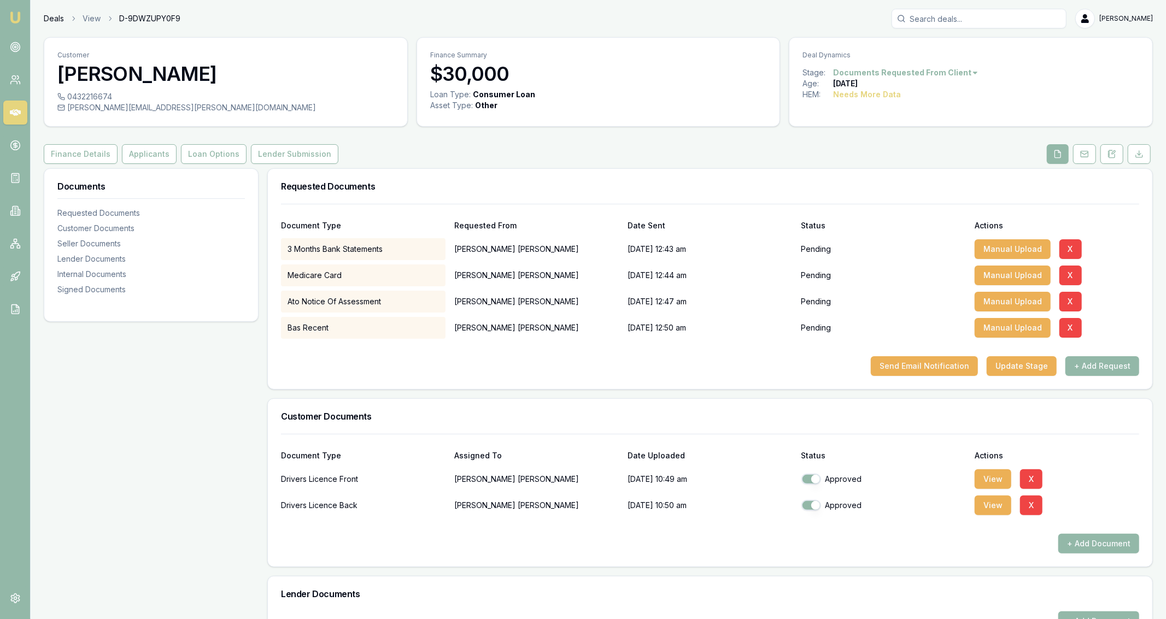
click at [55, 18] on link "Deals" at bounding box center [54, 18] width 20 height 11
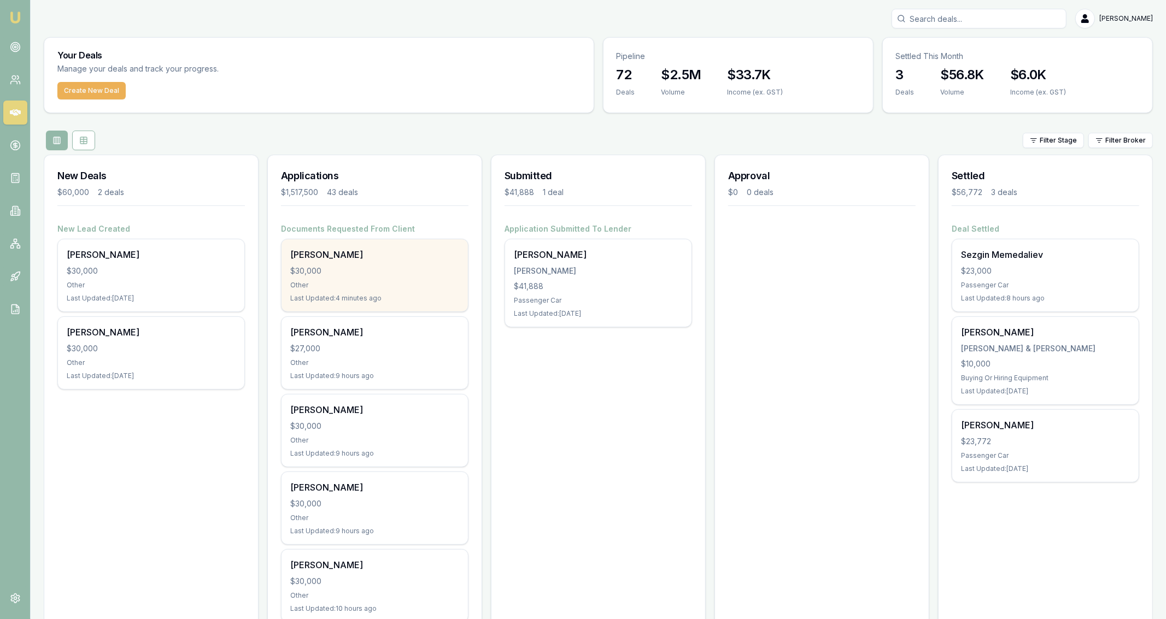
click at [370, 250] on div "[PERSON_NAME]" at bounding box center [374, 254] width 169 height 13
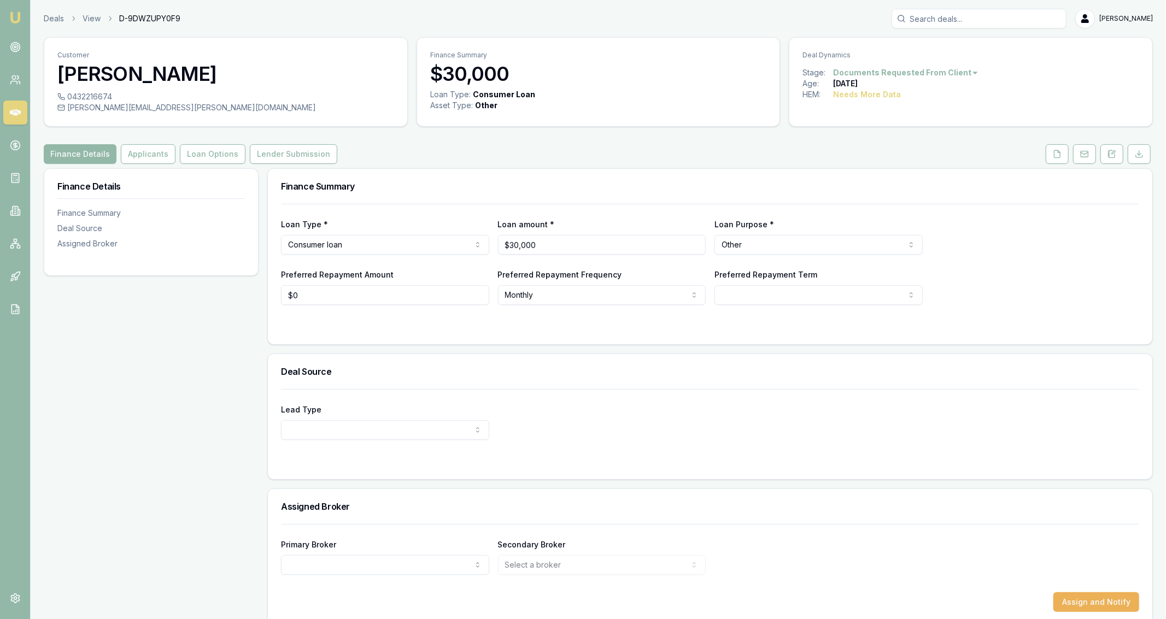
click at [105, 97] on div "0432216674" at bounding box center [225, 96] width 337 height 11
copy div "0432216674"
click at [398, 215] on div "Loan Type * Consumer loan Consumer loan Consumer asset Commercial loan Commerci…" at bounding box center [710, 254] width 858 height 101
click at [154, 147] on button "Applicants" at bounding box center [148, 154] width 55 height 20
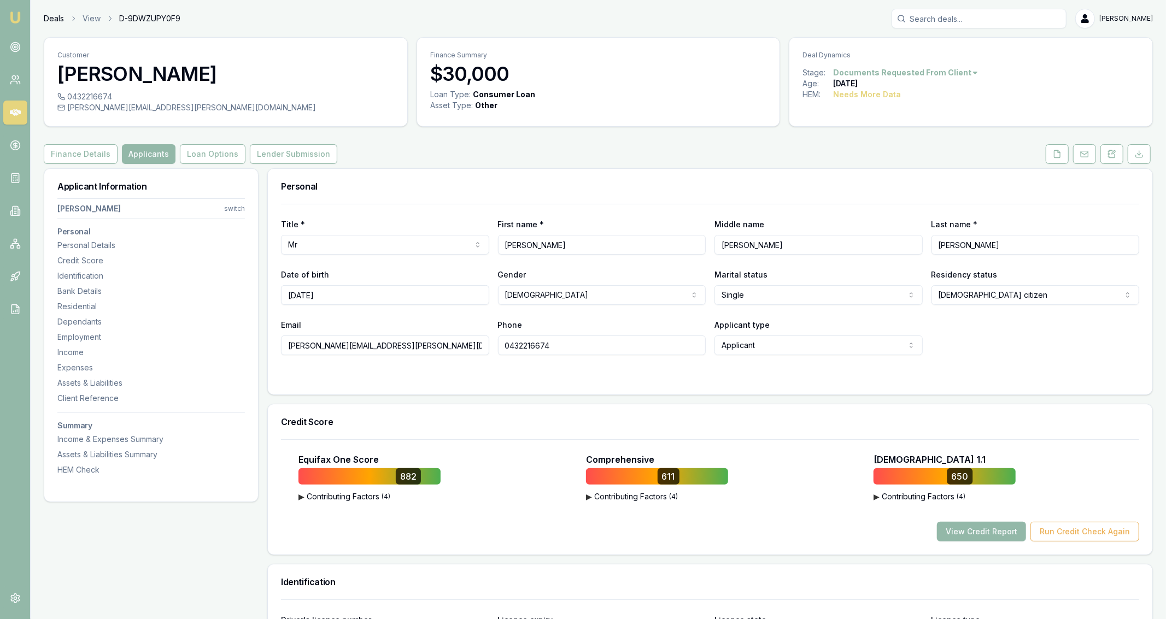
click at [52, 20] on link "Deals" at bounding box center [54, 18] width 20 height 11
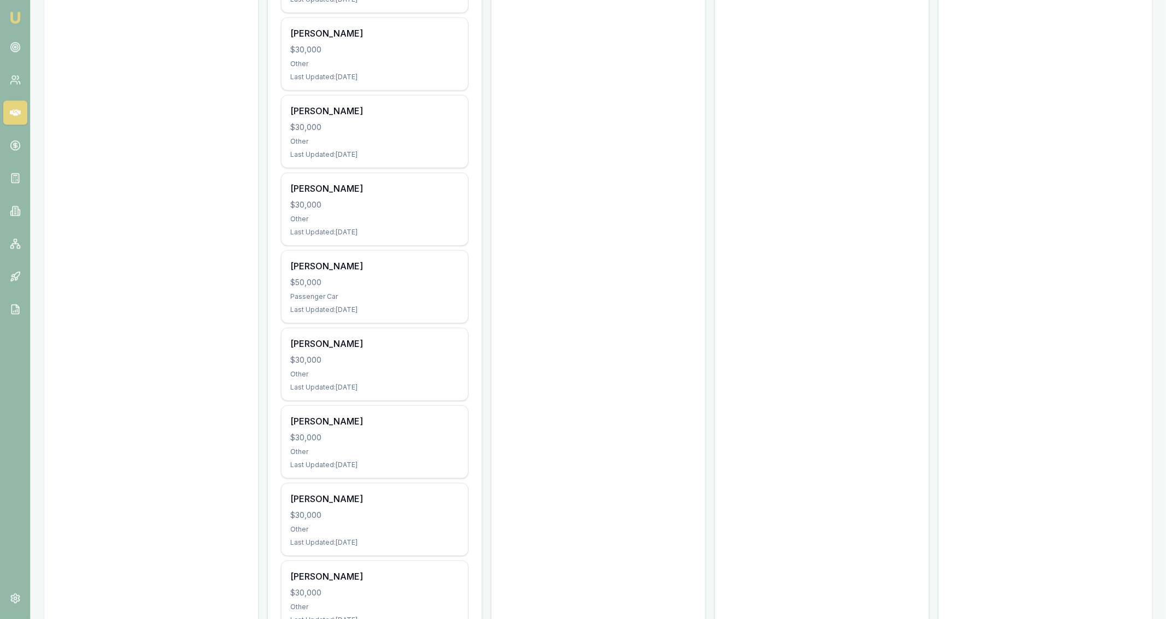
scroll to position [766, 0]
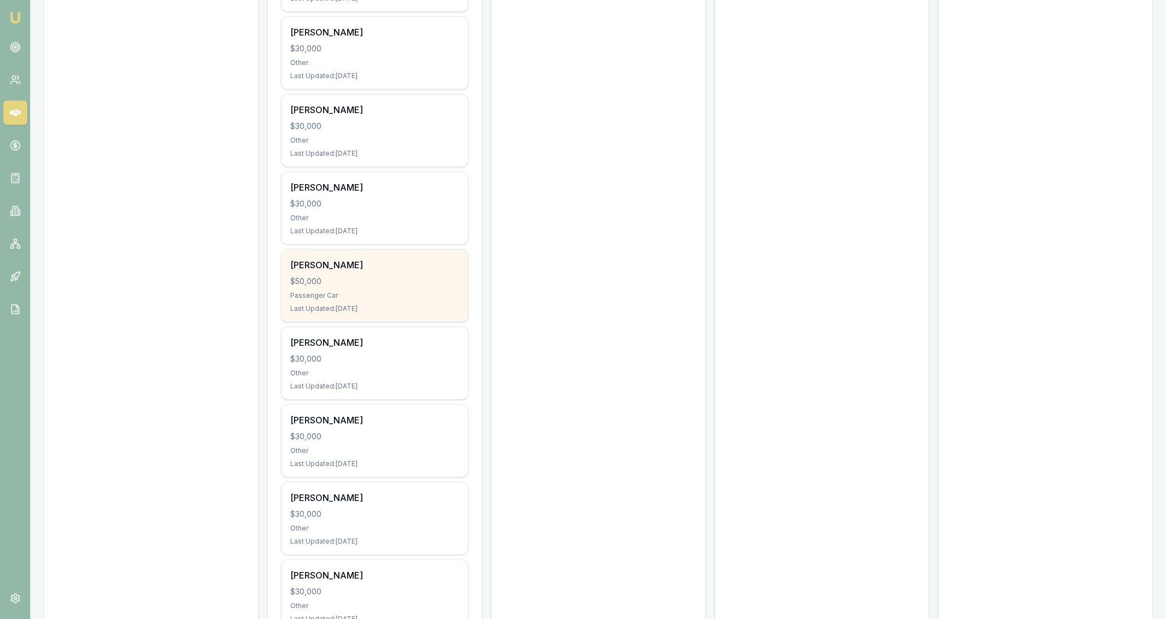
click at [447, 307] on div "Last Updated: [DATE]" at bounding box center [374, 309] width 169 height 9
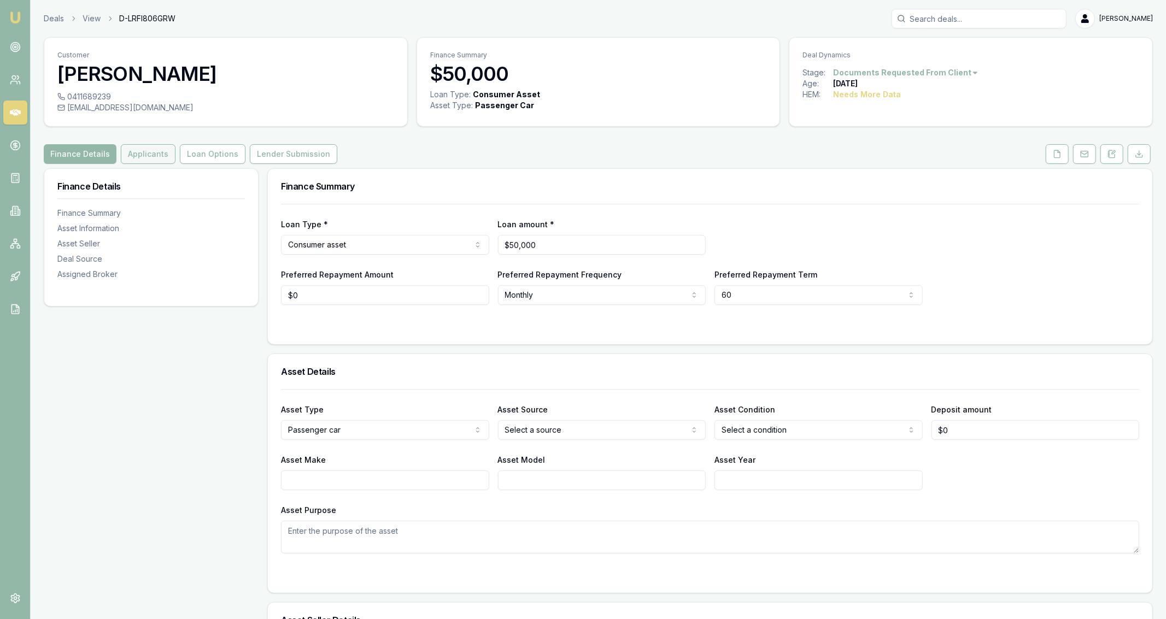
click at [167, 149] on button "Applicants" at bounding box center [148, 154] width 55 height 20
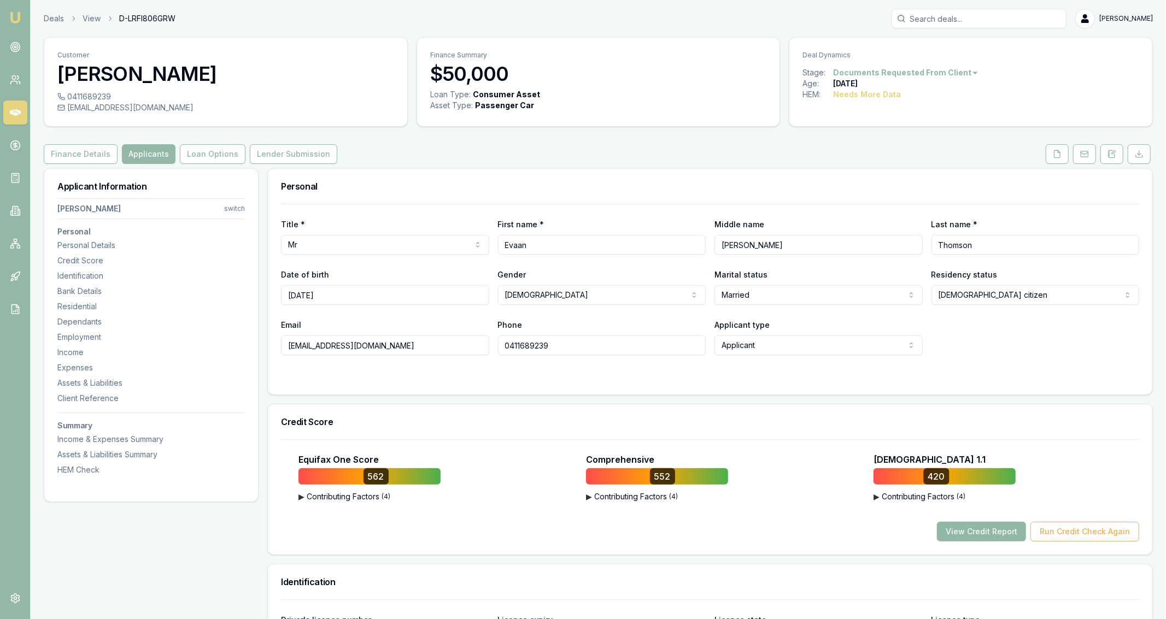
click at [976, 530] on button "View Credit Report" at bounding box center [981, 532] width 89 height 20
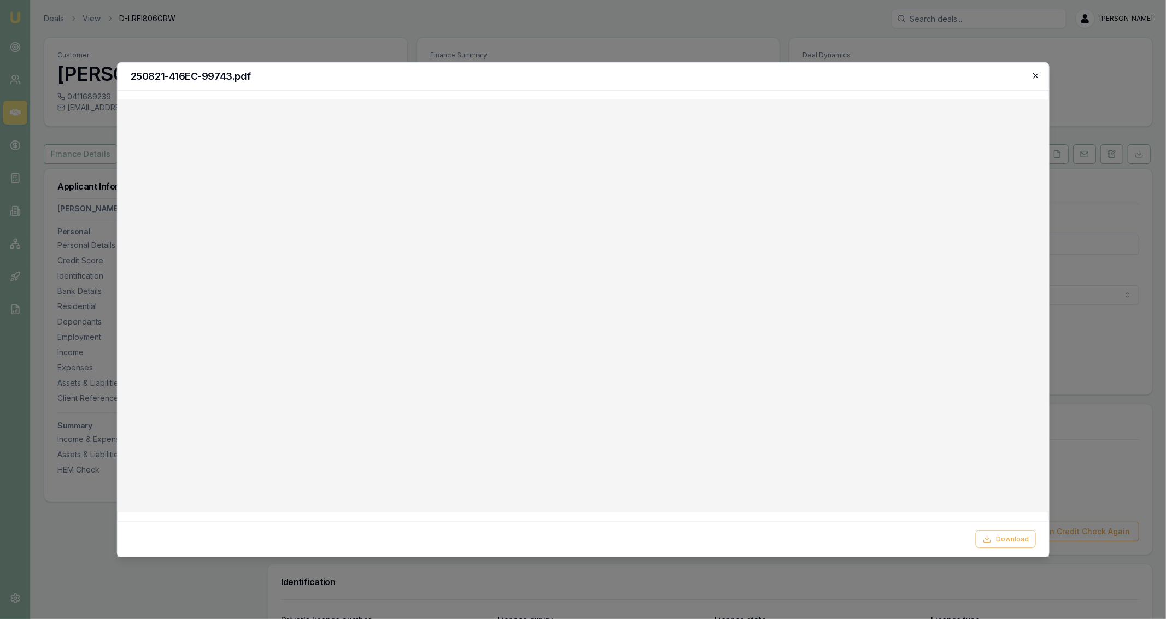
click at [1038, 78] on icon "button" at bounding box center [1036, 75] width 9 height 9
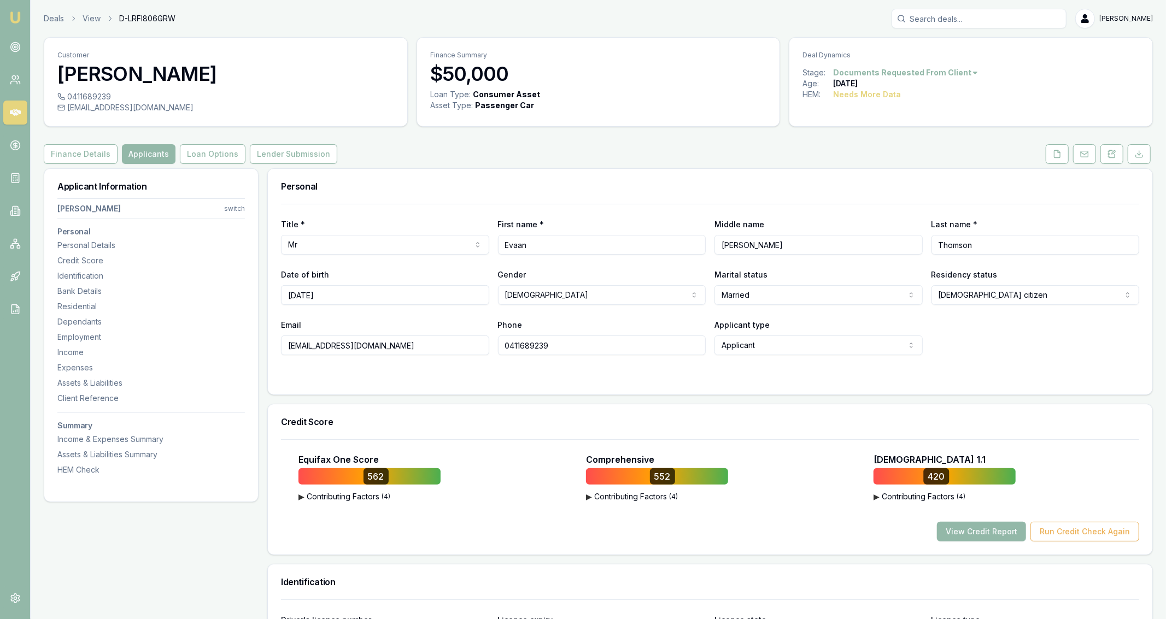
click at [1046, 163] on link at bounding box center [1057, 154] width 27 height 20
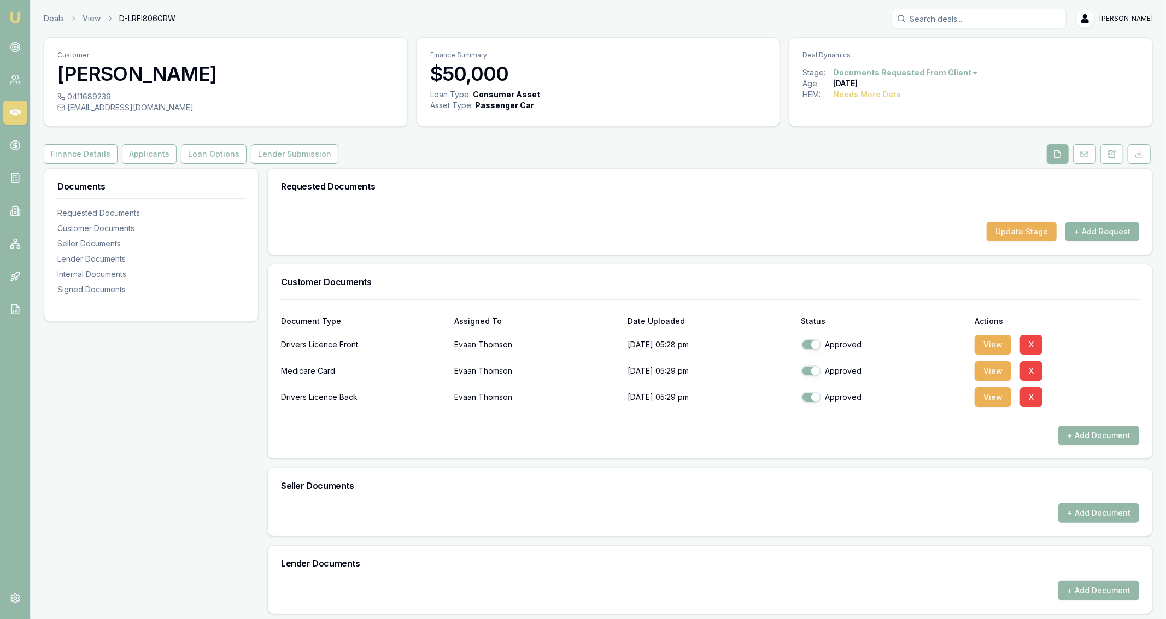
click at [1101, 232] on button "+ Add Request" at bounding box center [1103, 232] width 74 height 20
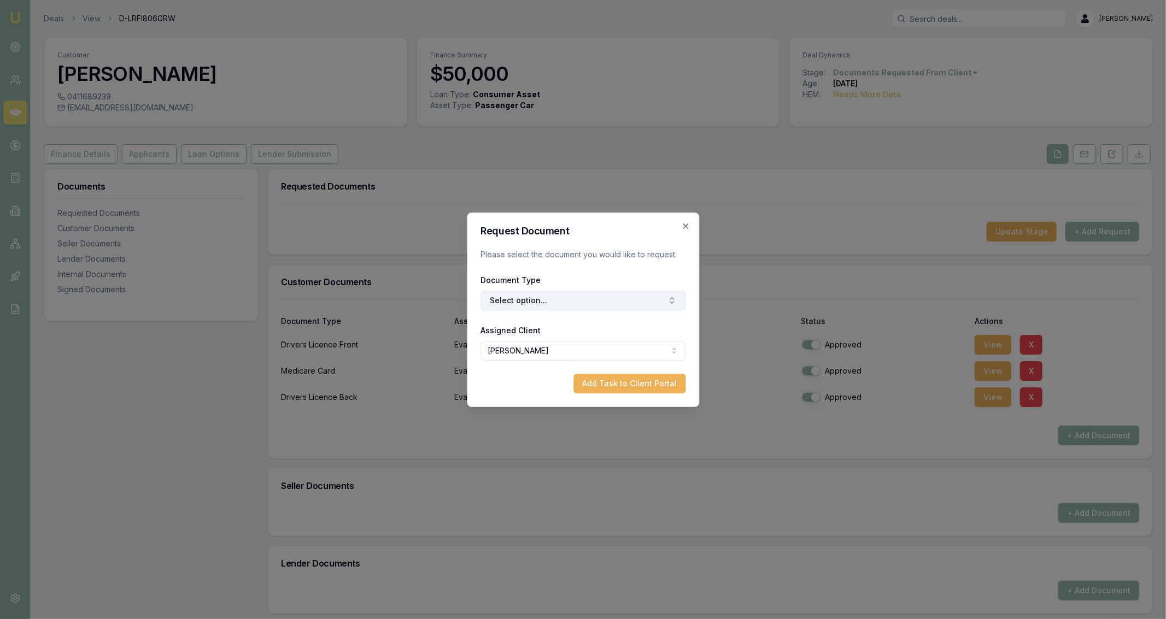
click at [558, 305] on button "Select option..." at bounding box center [583, 301] width 205 height 20
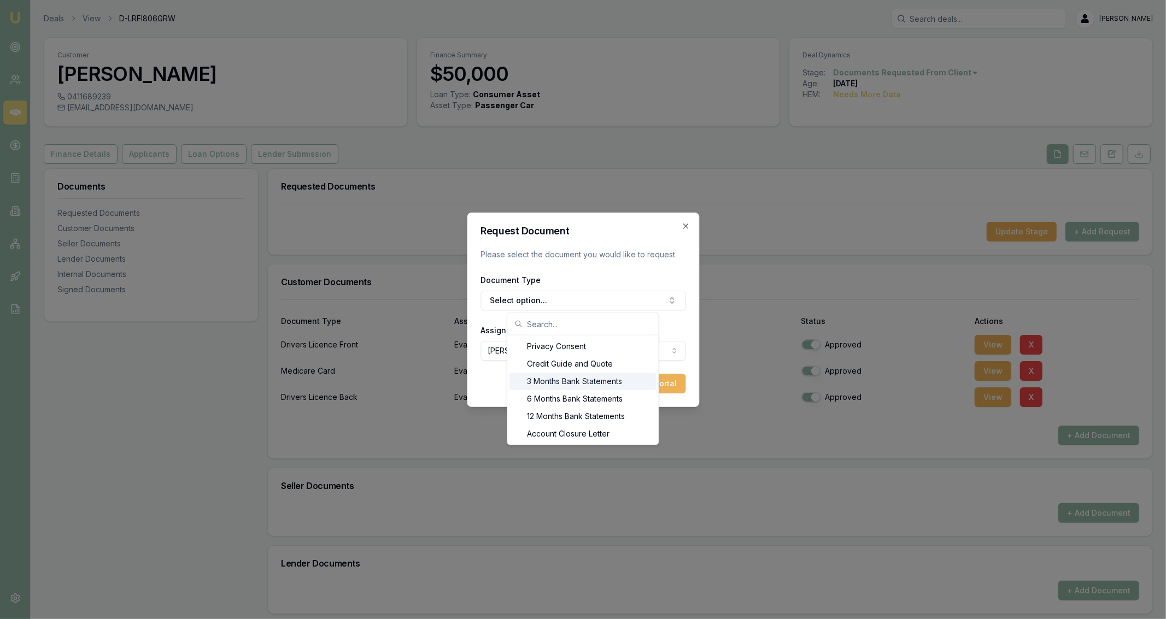
click at [543, 384] on div "3 Months Bank Statements" at bounding box center [583, 381] width 147 height 17
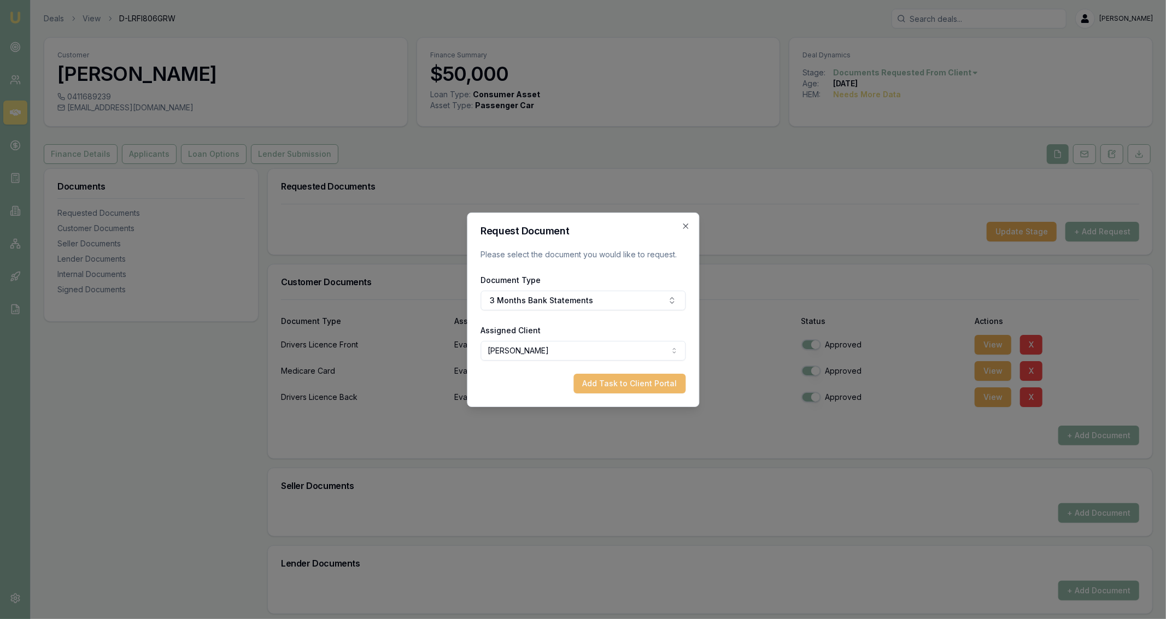
click at [610, 390] on button "Add Task to Client Portal" at bounding box center [630, 384] width 112 height 20
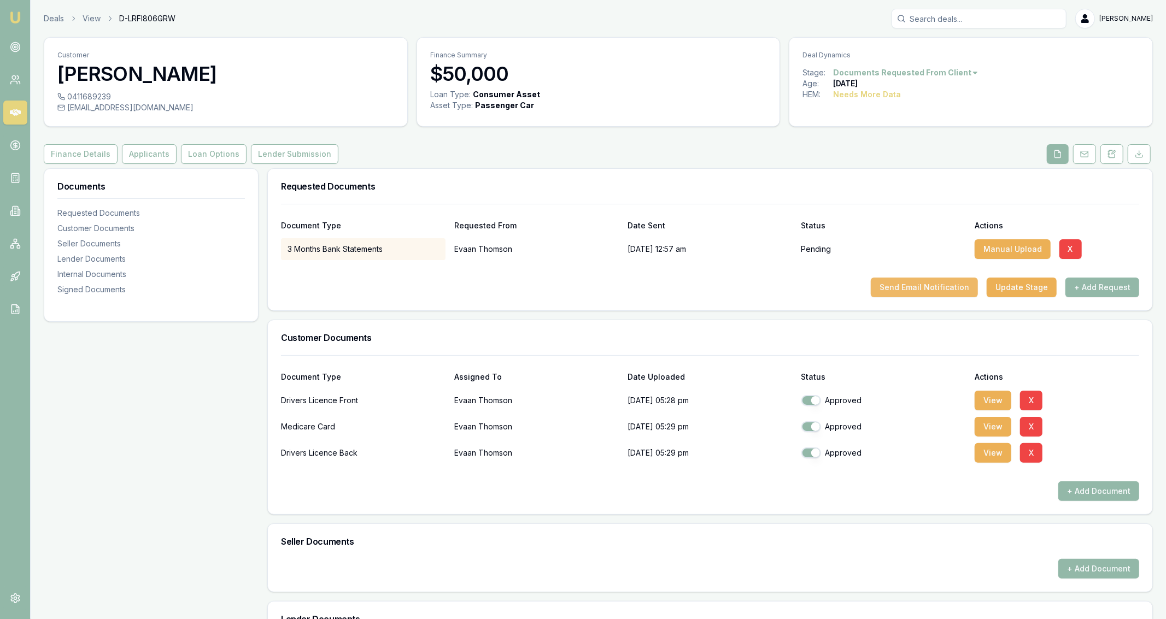
click at [908, 282] on button "Send Email Notification" at bounding box center [924, 288] width 107 height 20
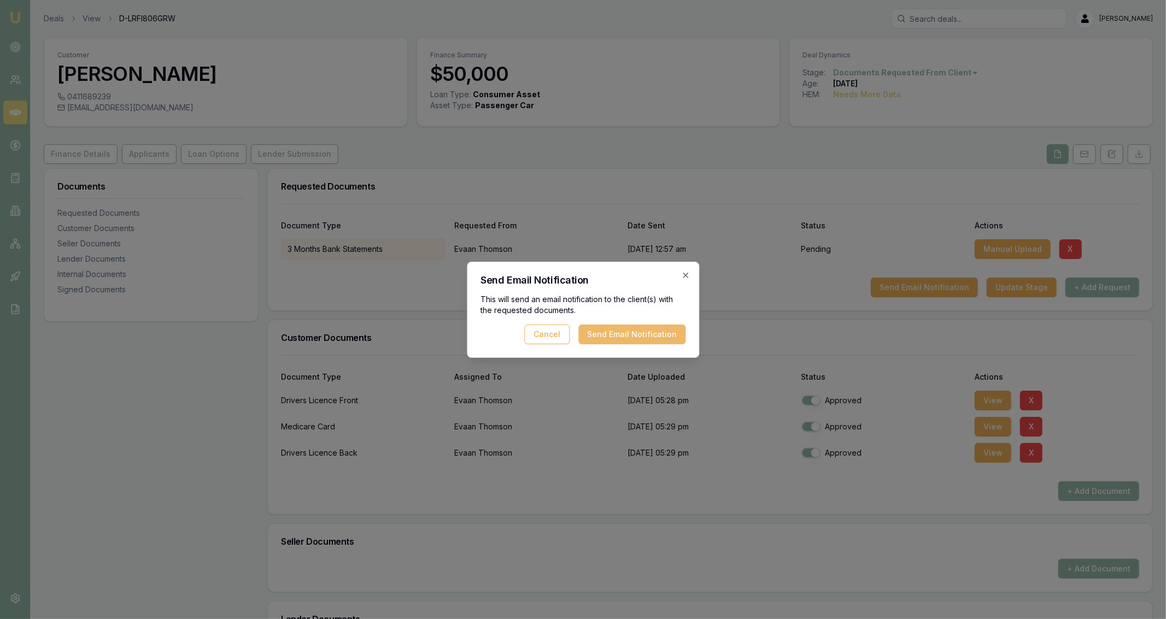
click at [619, 341] on button "Send Email Notification" at bounding box center [631, 335] width 107 height 20
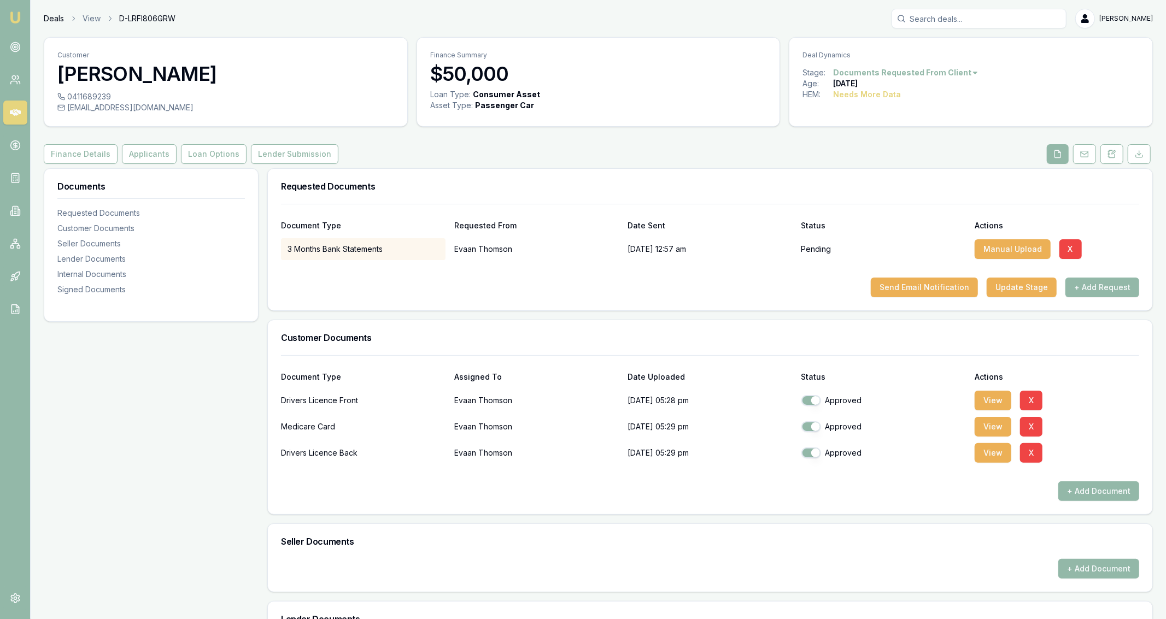
click at [60, 21] on link "Deals" at bounding box center [54, 18] width 20 height 11
